Goal: Complete application form

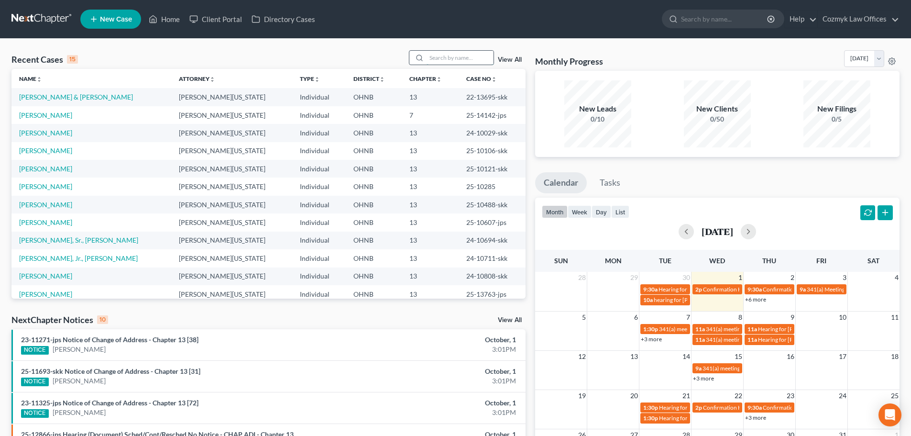
click at [464, 60] on input "search" at bounding box center [460, 58] width 67 height 14
type input "[PERSON_NAME]"
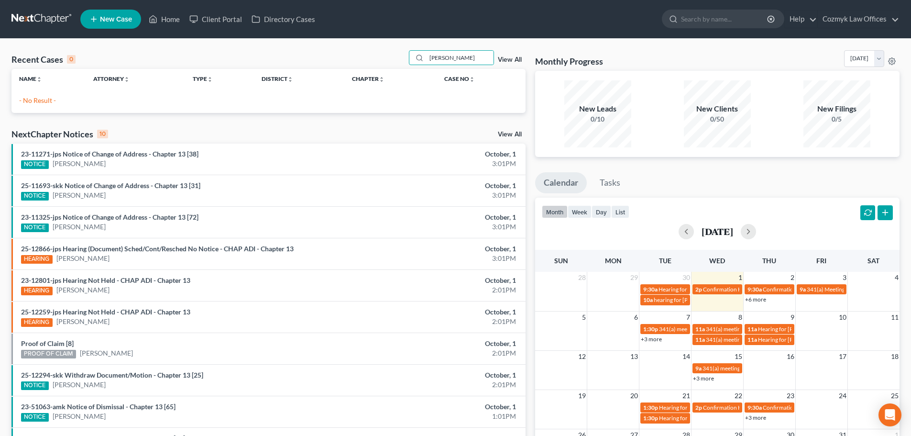
click at [101, 23] on link "New Case" at bounding box center [110, 19] width 61 height 19
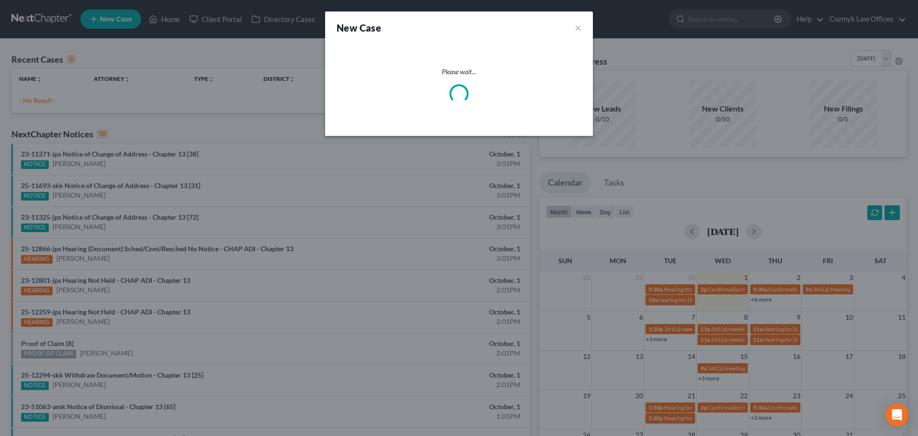
select select "61"
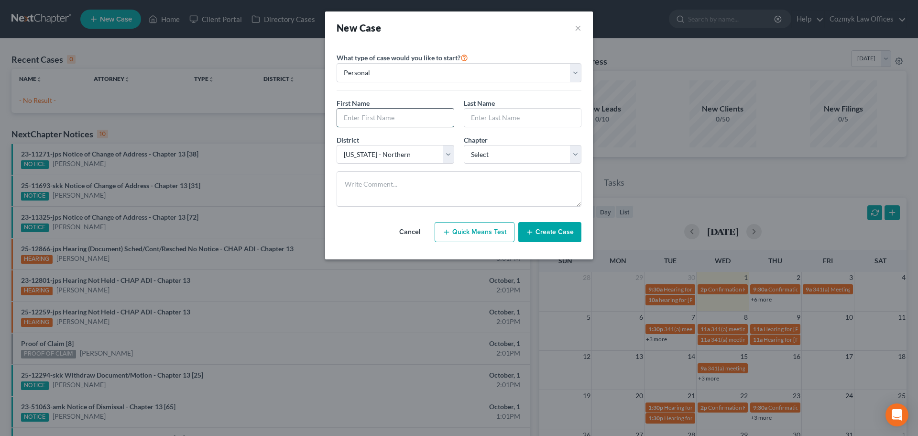
click at [397, 116] on input "text" at bounding box center [395, 118] width 117 height 18
type input "[PERSON_NAME]"
select select "25"
select select "3"
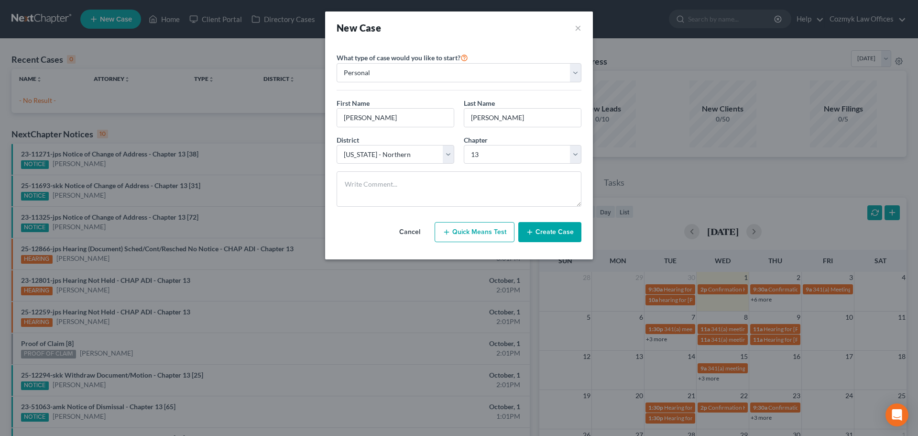
click at [560, 236] on button "Create Case" at bounding box center [549, 232] width 63 height 20
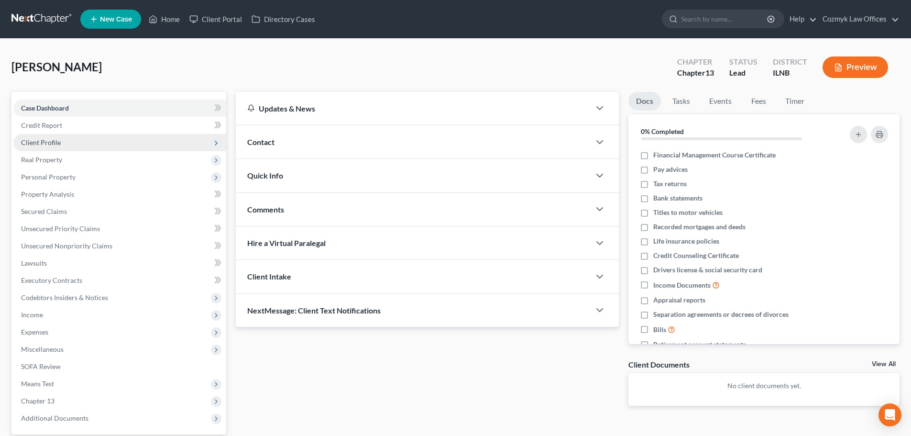
click at [88, 141] on span "Client Profile" at bounding box center [119, 142] width 213 height 17
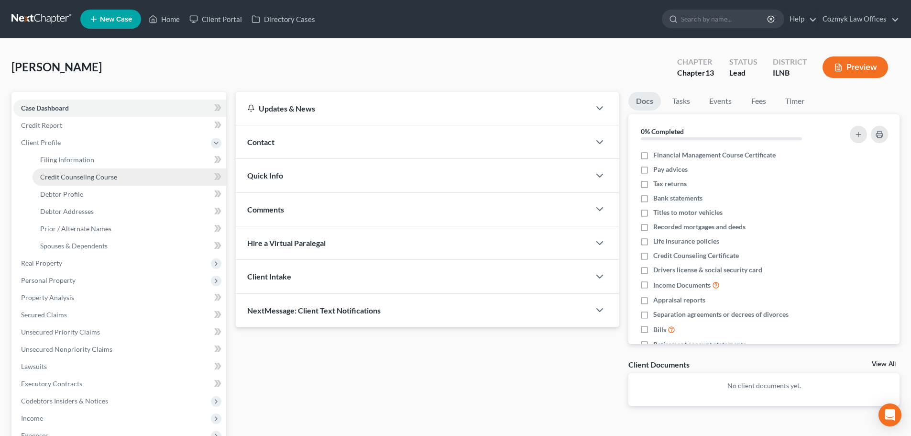
click at [85, 179] on span "Credit Counseling Course" at bounding box center [78, 177] width 77 height 8
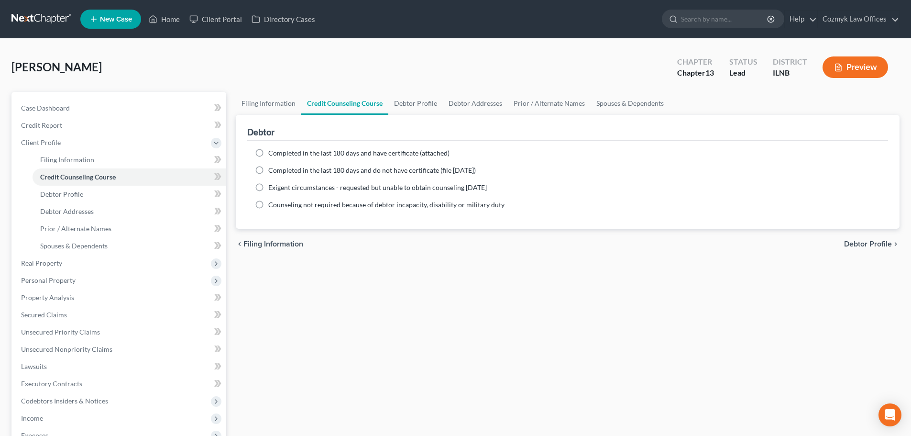
click at [362, 151] on span "Completed in the last 180 days and have certificate (attached)" at bounding box center [358, 153] width 181 height 8
click at [278, 151] on input "Completed in the last 180 days and have certificate (attached)" at bounding box center [275, 151] width 6 height 6
radio input "true"
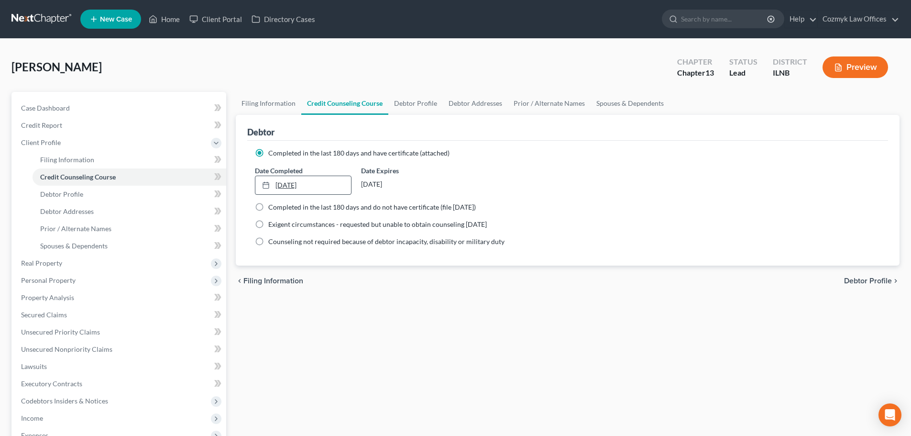
click at [284, 185] on link "[DATE]" at bounding box center [302, 185] width 95 height 18
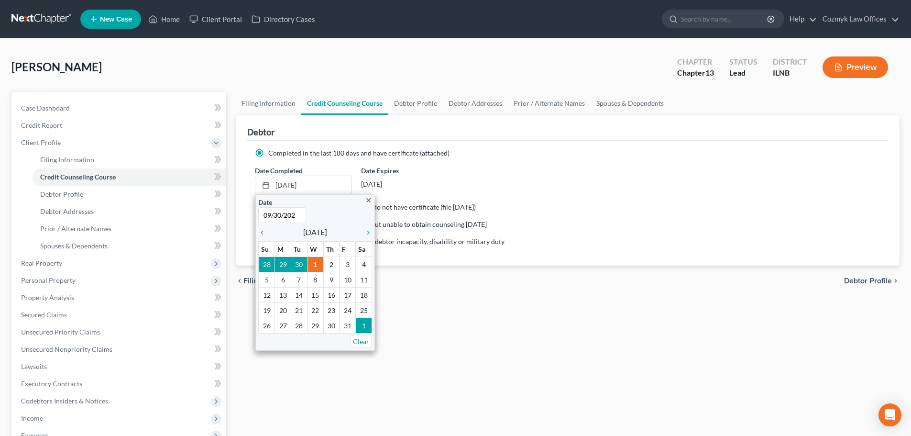
type input "[DATE]"
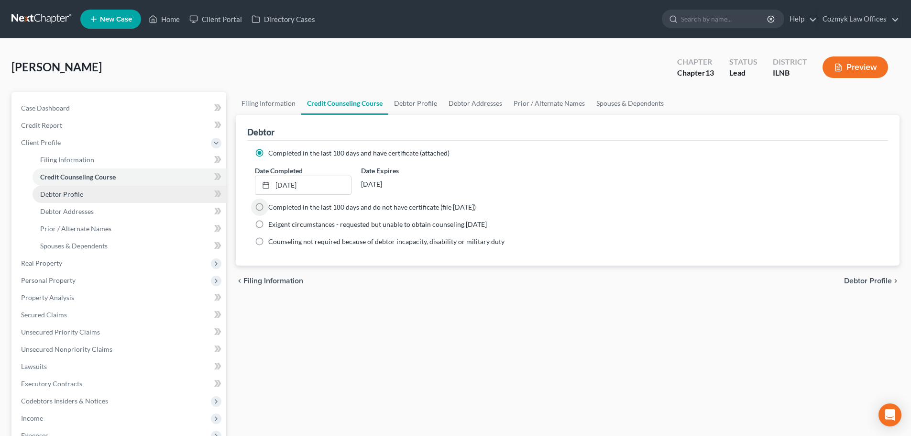
click at [98, 195] on link "Debtor Profile" at bounding box center [130, 194] width 194 height 17
select select "0"
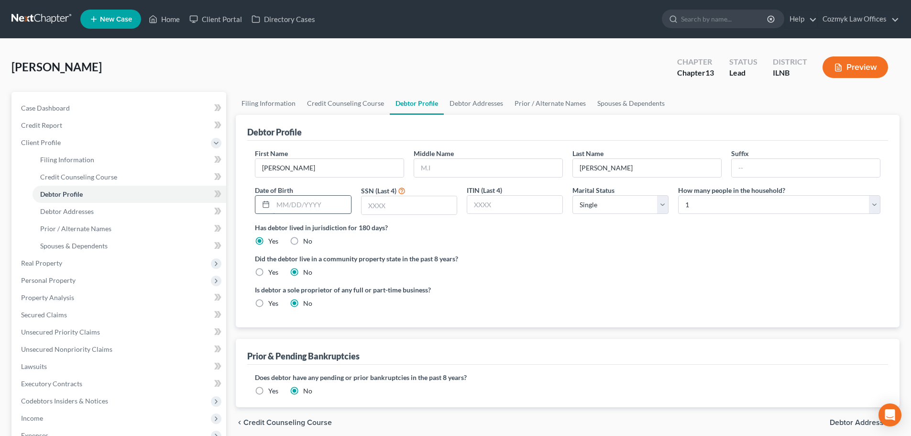
click at [306, 207] on input "text" at bounding box center [311, 205] width 77 height 18
type input "[DATE]"
type input "7675"
click at [650, 204] on select "Select Single Married Separated Divorced Widowed" at bounding box center [620, 204] width 96 height 19
select select "1"
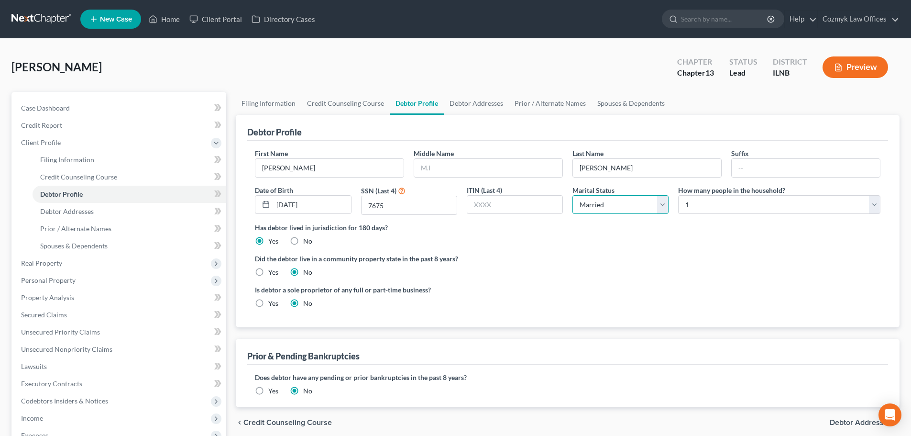
click at [572, 195] on select "Select Single Married Separated Divorced Widowed" at bounding box center [620, 204] width 96 height 19
click at [711, 208] on select "Select 1 2 3 4 5 6 7 8 9 10 11 12 13 14 15 16 17 18 19 20" at bounding box center [779, 204] width 202 height 19
select select "1"
click at [678, 195] on select "Select 1 2 3 4 5 6 7 8 9 10 11 12 13 14 15 16 17 18 19 20" at bounding box center [779, 204] width 202 height 19
drag, startPoint x: 56, startPoint y: 209, endPoint x: 68, endPoint y: 209, distance: 12.0
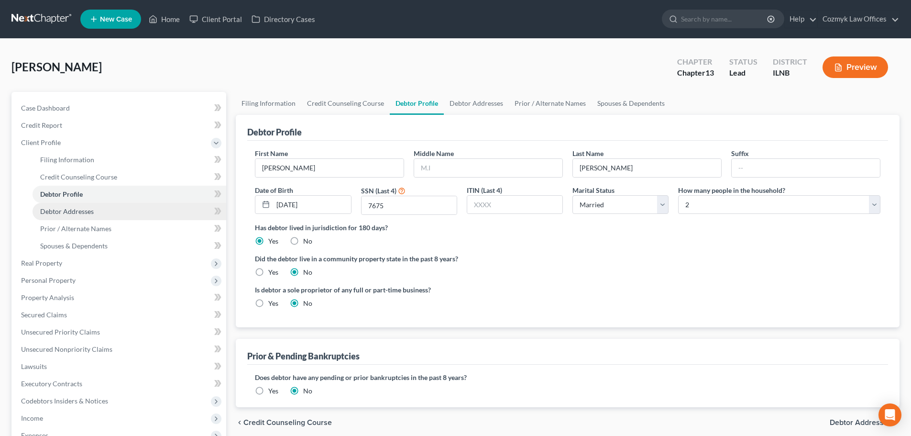
click at [56, 209] on span "Debtor Addresses" at bounding box center [67, 211] width 54 height 8
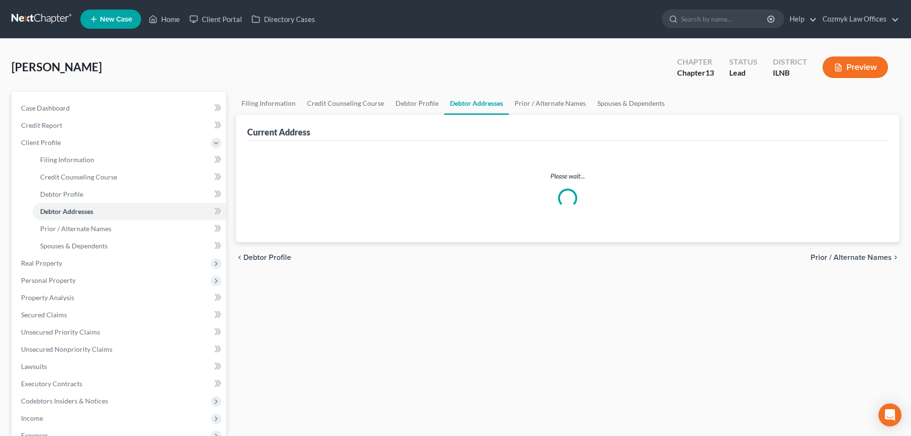
select select "0"
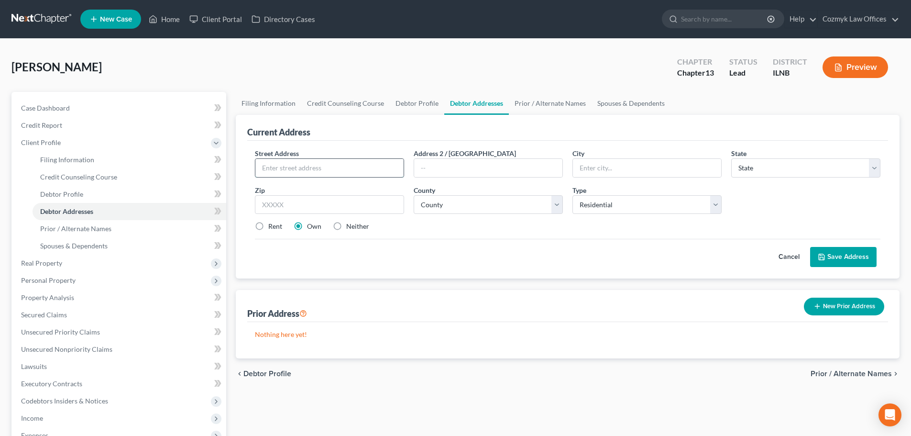
click at [286, 171] on input "text" at bounding box center [329, 168] width 148 height 18
type input "[STREET_ADDRESS][PERSON_NAME]"
type input "60153"
type input "Maywood"
select select "14"
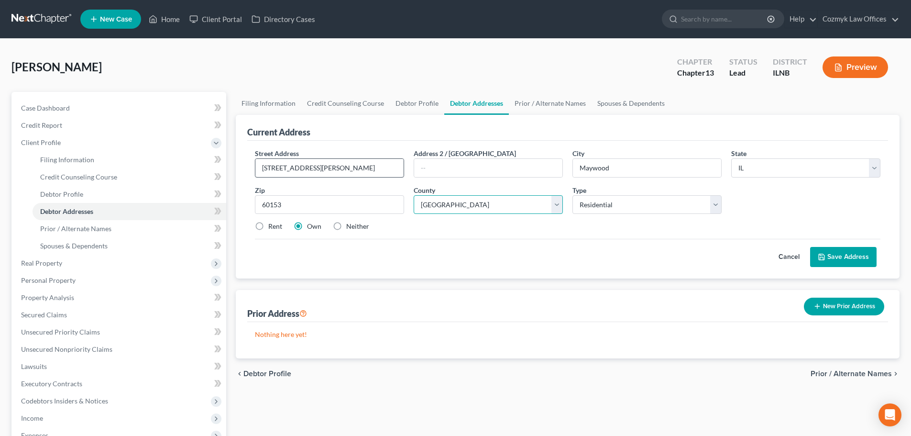
select select "15"
click at [831, 249] on button "Save Address" at bounding box center [843, 257] width 66 height 20
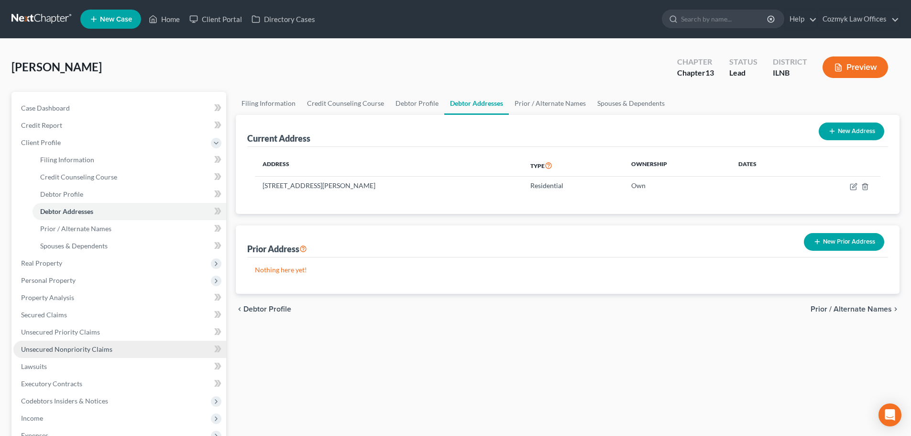
click at [103, 346] on span "Unsecured Nonpriority Claims" at bounding box center [66, 349] width 91 height 8
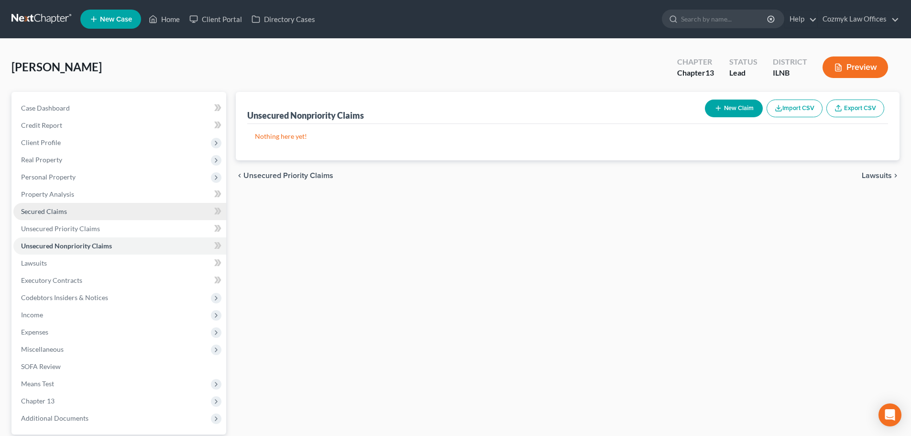
click at [67, 216] on link "Secured Claims" at bounding box center [119, 211] width 213 height 17
click at [745, 107] on button "New Claim" at bounding box center [734, 108] width 58 height 18
select select "0"
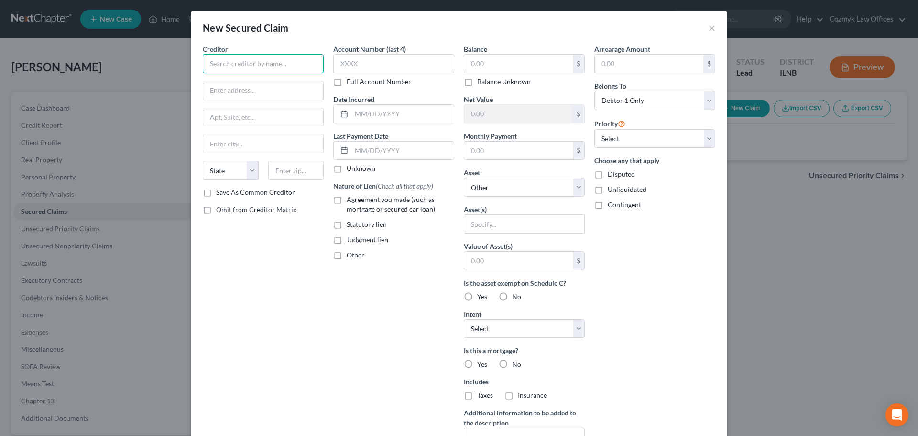
click at [242, 70] on input "text" at bounding box center [263, 63] width 121 height 19
type input "Freedom Mortgage Corporation"
type input "Attn: Bankruptcy"
type input "[STREET_ADDRESS]"
type input "33431"
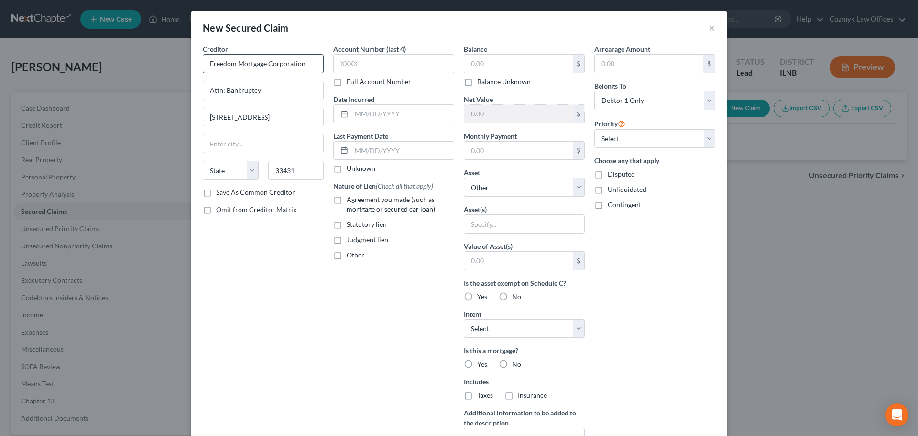
type input "Boca Raton"
select select "9"
click at [356, 61] on input "text" at bounding box center [393, 63] width 121 height 19
type input "1495"
type input "2015"
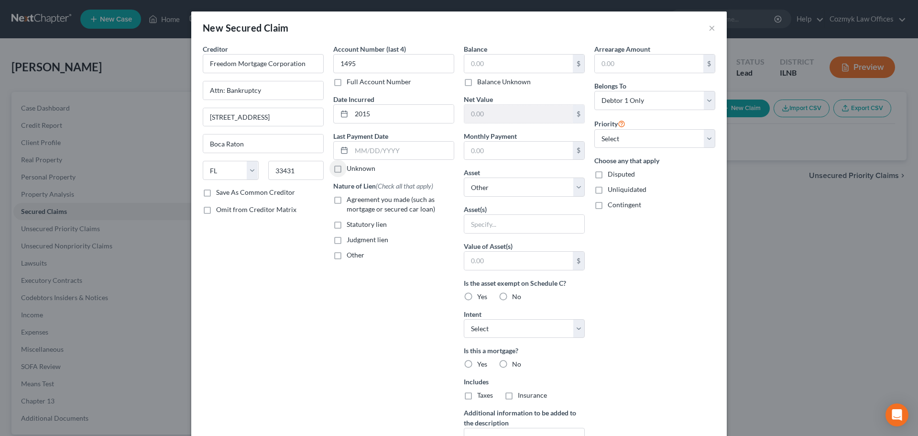
click at [347, 198] on label "Agreement you made (such as mortgage or secured car loan)" at bounding box center [401, 204] width 108 height 19
click at [350, 198] on input "Agreement you made (such as mortgage or secured car loan)" at bounding box center [353, 198] width 6 height 6
checkbox input "true"
click at [347, 259] on label "Other" at bounding box center [356, 255] width 18 height 10
click at [350, 256] on input "Other" at bounding box center [353, 253] width 6 height 6
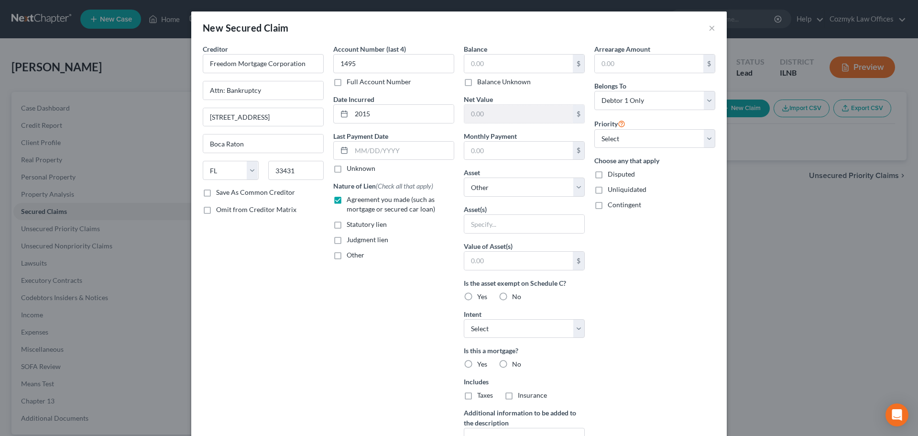
checkbox input "true"
click at [355, 279] on input "text" at bounding box center [394, 277] width 120 height 18
type input "First Mortgage"
type input "194,828"
click at [614, 59] on input "text" at bounding box center [649, 64] width 109 height 18
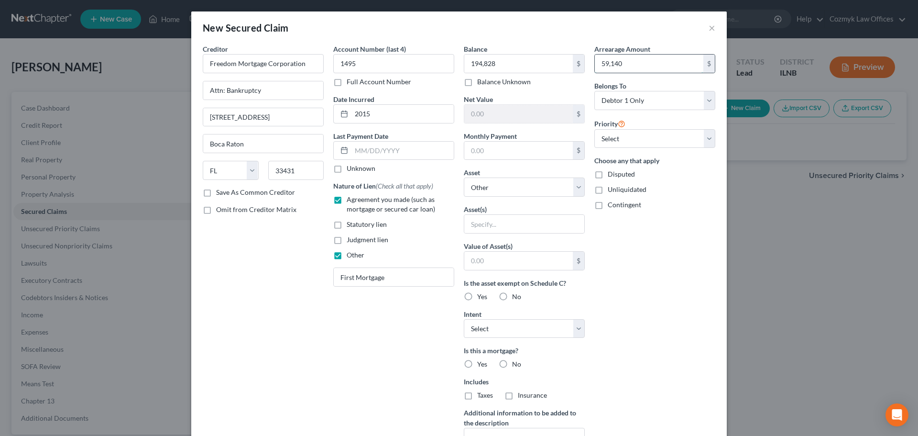
type input "59,140"
click at [476, 152] on input "text" at bounding box center [518, 151] width 109 height 18
type input "1,652"
click at [490, 190] on select "Select Other Multiple Assets [STREET_ADDRESS][PERSON_NAME] - $0.0" at bounding box center [524, 186] width 121 height 19
select select "2"
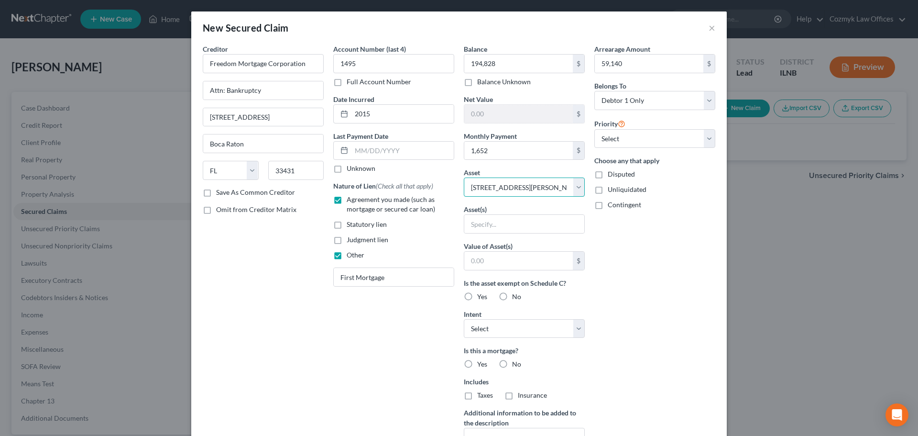
click at [464, 177] on select "Select Other Multiple Assets [STREET_ADDRESS][PERSON_NAME] - $0.0" at bounding box center [524, 186] width 121 height 19
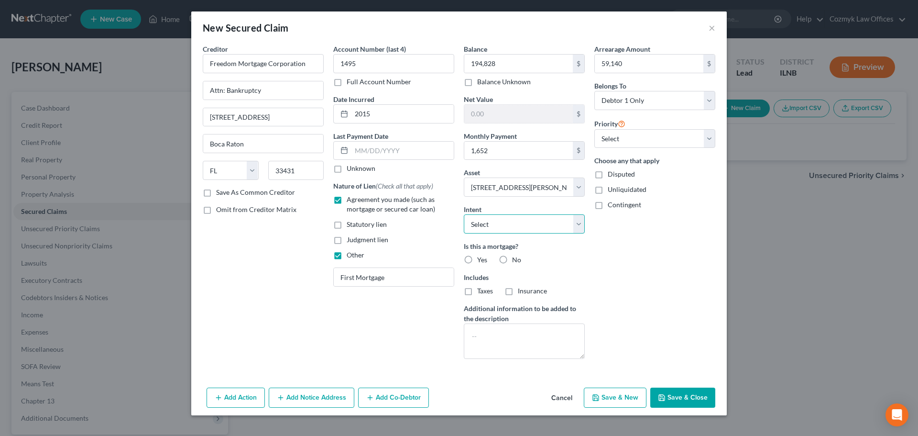
click at [522, 224] on select "Select Surrender Redeem Reaffirm Avoid Other" at bounding box center [524, 223] width 121 height 19
select select "4"
click at [464, 214] on select "Select Surrender Redeem Reaffirm Avoid Other" at bounding box center [524, 223] width 121 height 19
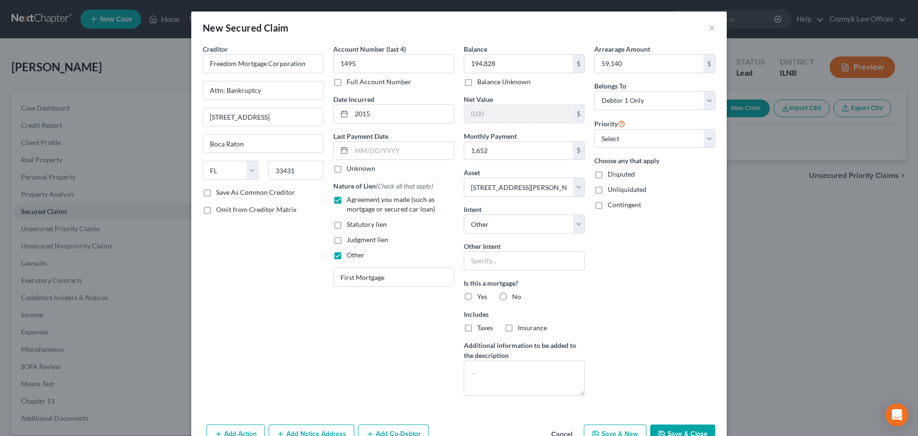
click at [477, 294] on label "Yes" at bounding box center [482, 297] width 10 height 10
click at [481, 294] on input "Yes" at bounding box center [484, 295] width 6 height 6
radio input "true"
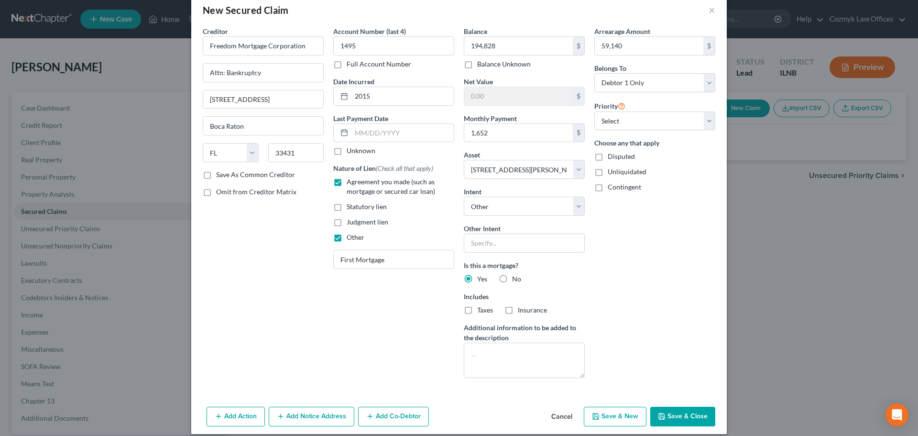
scroll to position [27, 0]
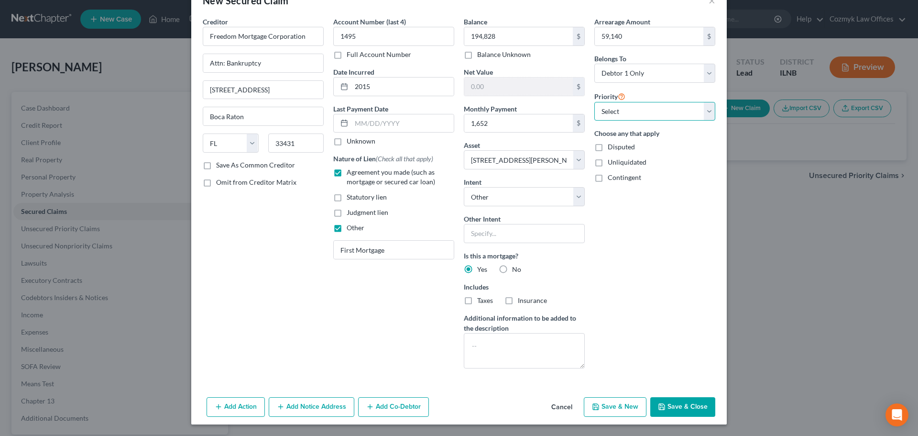
click at [637, 114] on select "Select 1st 2nd 3rd 4th 5th 6th 7th 8th 9th 10th 11th 12th 13th 14th 15th 16th 1…" at bounding box center [654, 111] width 121 height 19
select select "0"
click at [594, 102] on select "Select 1st 2nd 3rd 4th 5th 6th 7th 8th 9th 10th 11th 12th 13th 14th 15th 16th 1…" at bounding box center [654, 111] width 121 height 19
drag, startPoint x: 617, startPoint y: 93, endPoint x: 615, endPoint y: 72, distance: 21.1
click at [615, 72] on select "Select Debtor 1 Only Debtor 2 Only Debtor 1 And Debtor 2 Only At Least One Of T…" at bounding box center [654, 73] width 121 height 19
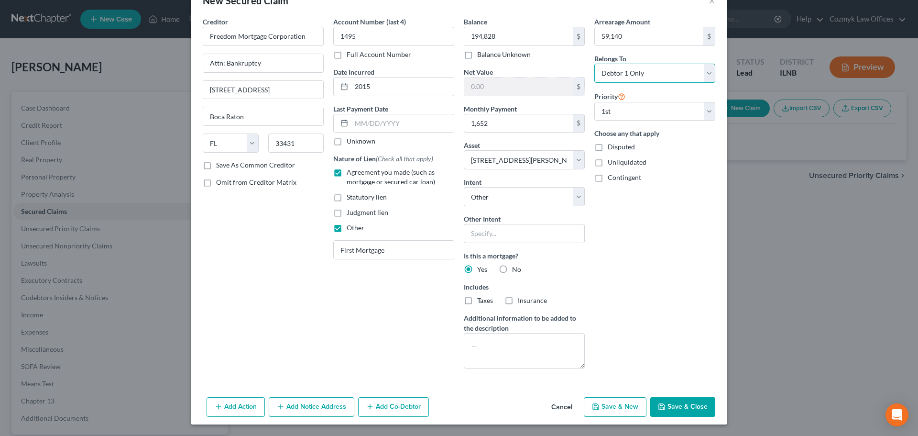
select select "3"
click at [594, 64] on select "Select Debtor 1 Only Debtor 2 Only Debtor 1 And Debtor 2 Only At Least One Of T…" at bounding box center [654, 73] width 121 height 19
click at [411, 402] on button "Add Co-Debtor" at bounding box center [393, 407] width 71 height 20
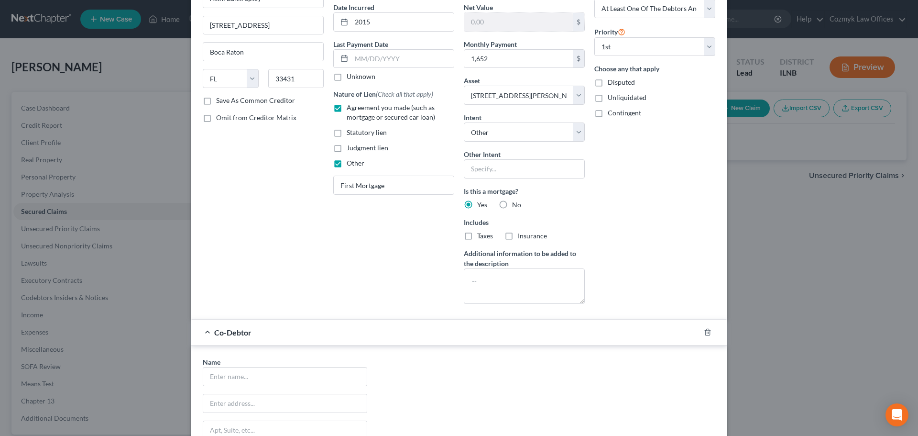
scroll to position [251, 0]
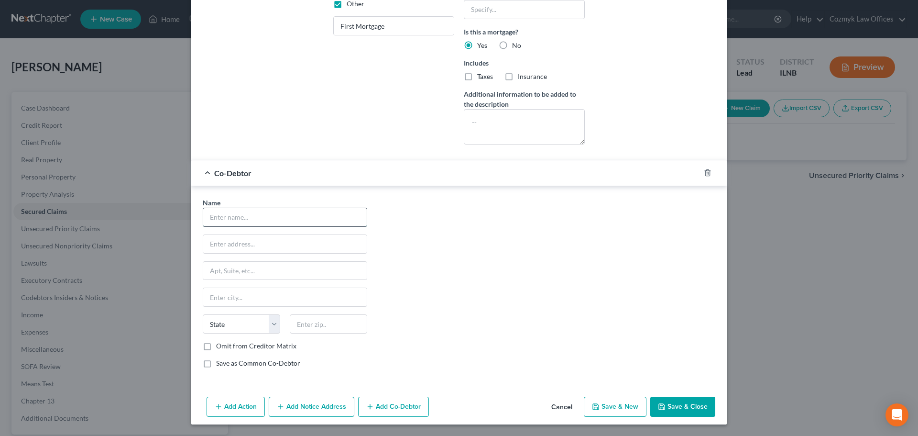
click at [220, 210] on input "text" at bounding box center [285, 217] width 164 height 18
type input "[PERSON_NAME]"
click at [215, 242] on input "text" at bounding box center [285, 244] width 164 height 18
type input "[STREET_ADDRESS][PERSON_NAME]"
type input "60153"
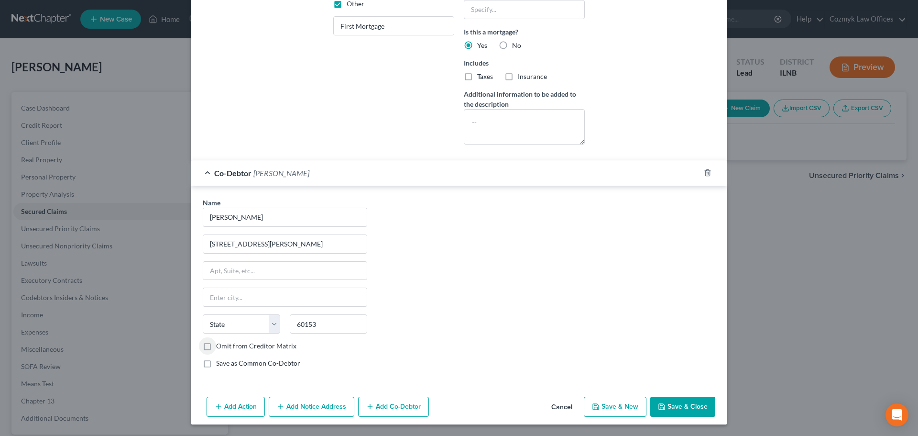
type input "Maywood"
select select "14"
click at [699, 404] on button "Save & Close" at bounding box center [682, 406] width 65 height 20
select select
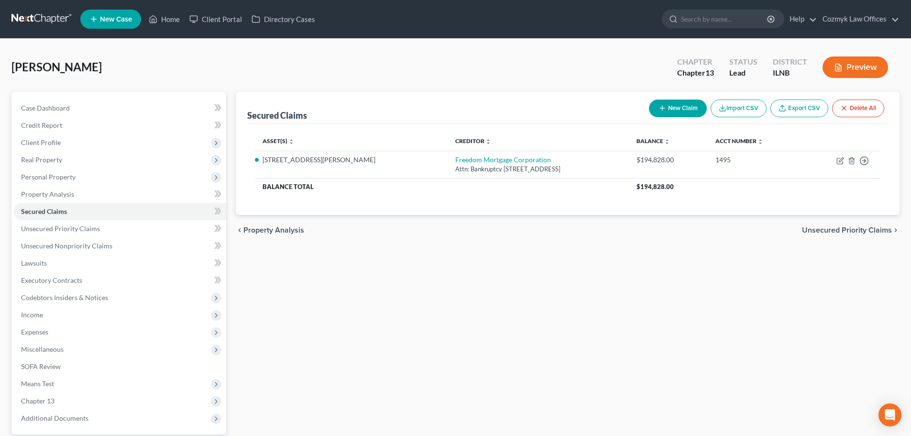
click at [695, 104] on button "New Claim" at bounding box center [678, 108] width 58 height 18
select select "0"
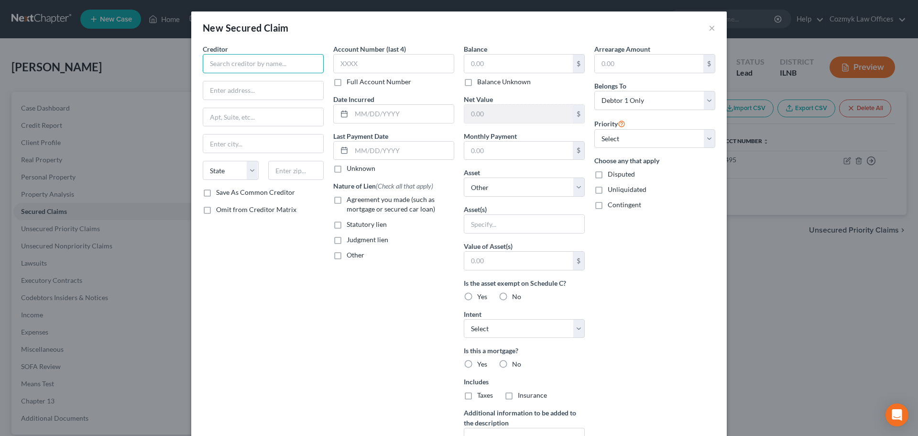
click at [239, 62] on input "text" at bounding box center [263, 63] width 121 height 19
type input "D"
type input "GM Financial"
type input "Attn: Bankruptcy"
type input "PO Box 183853"
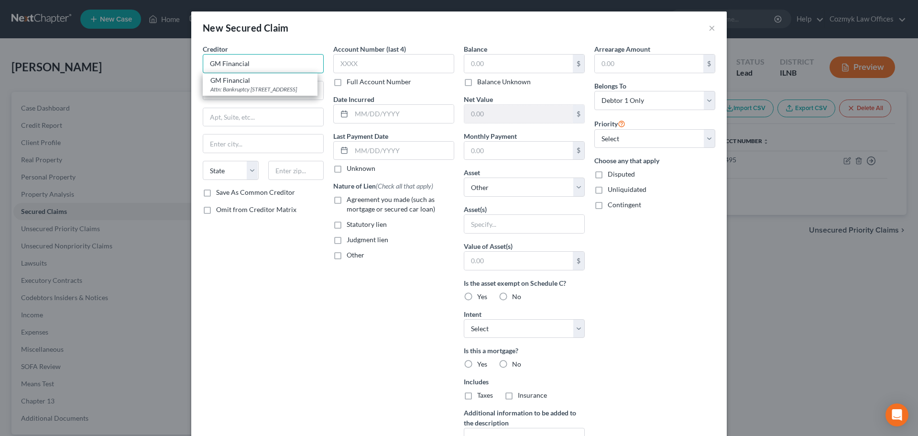
type input "[GEOGRAPHIC_DATA]"
select select "45"
type input "76096"
type input "GM Financial"
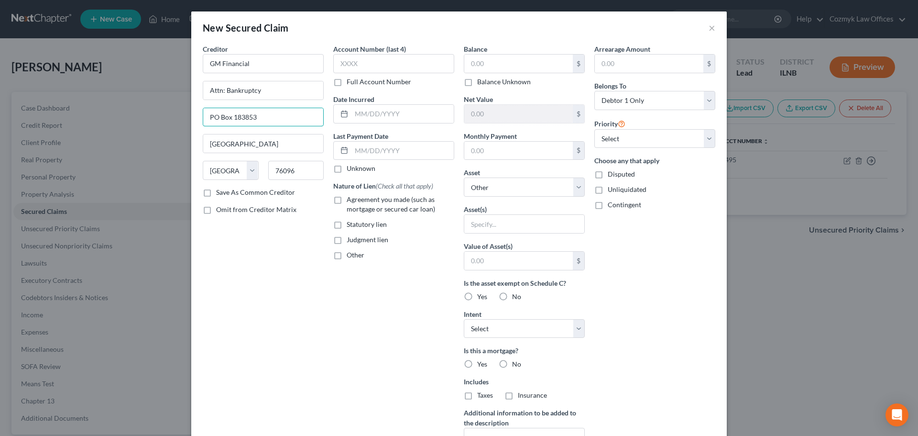
drag, startPoint x: 181, startPoint y: 112, endPoint x: 142, endPoint y: 116, distance: 38.9
click at [142, 116] on div "New Secured Claim × Creditor * GM Financial Attn: Bankruptcy PO Box 183853 [GEO…" at bounding box center [459, 218] width 918 height 436
type input "[STREET_ADDRESS]"
type input "76102"
type input "[GEOGRAPHIC_DATA]"
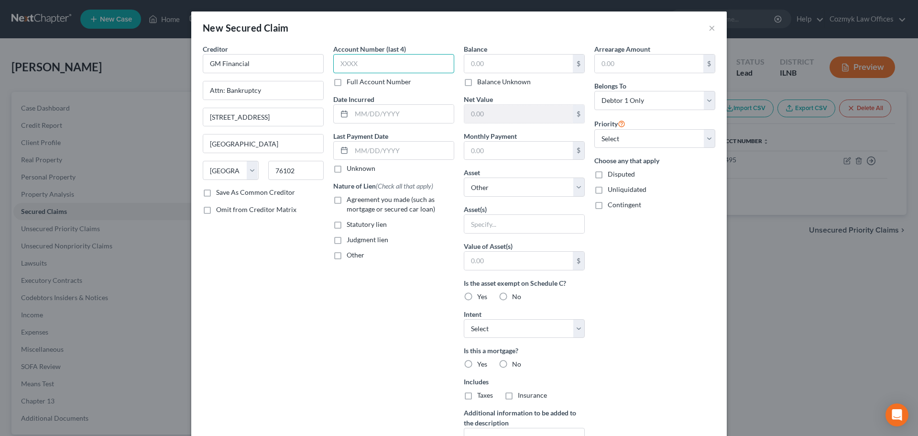
click at [379, 68] on input "text" at bounding box center [393, 63] width 121 height 19
type input "7215"
type input "2021"
click at [347, 198] on label "Agreement you made (such as mortgage or secured car loan)" at bounding box center [401, 204] width 108 height 19
click at [350, 198] on input "Agreement you made (such as mortgage or secured car loan)" at bounding box center [353, 198] width 6 height 6
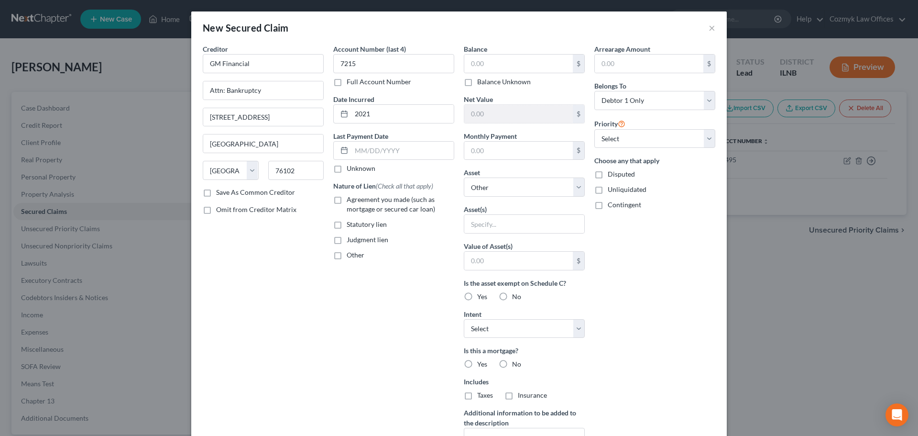
checkbox input "true"
click at [489, 61] on input "text" at bounding box center [518, 64] width 109 height 18
type input "10,990"
click at [503, 151] on input "text" at bounding box center [518, 151] width 109 height 18
type input "412"
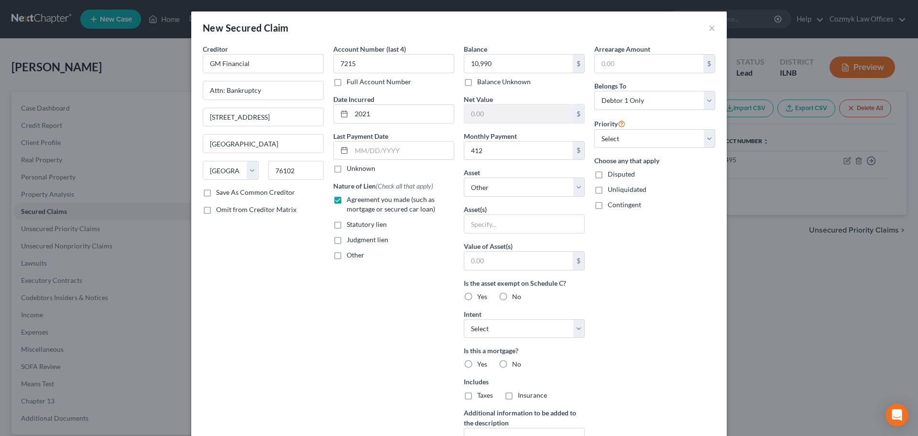
click at [512, 362] on label "No" at bounding box center [516, 364] width 9 height 10
click at [516, 362] on input "No" at bounding box center [519, 362] width 6 height 6
radio input "true"
click at [512, 396] on label "No" at bounding box center [516, 395] width 9 height 10
click at [516, 396] on input "No" at bounding box center [519, 393] width 6 height 6
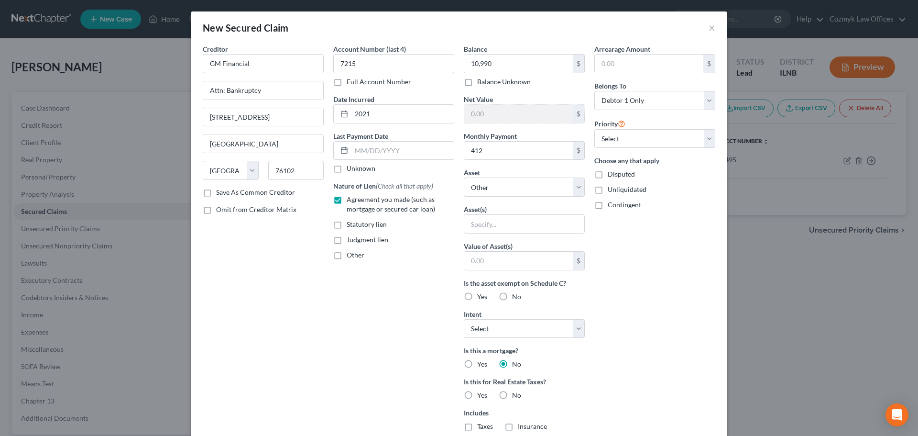
radio input "true"
click at [601, 139] on select "Select 1st 2nd 3rd 4th 5th 6th 7th 8th 9th 10th 11th 12th 13th 14th 15th 16th 1…" at bounding box center [654, 138] width 121 height 19
select select "0"
click at [594, 129] on select "Select 1st 2nd 3rd 4th 5th 6th 7th 8th 9th 10th 11th 12th 13th 14th 15th 16th 1…" at bounding box center [654, 138] width 121 height 19
drag, startPoint x: 620, startPoint y: 125, endPoint x: 621, endPoint y: 105, distance: 19.6
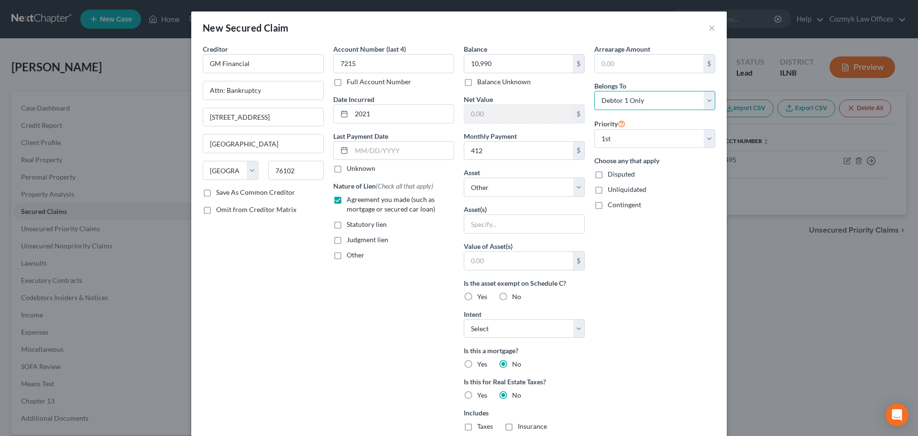
click at [621, 99] on select "Select Debtor 1 Only Debtor 2 Only Debtor 1 And Debtor 2 Only At Least One Of T…" at bounding box center [654, 100] width 121 height 19
select select "3"
click at [594, 91] on select "Select Debtor 1 Only Debtor 2 Only Debtor 1 And Debtor 2 Only At Least One Of T…" at bounding box center [654, 100] width 121 height 19
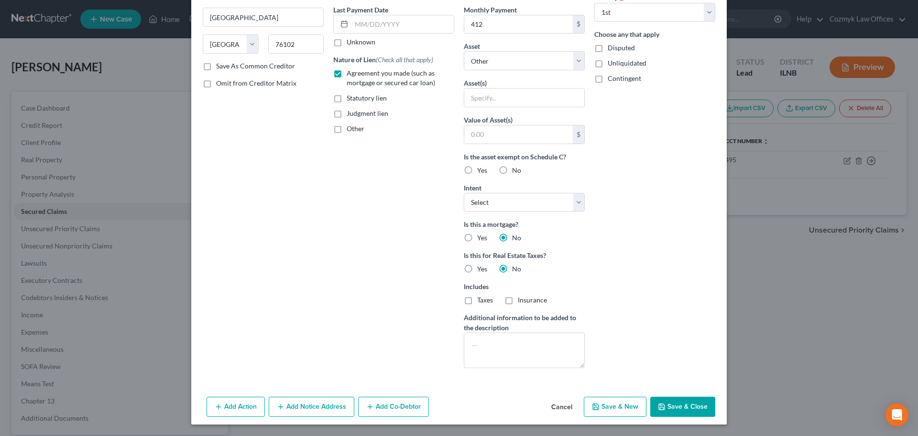
drag, startPoint x: 687, startPoint y: 410, endPoint x: 685, endPoint y: 389, distance: 21.2
click at [687, 406] on button "Save & Close" at bounding box center [682, 406] width 65 height 20
select select
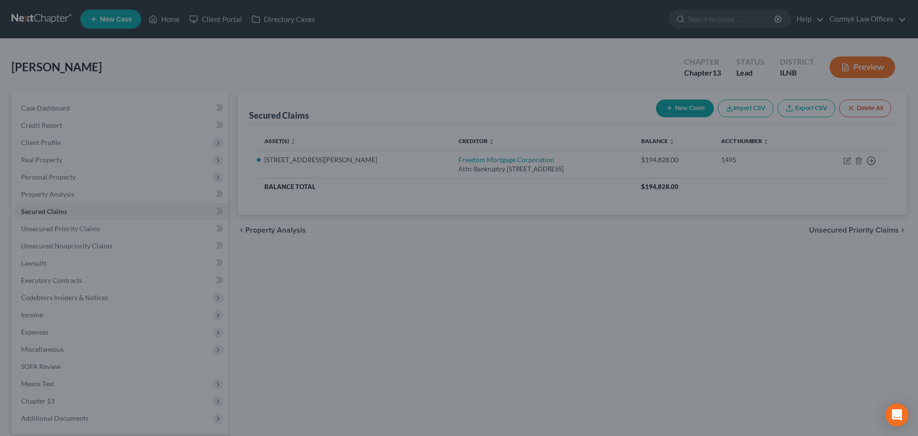
scroll to position [22, 0]
type input "10,990.00"
type input "0"
type input "412.00"
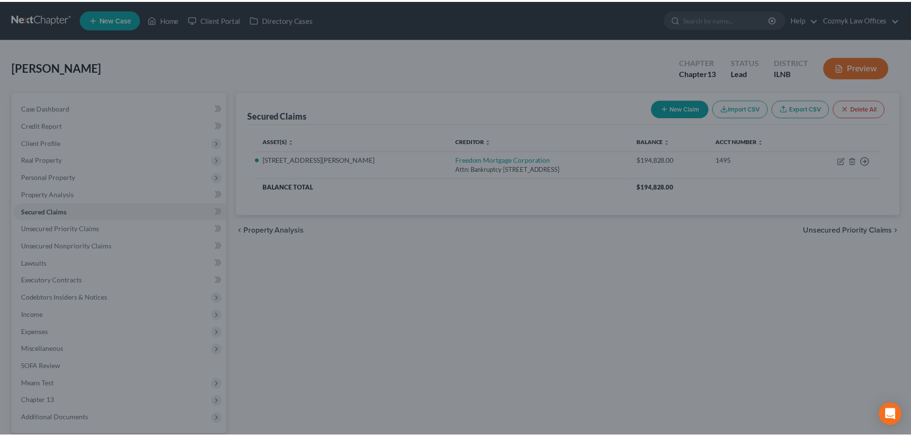
scroll to position [0, 0]
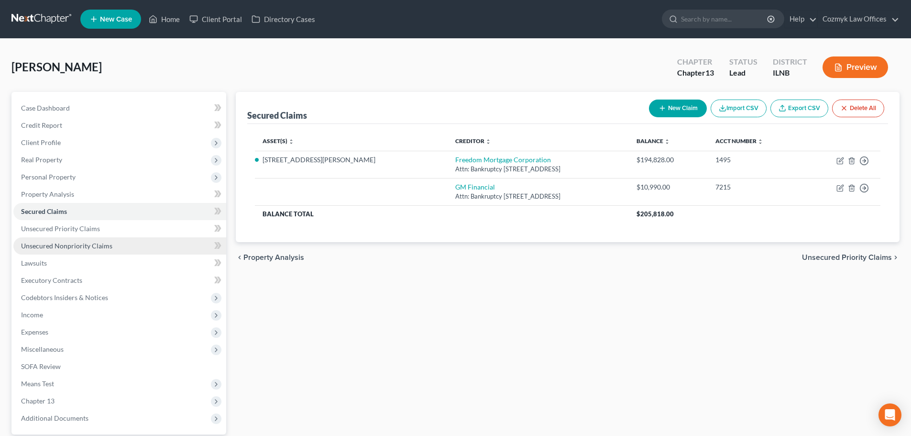
drag, startPoint x: 59, startPoint y: 249, endPoint x: 53, endPoint y: 238, distance: 12.2
click at [60, 249] on span "Unsecured Nonpriority Claims" at bounding box center [66, 245] width 91 height 8
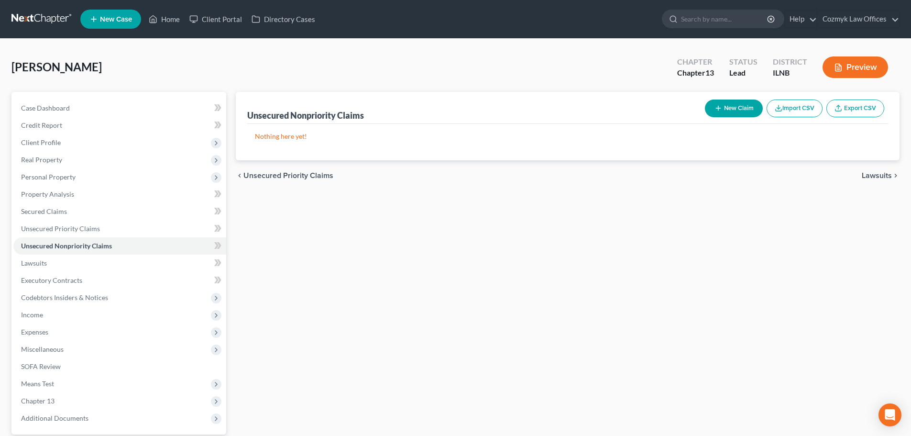
click at [726, 102] on button "New Claim" at bounding box center [734, 108] width 58 height 18
select select "0"
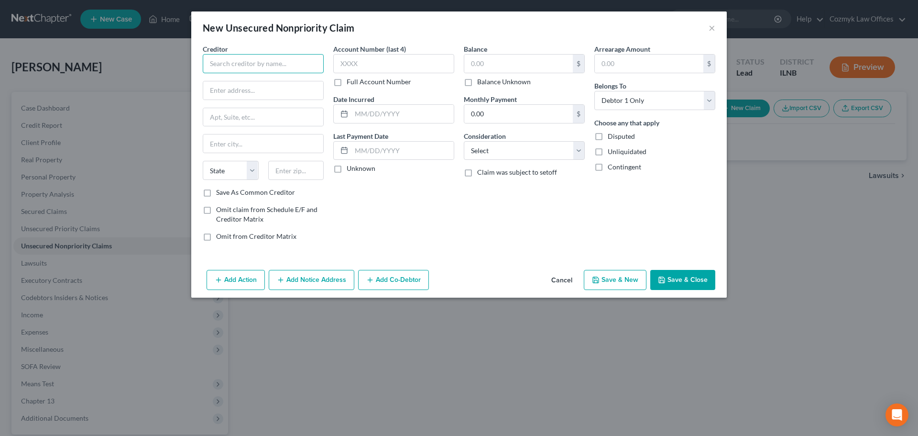
click at [269, 64] on input "text" at bounding box center [263, 63] width 121 height 19
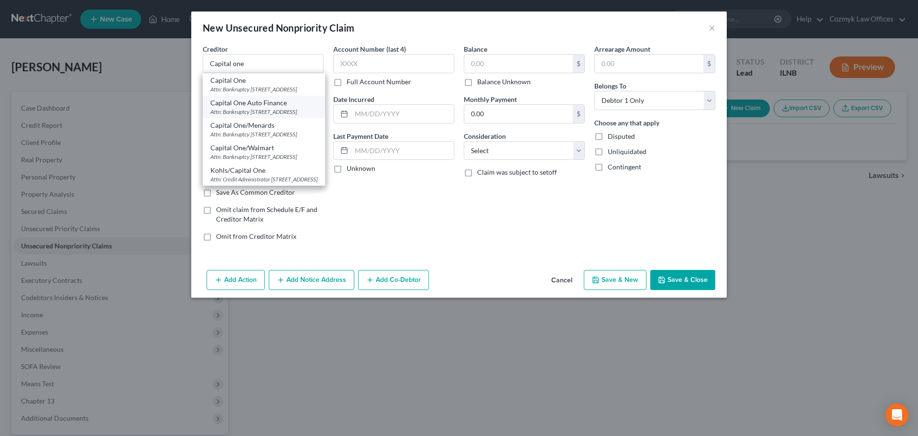
click at [267, 116] on div "Attn: Bankruptcy [STREET_ADDRESS]" at bounding box center [263, 112] width 107 height 8
type input "Capital One Auto Finance"
type input "Attn: Bankruptcy"
type input "[STREET_ADDRESS]"
type input "Plano"
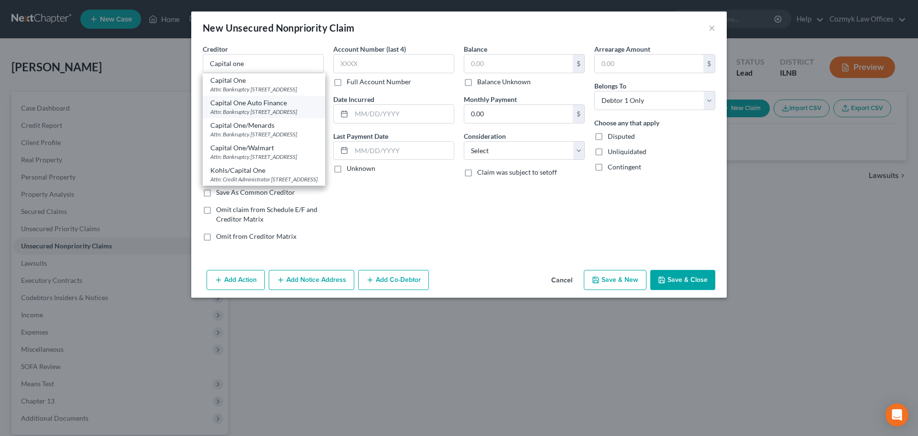
select select "45"
type input "75024"
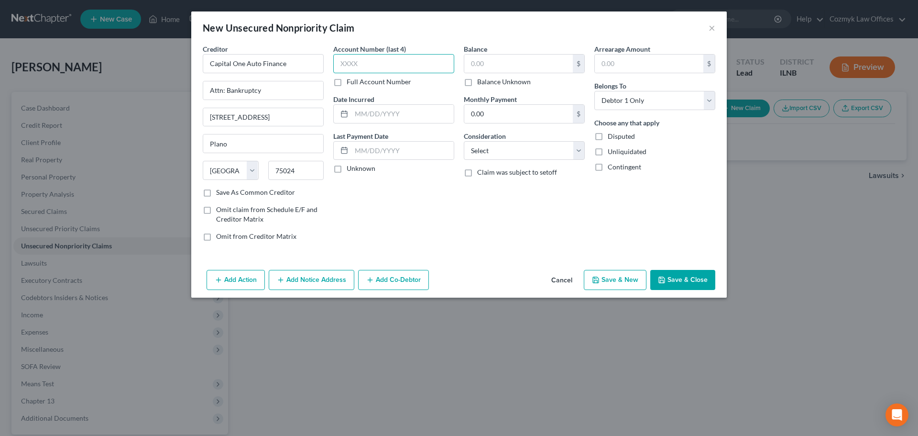
click at [402, 63] on input "text" at bounding box center [393, 63] width 121 height 19
type input "1001"
type input "2020"
type input "27,547"
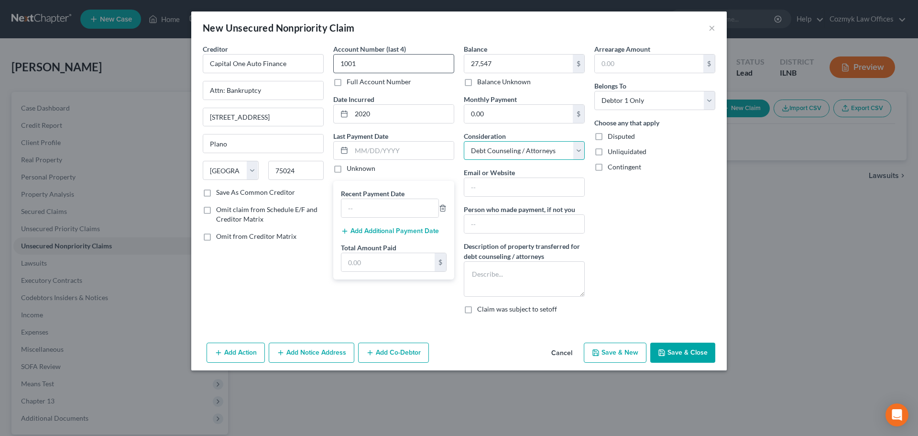
select select "4"
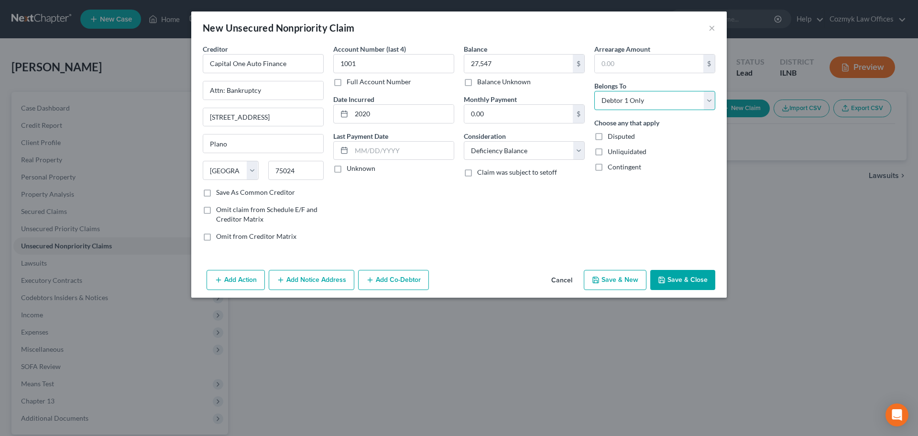
click at [685, 97] on select "Select Debtor 1 Only Debtor 2 Only Debtor 1 And Debtor 2 Only At Least One Of T…" at bounding box center [654, 100] width 121 height 19
select select "3"
click at [594, 91] on select "Select Debtor 1 Only Debtor 2 Only Debtor 1 And Debtor 2 Only At Least One Of T…" at bounding box center [654, 100] width 121 height 19
click at [608, 282] on button "Save & New" at bounding box center [615, 280] width 63 height 20
select select "0"
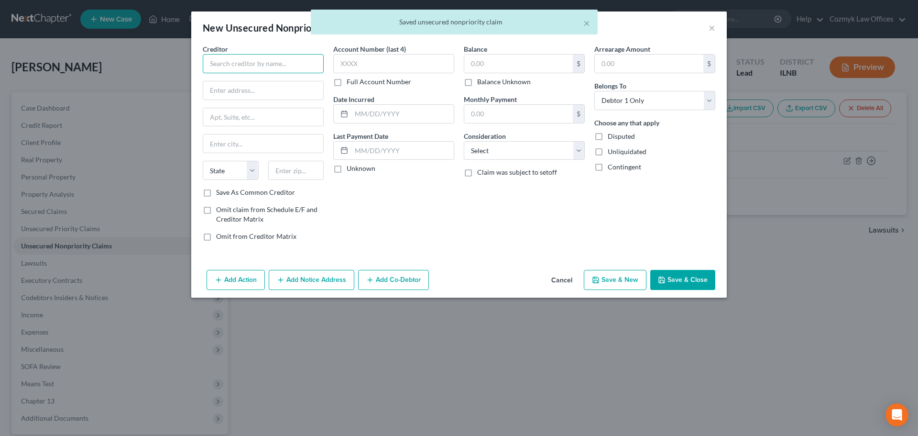
click at [261, 65] on input "text" at bounding box center [263, 63] width 121 height 19
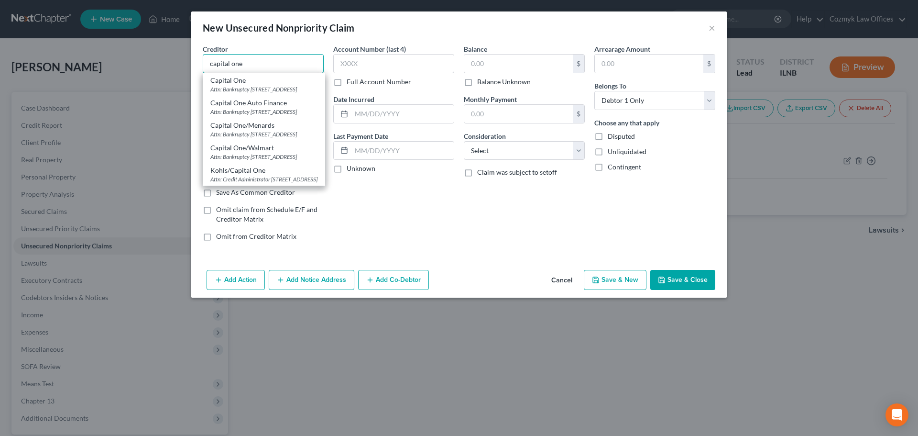
type input "Capital One"
type input "Attn: Bankruptcy"
type input "PO Box 30285"
type input "[GEOGRAPHIC_DATA]"
select select "46"
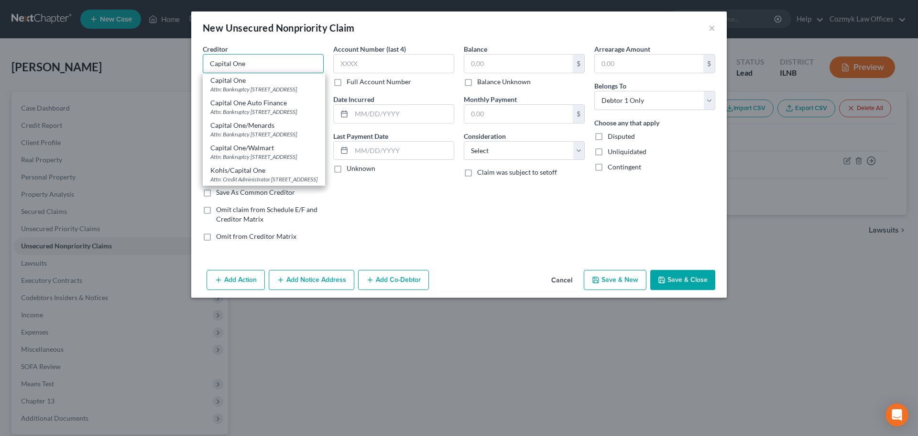
type input "84130"
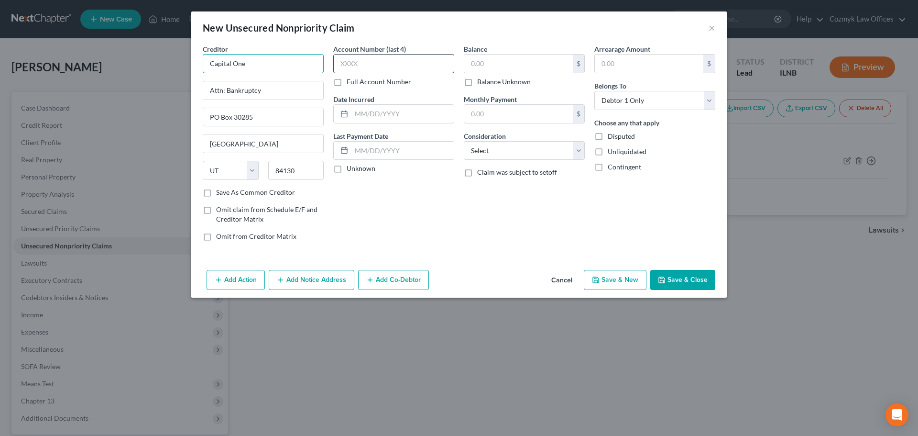
type input "Capital One"
click at [373, 60] on input "text" at bounding box center [393, 63] width 121 height 19
type input "5358"
type input "2018"
type input "9"
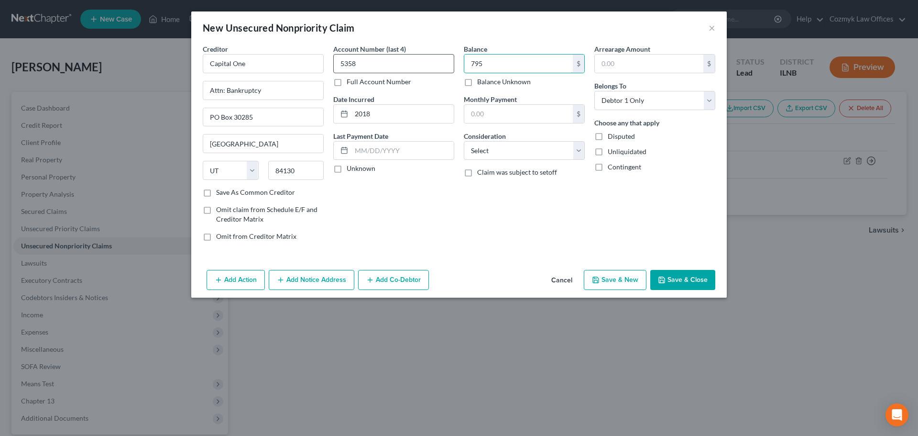
type input "795"
select select "2"
click at [666, 276] on icon "button" at bounding box center [662, 280] width 8 height 8
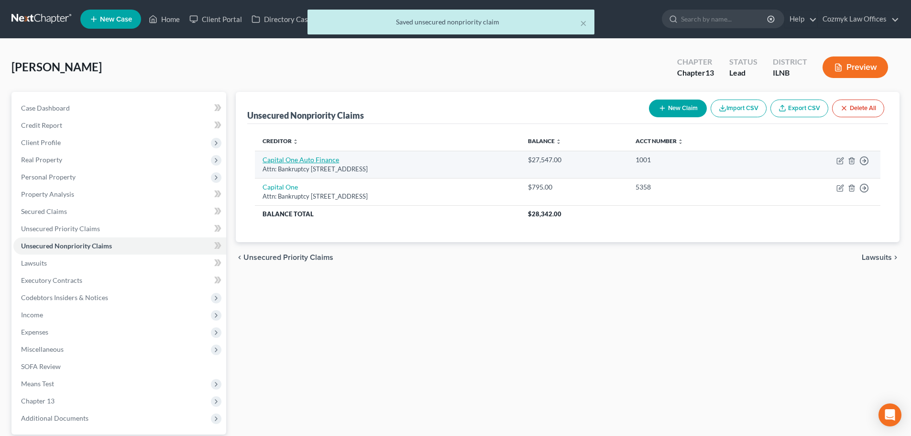
click at [315, 163] on link "Capital One Auto Finance" at bounding box center [301, 159] width 77 height 8
select select "45"
select select "4"
select select "3"
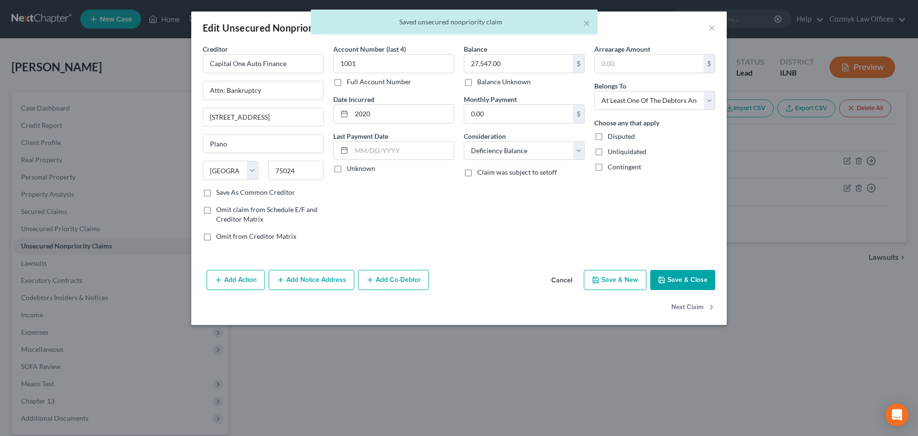
click at [557, 283] on button "Cancel" at bounding box center [562, 280] width 36 height 19
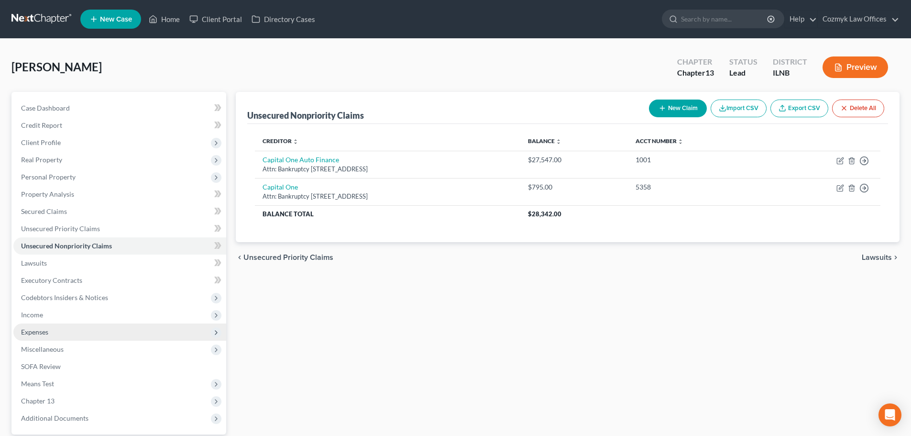
scroll to position [48, 0]
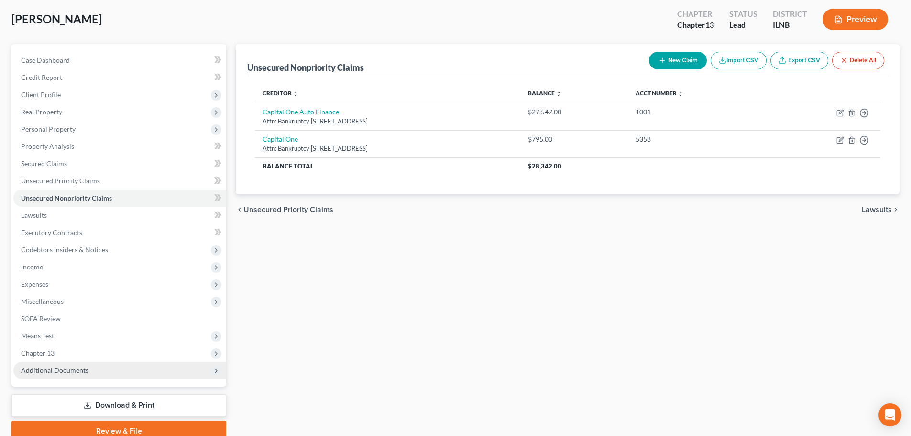
click at [85, 373] on span "Additional Documents" at bounding box center [54, 370] width 67 height 8
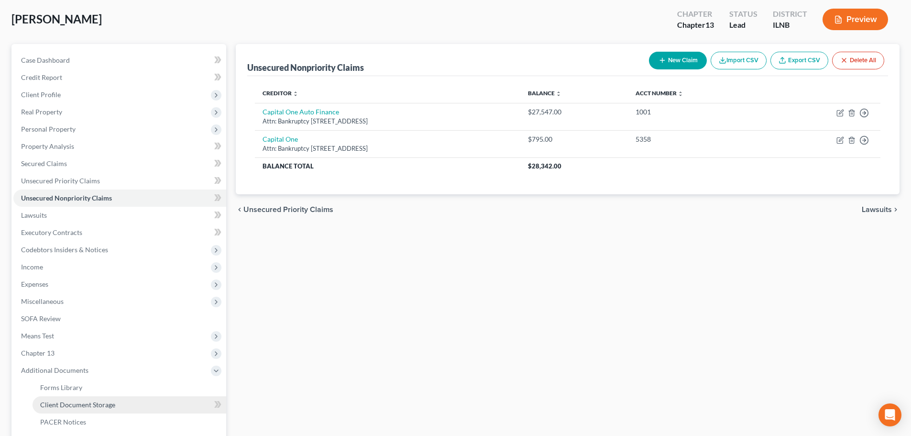
click at [92, 405] on span "Client Document Storage" at bounding box center [77, 404] width 75 height 8
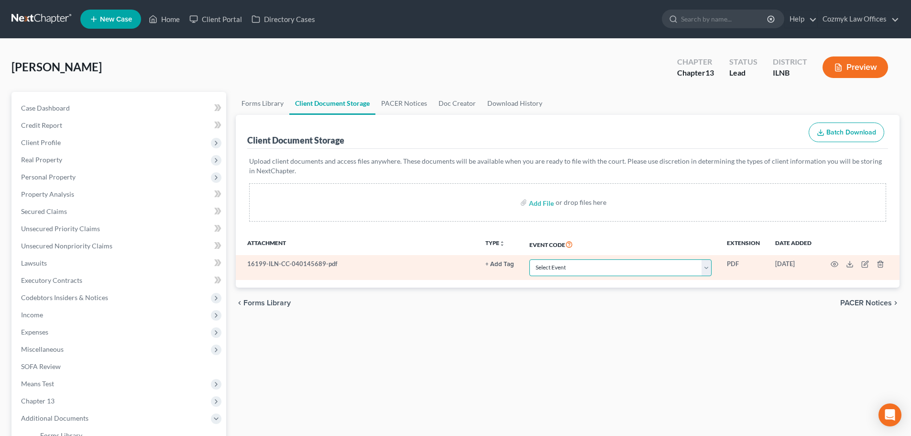
click at [559, 264] on select "Select Event Certificate of Credit Counseling Chapter 13 Calculation of Your Di…" at bounding box center [620, 267] width 182 height 17
select select "0"
click at [529, 259] on select "Select Event Certificate of Credit Counseling Chapter 13 Calculation of Your Di…" at bounding box center [620, 267] width 182 height 17
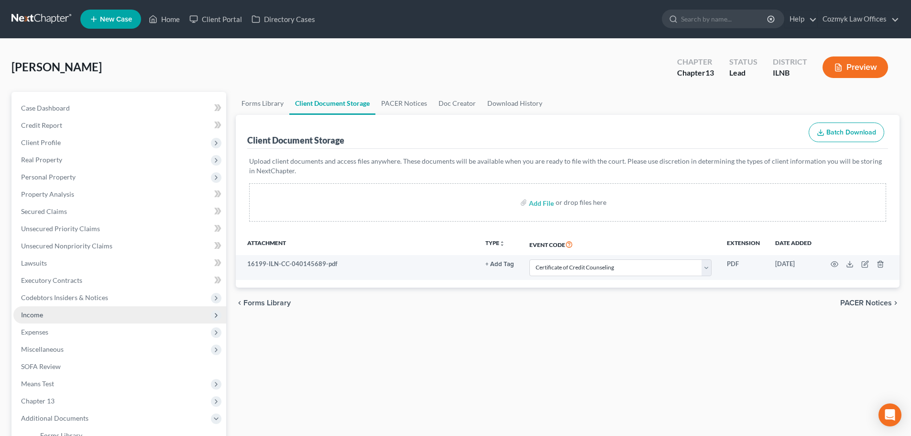
click at [86, 313] on span "Income" at bounding box center [119, 314] width 213 height 17
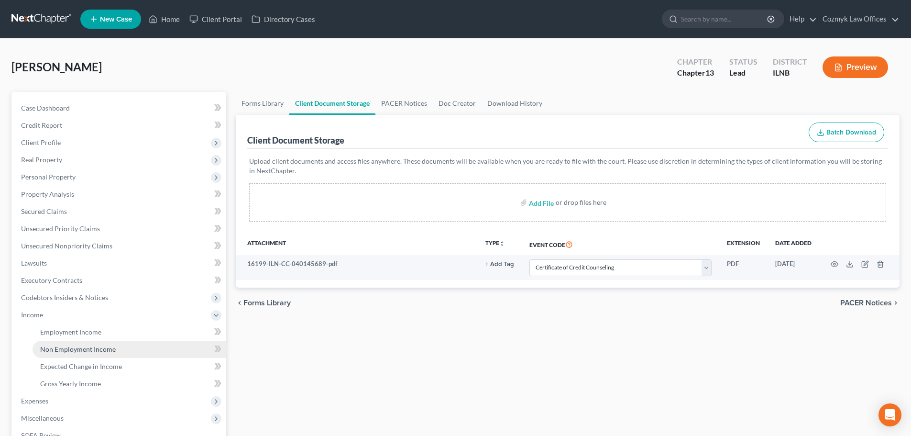
click at [82, 340] on link "Non Employment Income" at bounding box center [130, 348] width 194 height 17
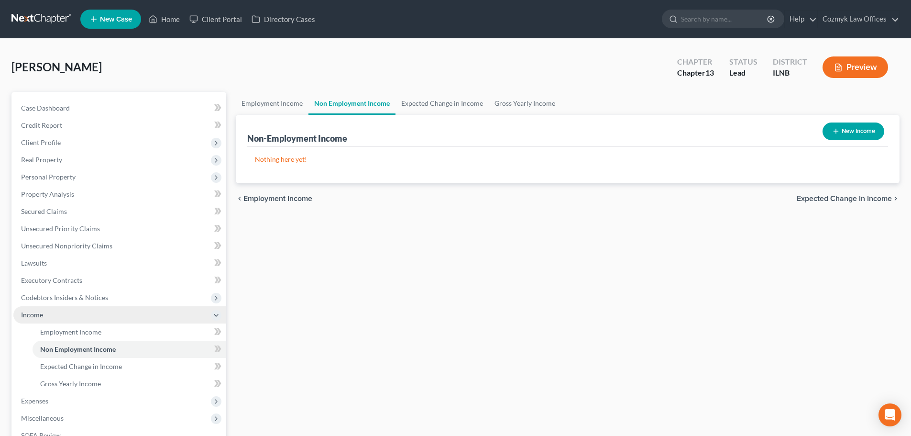
click at [67, 319] on span "Income" at bounding box center [119, 314] width 213 height 17
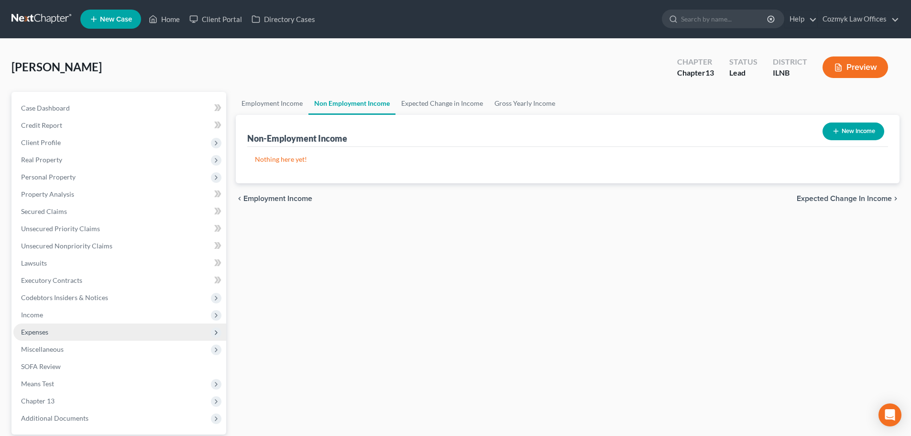
click at [70, 328] on ul "Case Dashboard Payments Invoices Payments Payments Credit Report Client Profile" at bounding box center [119, 262] width 213 height 327
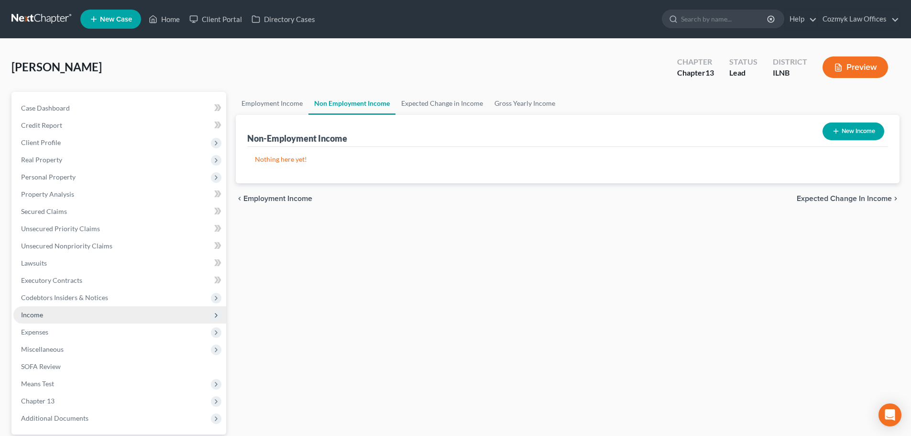
click at [66, 318] on span "Income" at bounding box center [119, 314] width 213 height 17
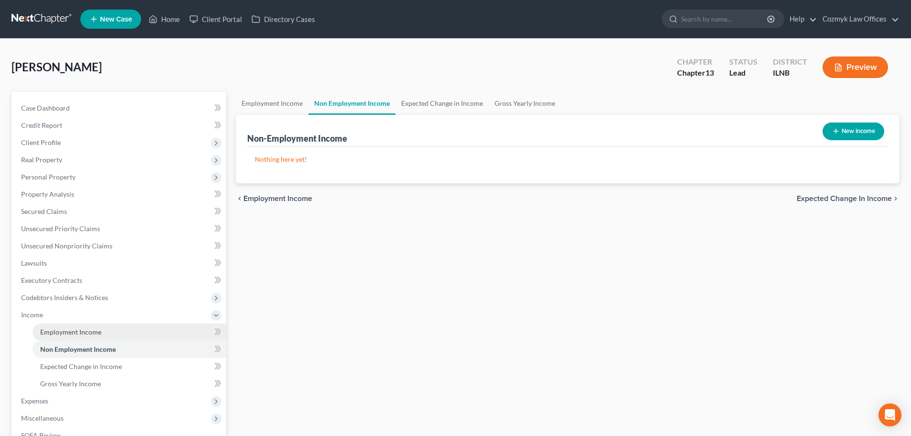
click at [71, 329] on span "Employment Income" at bounding box center [70, 332] width 61 height 8
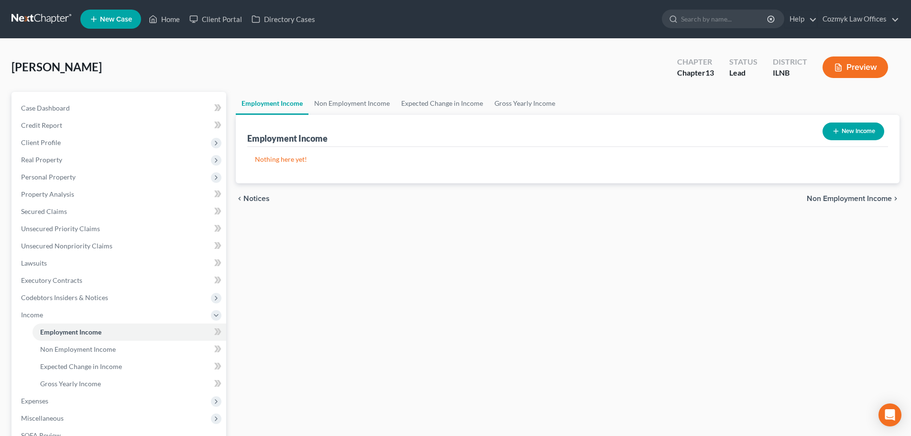
click at [850, 134] on button "New Income" at bounding box center [853, 131] width 62 height 18
select select "0"
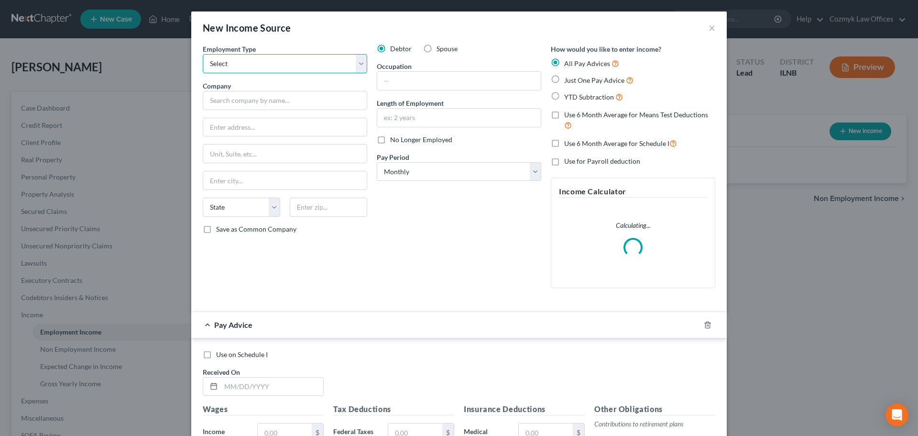
click at [251, 72] on select "Select Full or [DEMOGRAPHIC_DATA] Employment Self Employment" at bounding box center [285, 63] width 164 height 19
select select "0"
click at [203, 54] on select "Select Full or [DEMOGRAPHIC_DATA] Employment Self Employment" at bounding box center [285, 63] width 164 height 19
click at [245, 97] on input "text" at bounding box center [285, 100] width 164 height 19
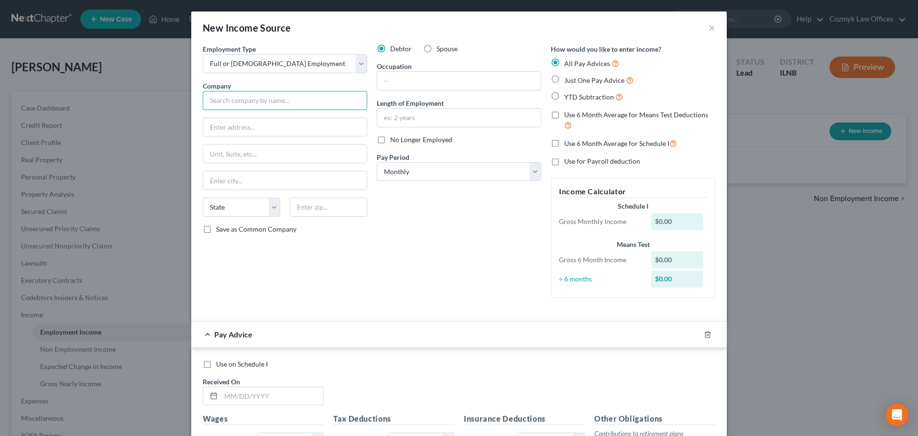
click at [241, 97] on input "text" at bounding box center [285, 100] width 164 height 19
type input "Pactiv LLC"
type input "[STREET_ADDRESS]"
type input "60045"
type input "[GEOGRAPHIC_DATA]"
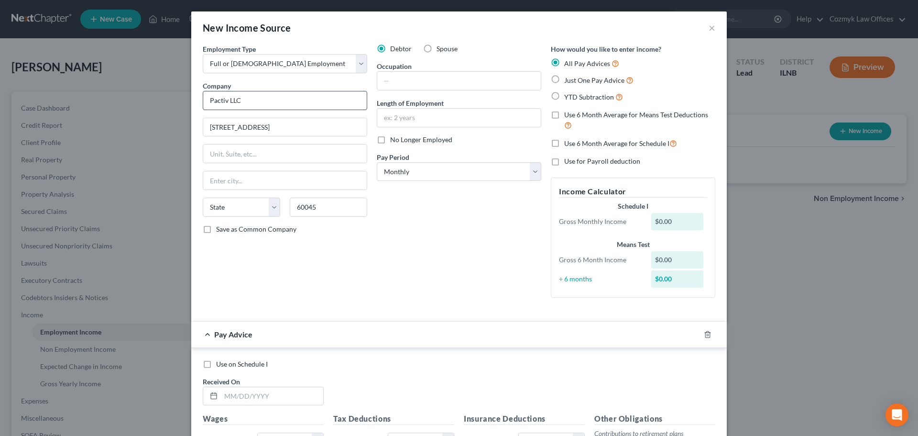
select select "14"
click at [251, 395] on input "text" at bounding box center [272, 396] width 102 height 18
type input "[DATE]"
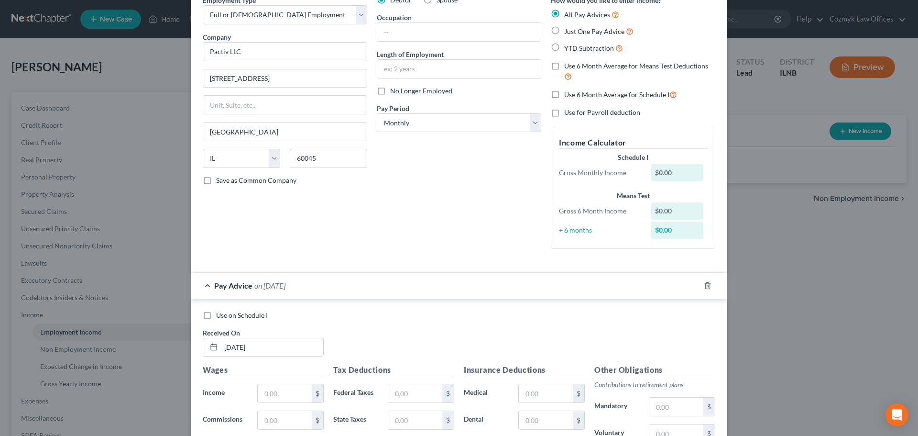
scroll to position [252, 0]
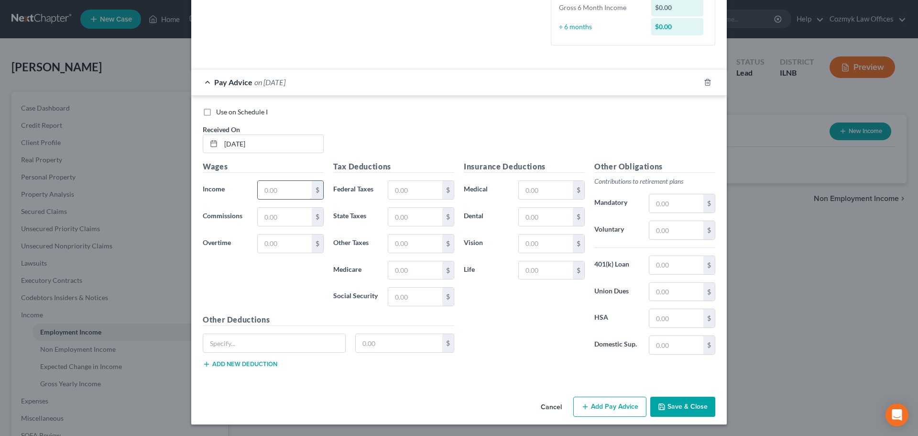
click at [289, 191] on input "text" at bounding box center [285, 190] width 54 height 18
type input "904.90"
type input "24.41"
type input "39.39"
type input "13.12"
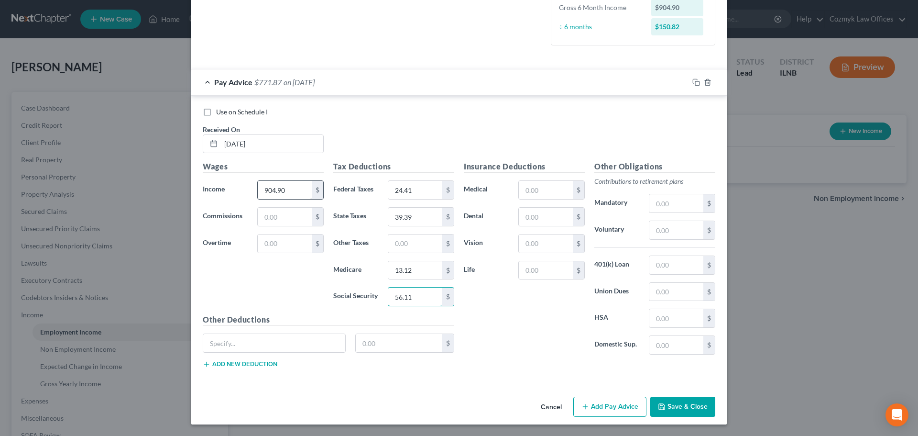
type input "56.11"
type input "401k"
type input "54.26"
click at [695, 80] on icon "button" at bounding box center [696, 82] width 8 height 8
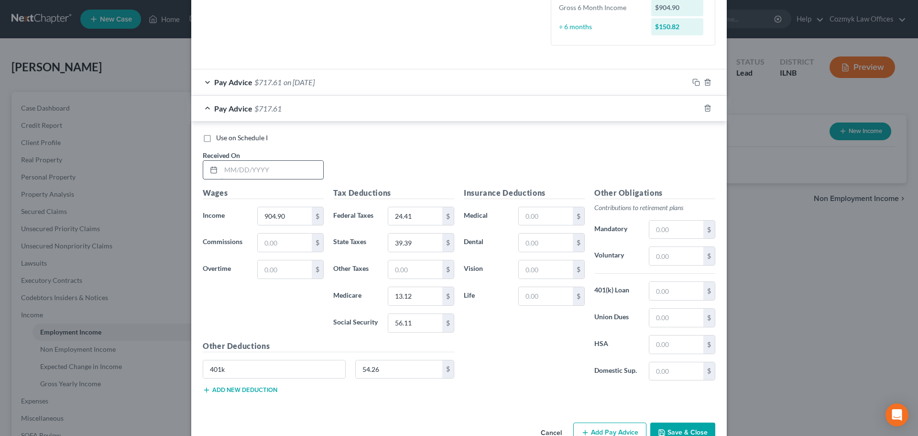
drag, startPoint x: 267, startPoint y: 172, endPoint x: 273, endPoint y: 171, distance: 5.8
click at [267, 172] on input "text" at bounding box center [272, 170] width 102 height 18
type input "[DATE]"
type input "903.90"
type input "24.30"
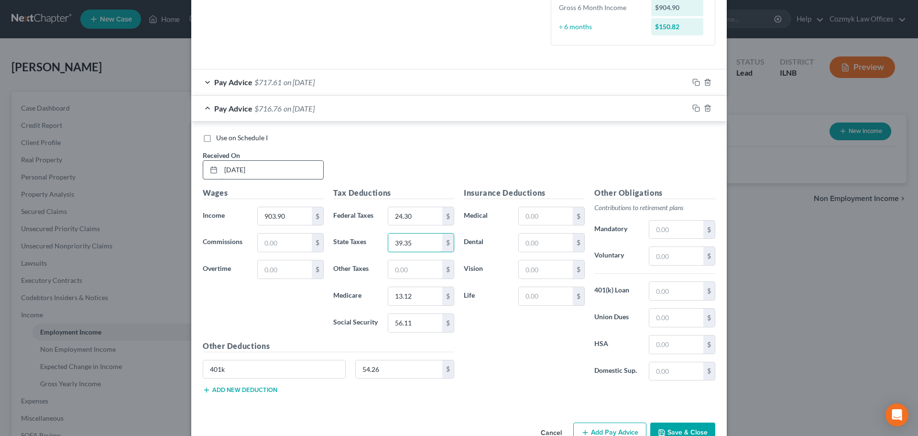
type input "39.35"
type input "1"
type input "13.11"
type input "56.04"
type input "54.20"
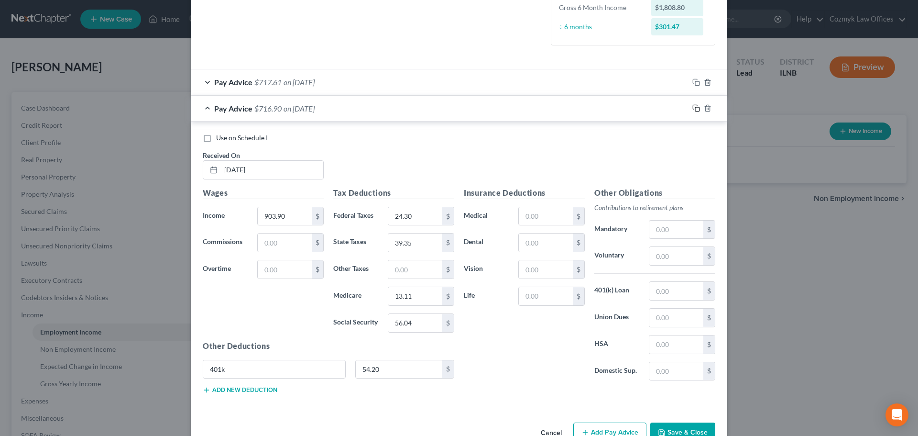
click at [692, 108] on icon "button" at bounding box center [696, 108] width 8 height 8
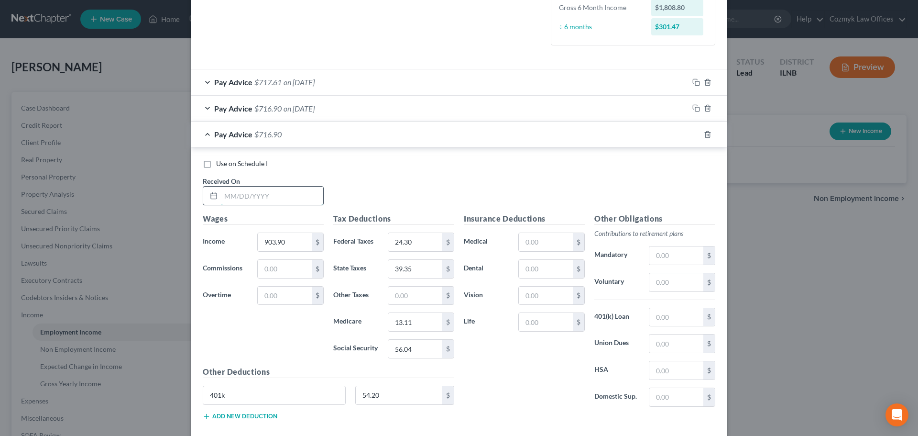
click at [290, 197] on input "text" at bounding box center [272, 195] width 102 height 18
type input "[DATE]"
type input "929.52"
type input "27.19"
type input "40.54"
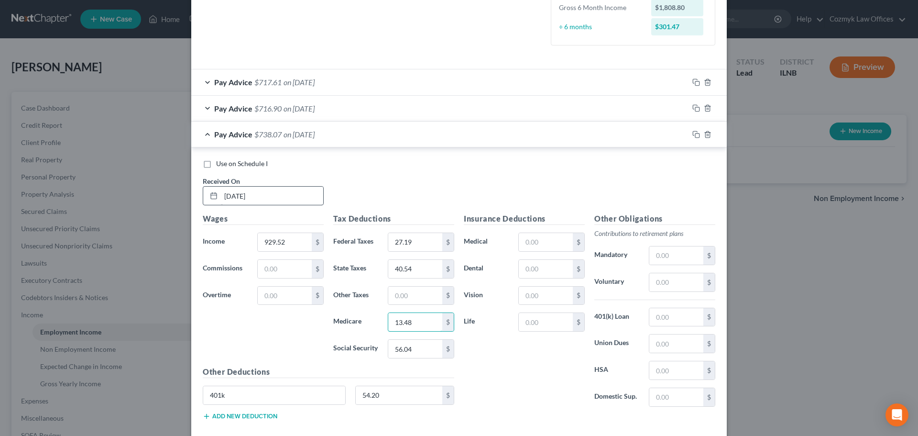
type input "13.48"
type input "57.63"
type input "55.74"
click at [693, 129] on div at bounding box center [708, 134] width 38 height 15
click at [693, 134] on icon "button" at bounding box center [696, 135] width 8 height 8
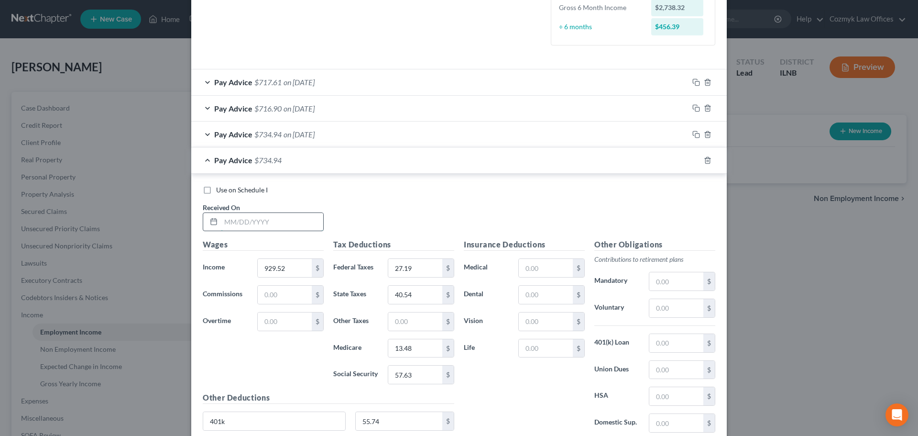
click at [249, 215] on input "text" at bounding box center [272, 222] width 102 height 18
type input "[DATE]"
type input "911.21"
type input "25.12"
type input "39.69"
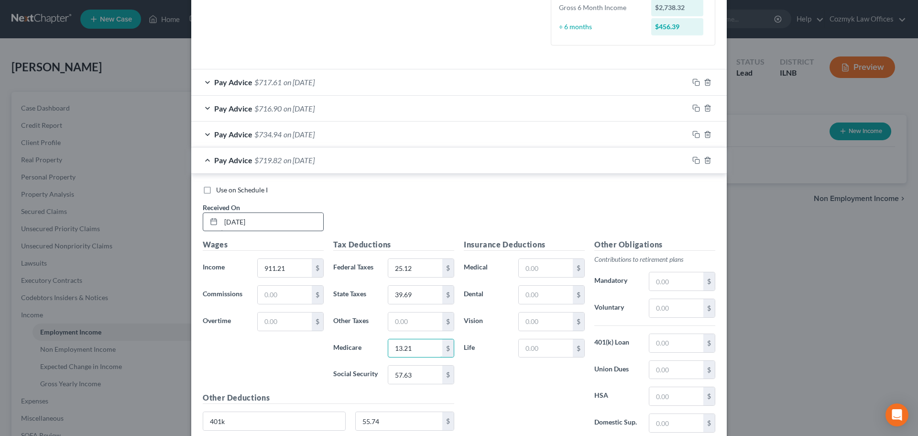
type input "13.21"
type input "56.49"
type input "54.64"
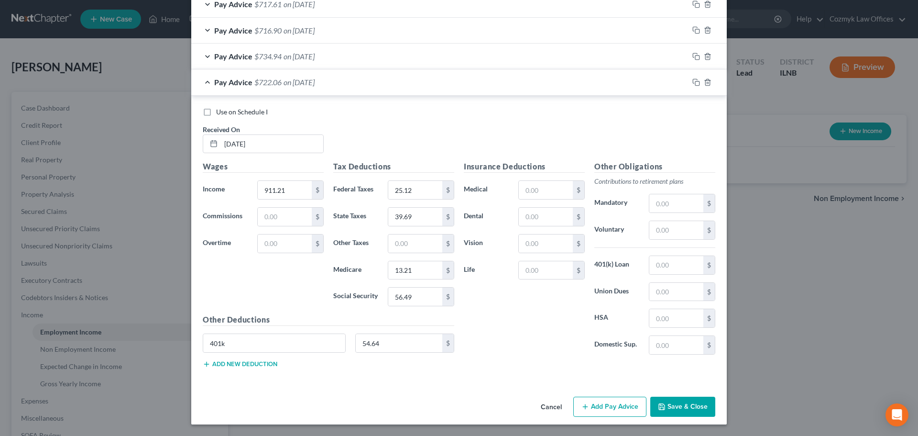
click at [670, 412] on button "Save & Close" at bounding box center [682, 406] width 65 height 20
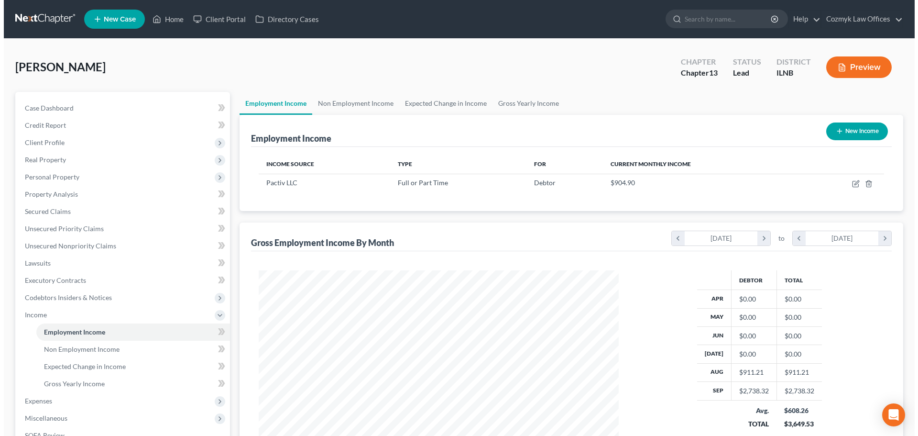
scroll to position [477964, 477767]
click at [853, 129] on button "New Income" at bounding box center [853, 131] width 62 height 18
select select "0"
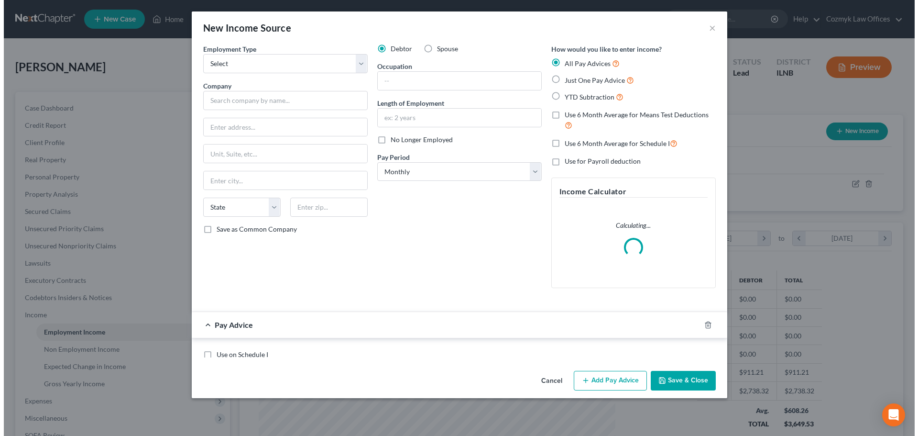
scroll to position [180, 379]
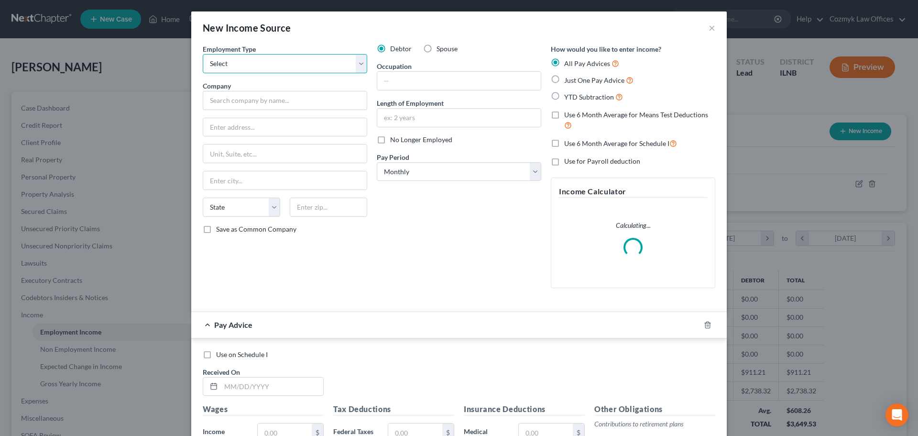
click at [237, 67] on select "Select Full or [DEMOGRAPHIC_DATA] Employment Self Employment" at bounding box center [285, 63] width 164 height 19
select select "0"
click at [203, 54] on select "Select Full or [DEMOGRAPHIC_DATA] Employment Self Employment" at bounding box center [285, 63] width 164 height 19
click at [437, 49] on label "Spouse" at bounding box center [447, 49] width 21 height 10
click at [440, 49] on input "Spouse" at bounding box center [443, 47] width 6 height 6
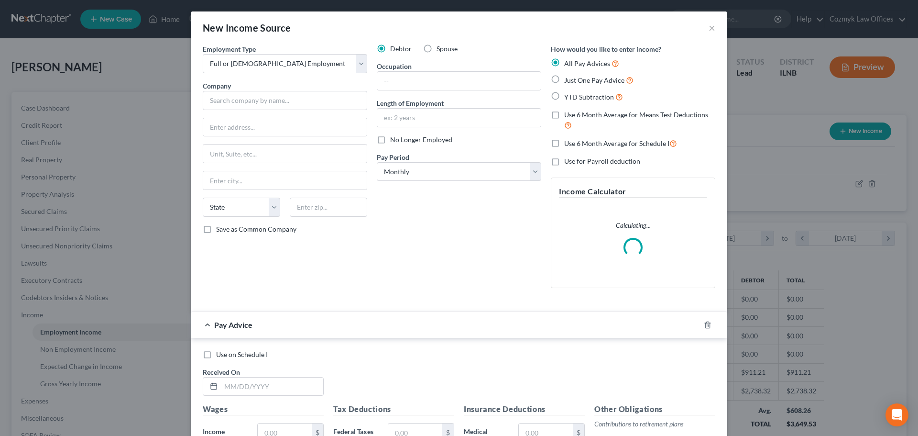
radio input "true"
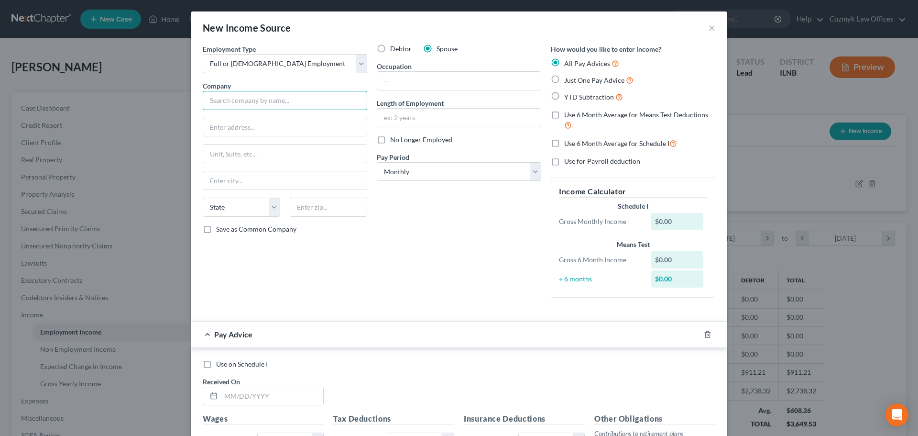
click at [223, 99] on input "text" at bounding box center [285, 100] width 164 height 19
type input "[GEOGRAPHIC_DATA] LLC"
type input "[STREET_ADDRESS]"
type input "60131"
type input "[GEOGRAPHIC_DATA]"
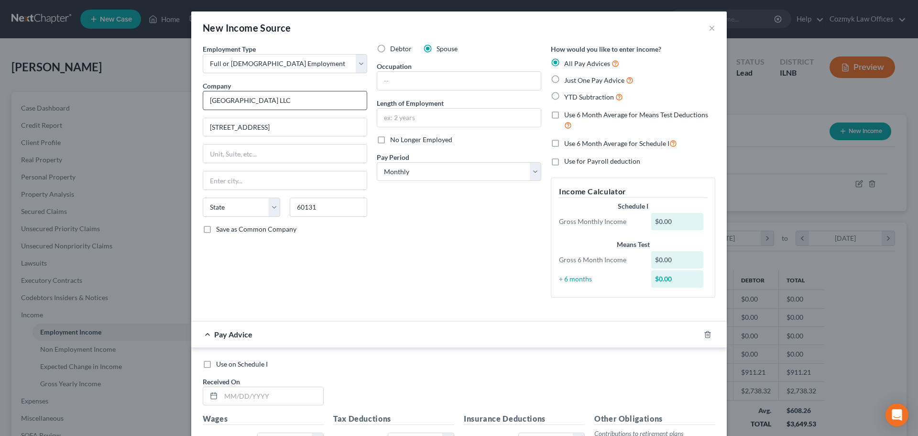
select select "14"
click at [254, 396] on input "text" at bounding box center [272, 396] width 102 height 18
type input "[DATE]"
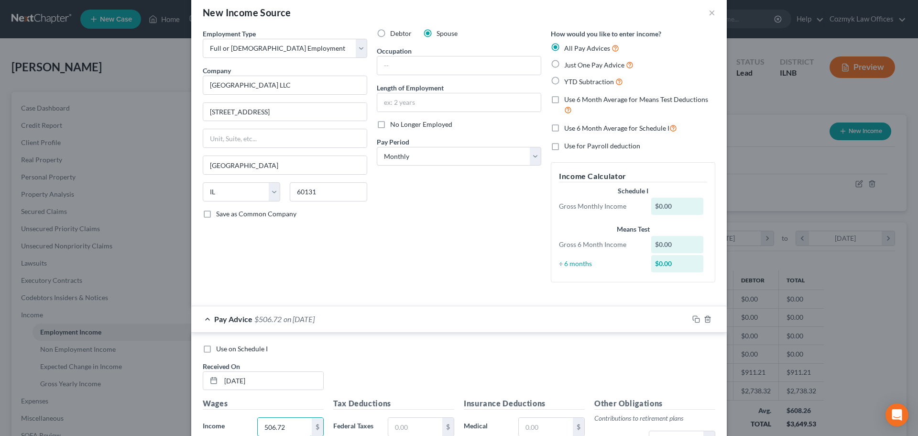
type input "506.72"
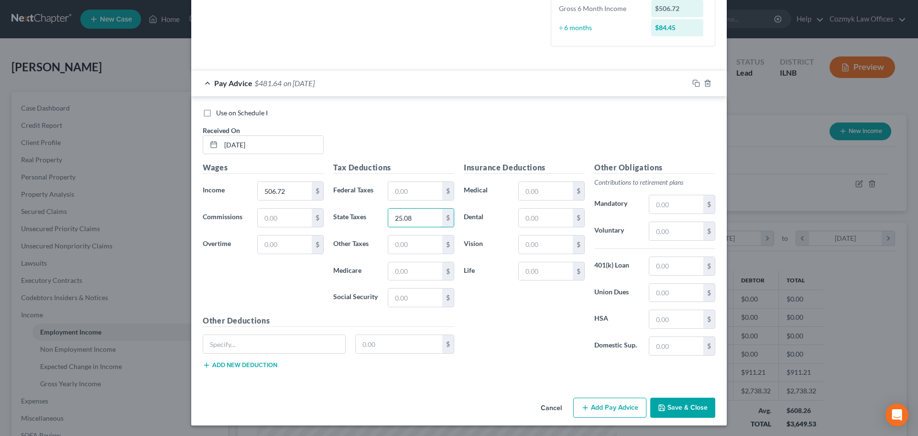
type input "25.08"
type input "7.34"
type input "31.42"
click at [692, 79] on icon "button" at bounding box center [696, 83] width 8 height 8
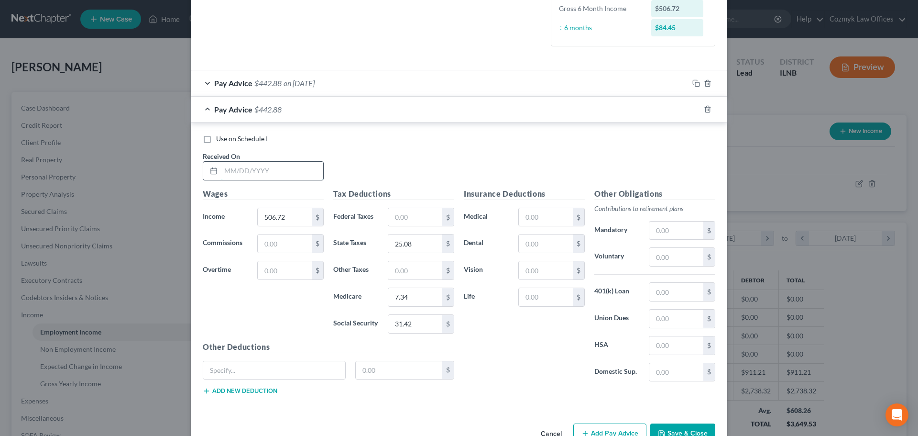
click at [269, 169] on input "text" at bounding box center [272, 171] width 102 height 18
click at [242, 174] on input "07/2582025" at bounding box center [272, 171] width 102 height 18
type input "[DATE]"
type input "516.12"
type input "25.55"
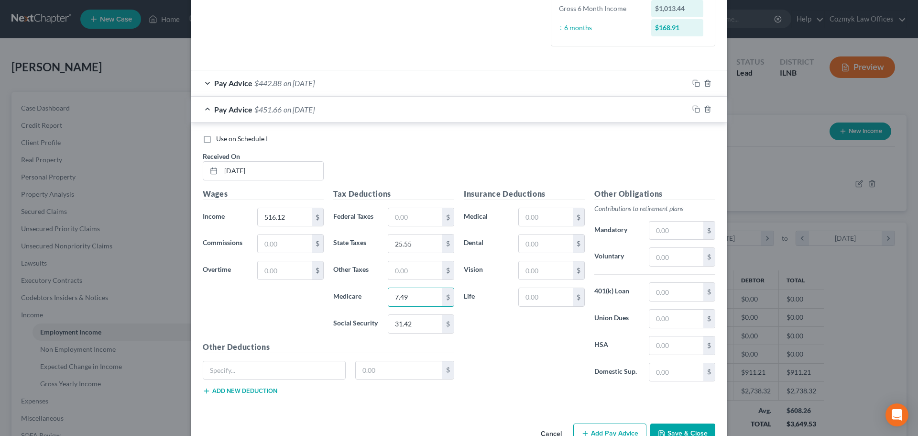
type input "7.49"
type input "32"
drag, startPoint x: 689, startPoint y: 107, endPoint x: 644, endPoint y: 113, distance: 46.3
click at [693, 107] on icon "button" at bounding box center [695, 108] width 4 height 4
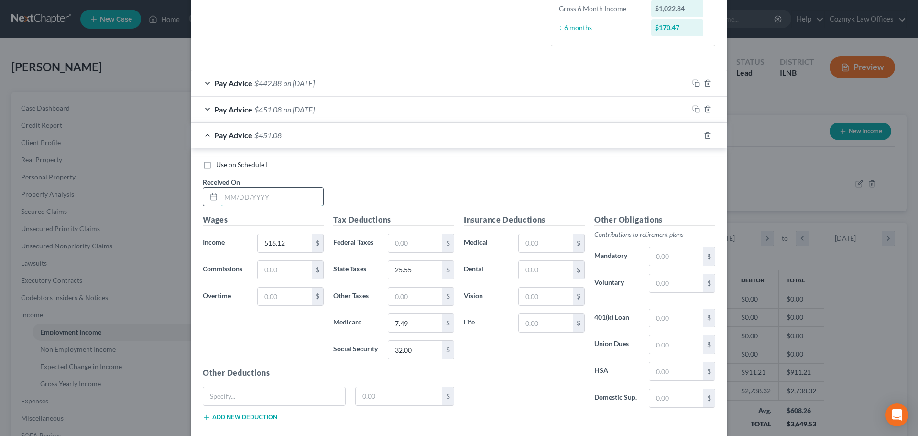
click at [245, 196] on input "text" at bounding box center [272, 196] width 102 height 18
type input "[DATE]"
type input "318.75"
type input "15.78"
type input "4.62"
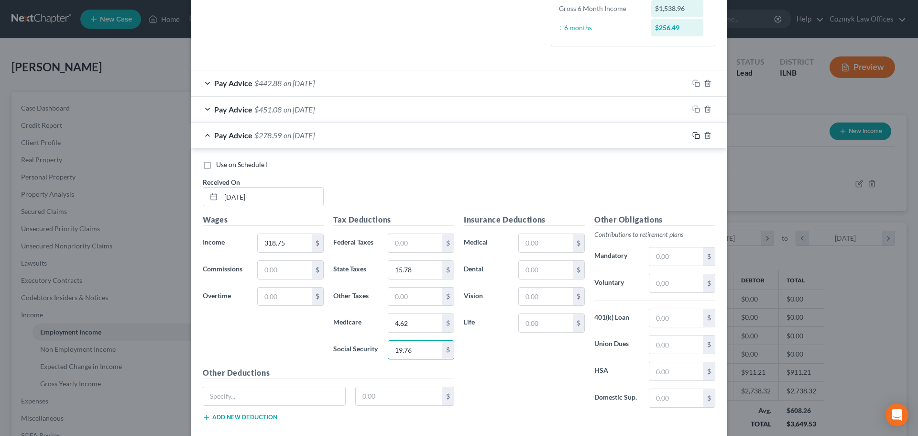
type input "19.76"
click at [693, 138] on icon "button" at bounding box center [696, 135] width 8 height 8
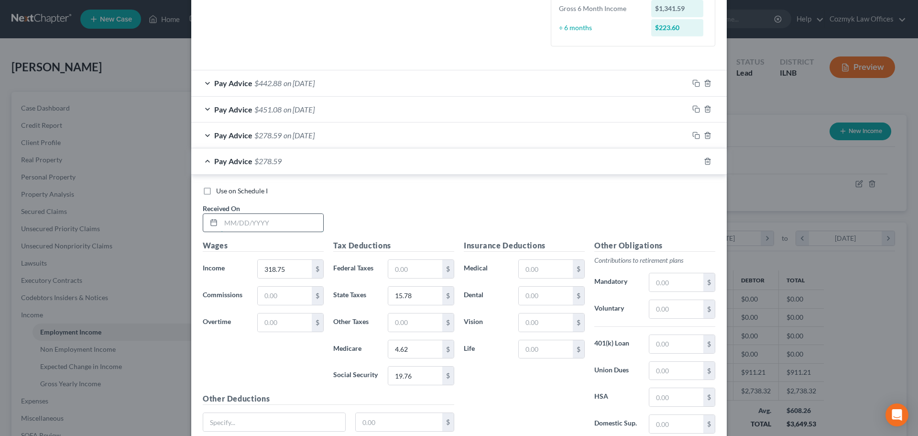
click at [257, 218] on input "text" at bounding box center [272, 223] width 102 height 18
type input "[DATE]"
type input "286.11"
type input "14.16"
type input "4.15"
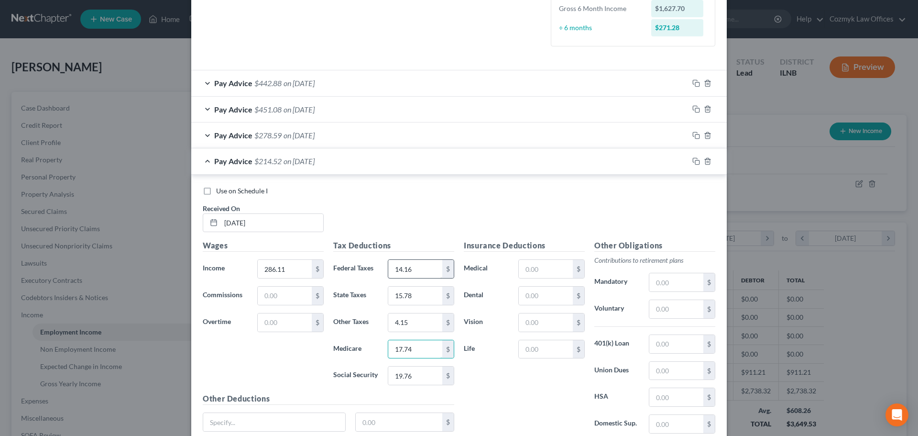
type input "17.74"
click at [424, 267] on input "14.16" at bounding box center [415, 269] width 54 height 18
type input "0"
type input "14.16"
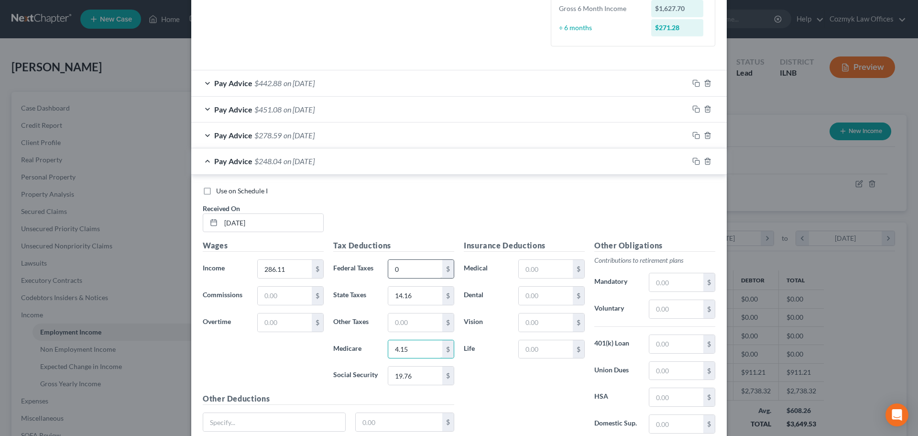
type input "4.15"
type input "17.74"
click at [694, 162] on icon "button" at bounding box center [696, 161] width 8 height 8
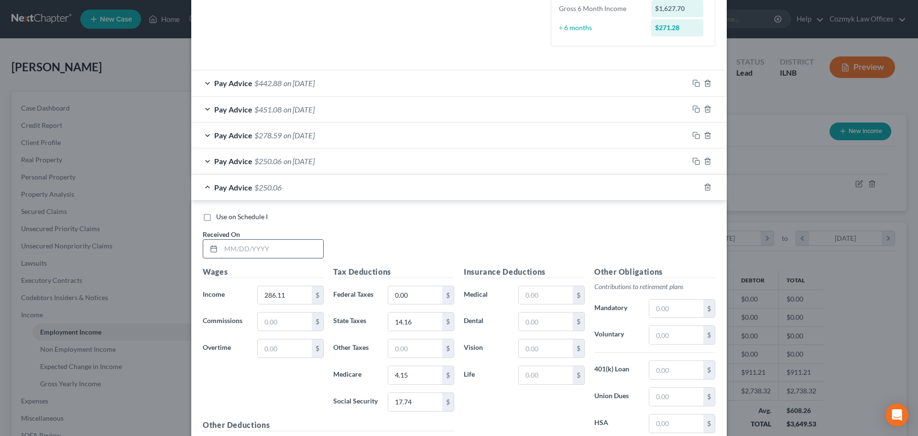
click at [243, 249] on input "text" at bounding box center [272, 249] width 102 height 18
type input "[DATE]"
type input "308.01"
type input "15.25"
type input "4.47"
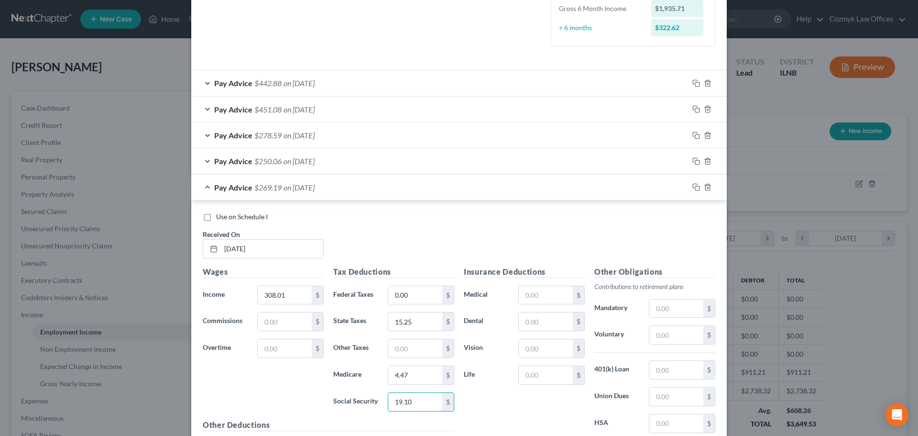
type input "19.10"
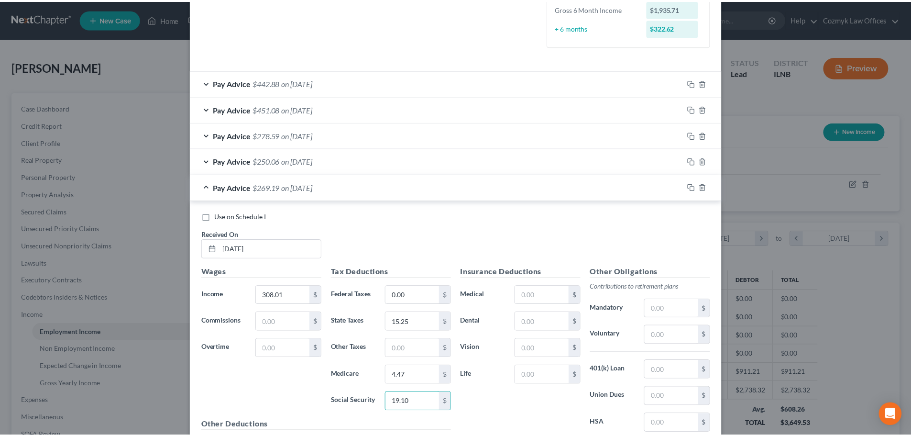
scroll to position [356, 0]
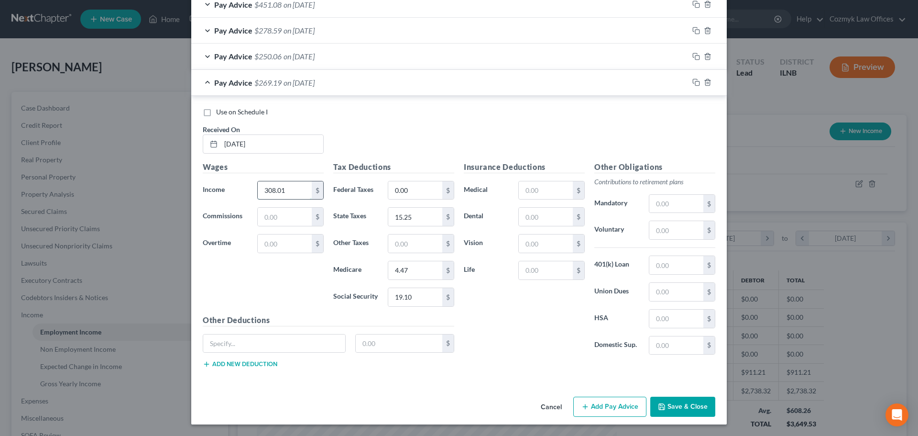
click at [290, 192] on input "308.01" at bounding box center [285, 190] width 54 height 18
type input "308.04"
click at [668, 402] on button "Save & Close" at bounding box center [682, 406] width 65 height 20
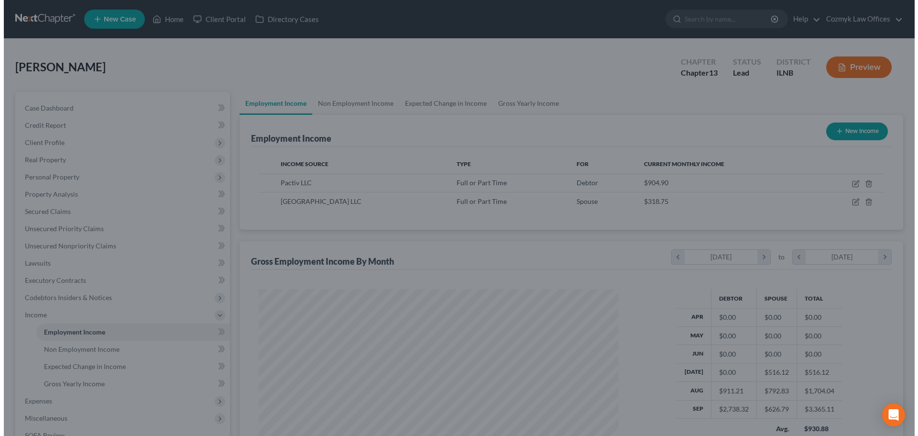
scroll to position [477964, 477767]
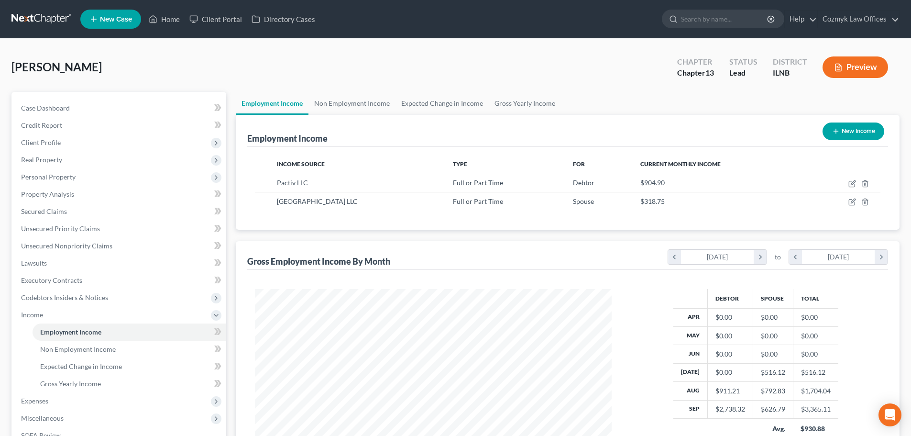
click at [859, 130] on button "New Income" at bounding box center [853, 131] width 62 height 18
select select "0"
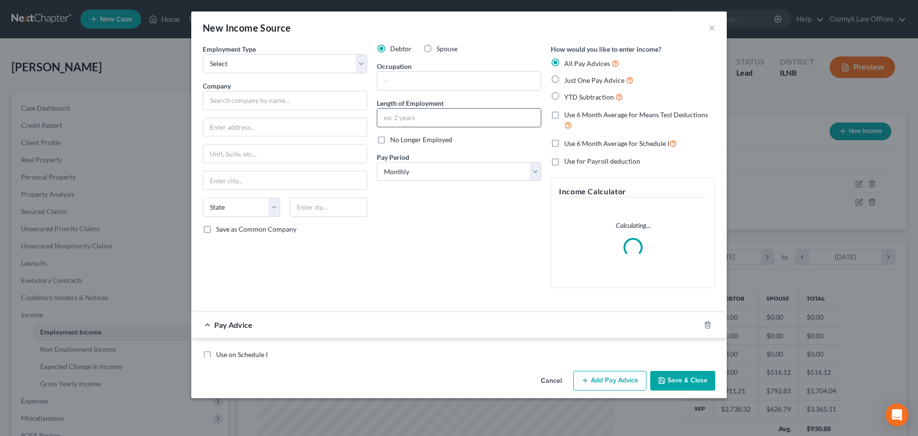
scroll to position [180, 379]
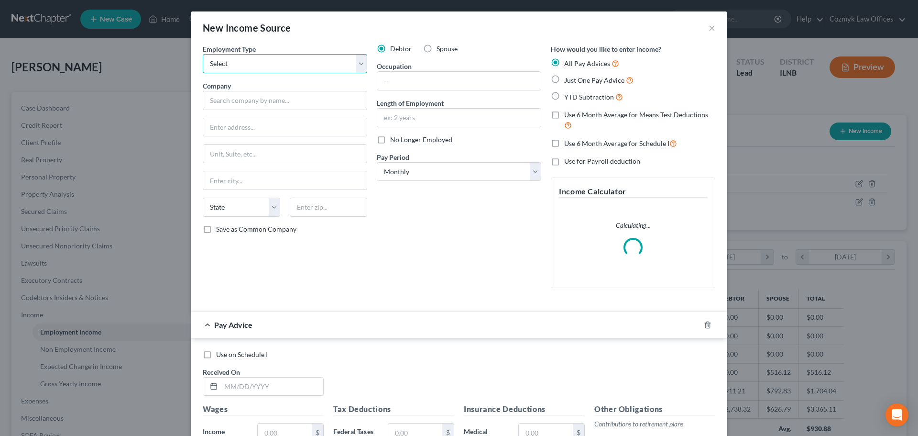
click at [253, 62] on select "Select Full or [DEMOGRAPHIC_DATA] Employment Self Employment" at bounding box center [285, 63] width 164 height 19
select select "0"
click at [203, 54] on select "Select Full or [DEMOGRAPHIC_DATA] Employment Self Employment" at bounding box center [285, 63] width 164 height 19
click at [437, 48] on label "Spouse" at bounding box center [447, 49] width 21 height 10
click at [440, 48] on input "Spouse" at bounding box center [443, 47] width 6 height 6
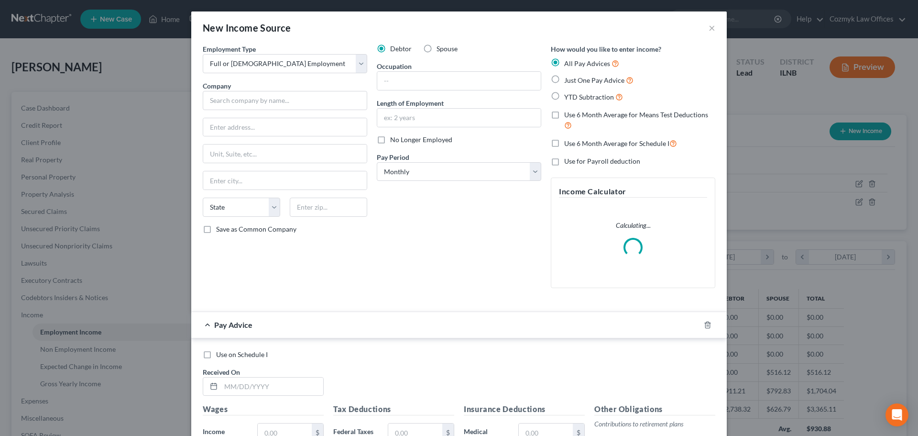
radio input "true"
click at [234, 103] on input "text" at bounding box center [285, 100] width 164 height 19
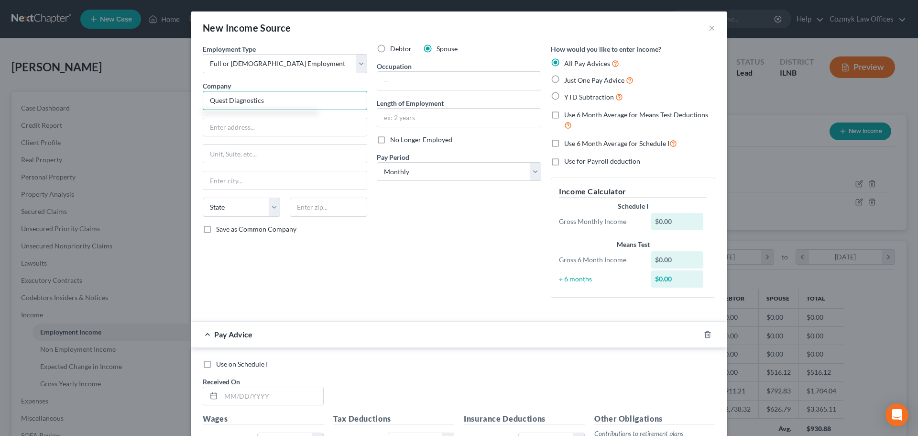
type input "Quest Diagnostics"
type input "[STREET_ADDRESS]"
type input "07094"
type input "Secaucus"
select select "33"
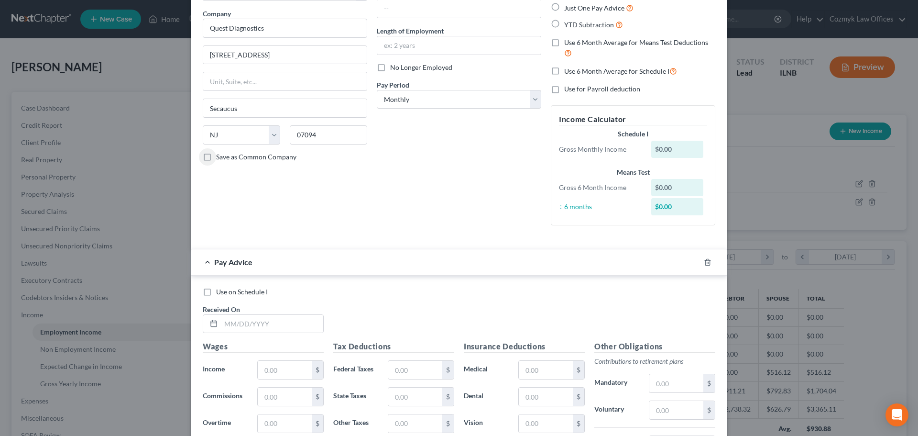
scroll to position [239, 0]
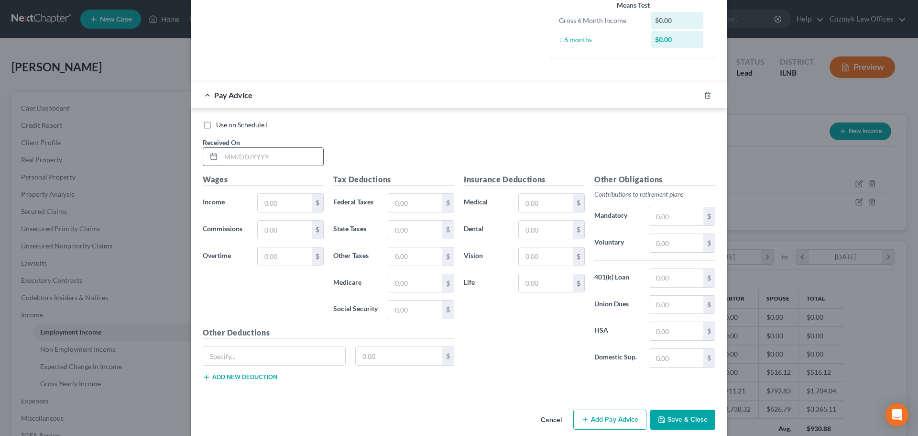
click at [302, 162] on input "text" at bounding box center [272, 157] width 102 height 18
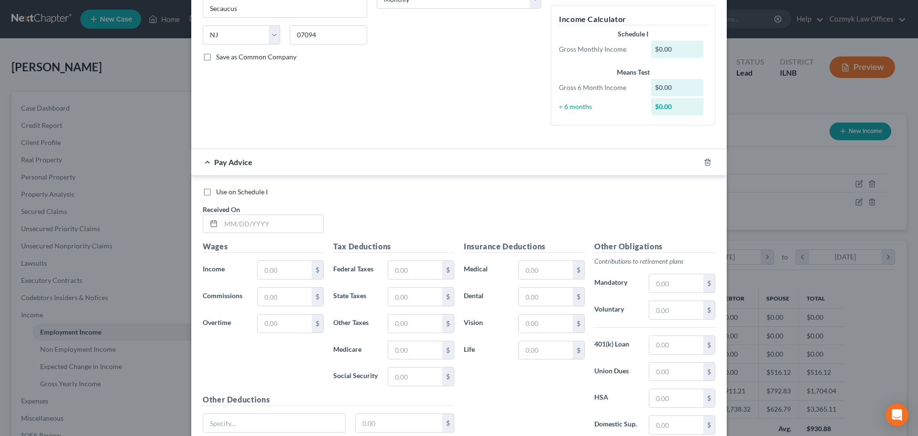
scroll to position [252, 0]
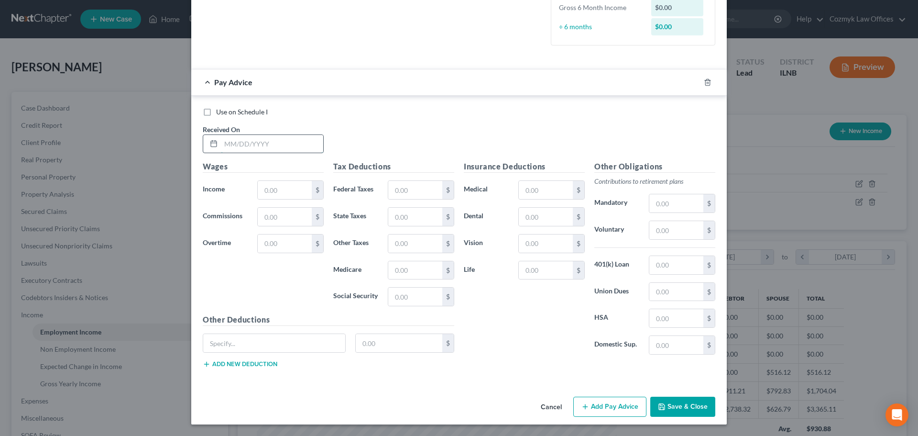
click at [280, 143] on input "text" at bounding box center [272, 144] width 102 height 18
type input "[DATE]"
type input "2,573.78"
type input "199.86"
type input "101.17"
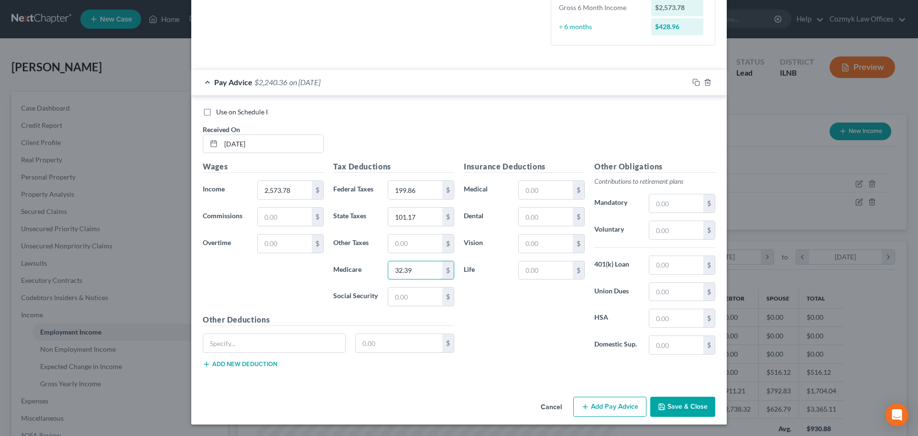
type input "32.39"
type input "138.51"
type input "401k"
type input "76.90"
type input "352.60"
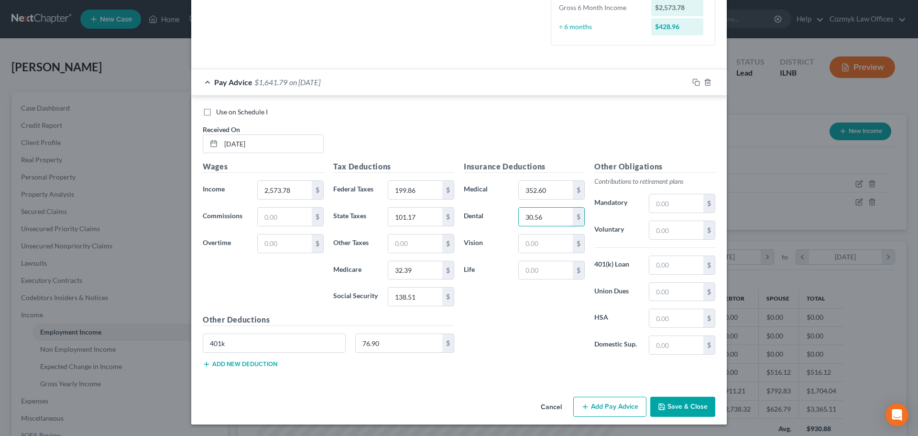
type input "30.56"
type input "6.64"
click at [546, 269] on input "text" at bounding box center [546, 270] width 54 height 18
click at [269, 364] on button "Add new deduction" at bounding box center [240, 364] width 75 height 8
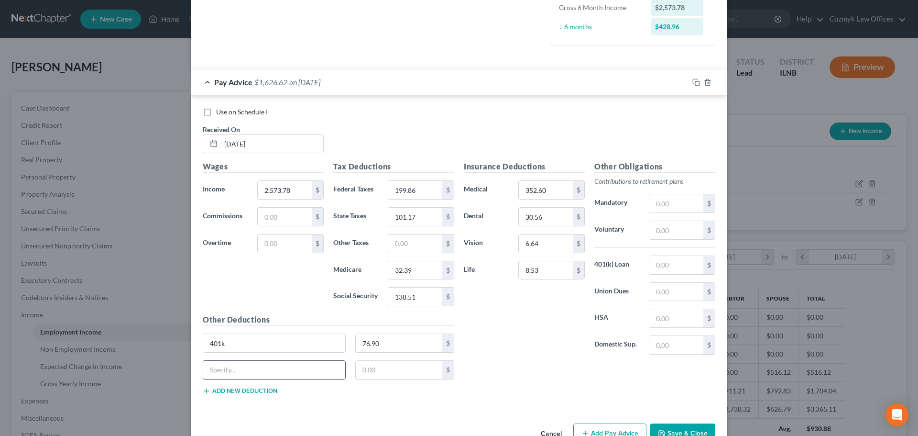
drag, startPoint x: 269, startPoint y: 364, endPoint x: 246, endPoint y: 364, distance: 23.0
click at [244, 366] on input "text" at bounding box center [274, 370] width 142 height 18
click at [258, 392] on button "Add new deduction" at bounding box center [240, 391] width 75 height 8
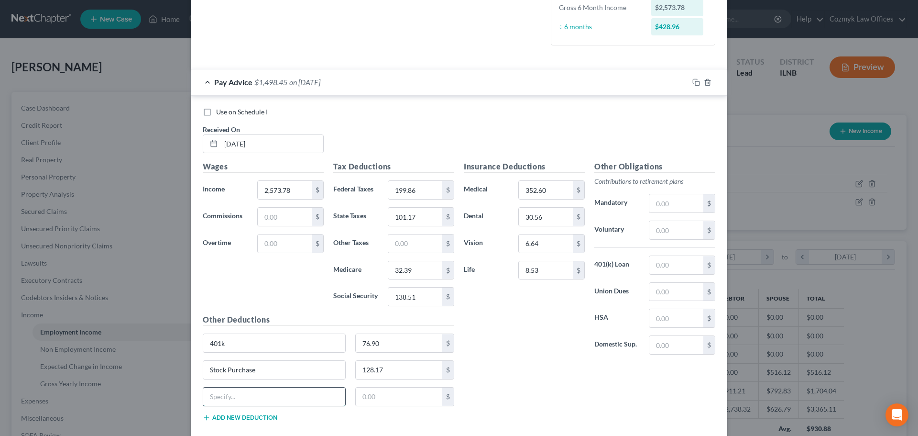
drag, startPoint x: 249, startPoint y: 393, endPoint x: 261, endPoint y: 387, distance: 13.1
click at [249, 393] on input "text" at bounding box center [274, 396] width 142 height 18
click at [278, 187] on input "2,573.78" at bounding box center [285, 190] width 54 height 18
click at [264, 190] on input "1,623.78" at bounding box center [285, 190] width 54 height 18
click at [526, 191] on input "352.60" at bounding box center [546, 190] width 54 height 18
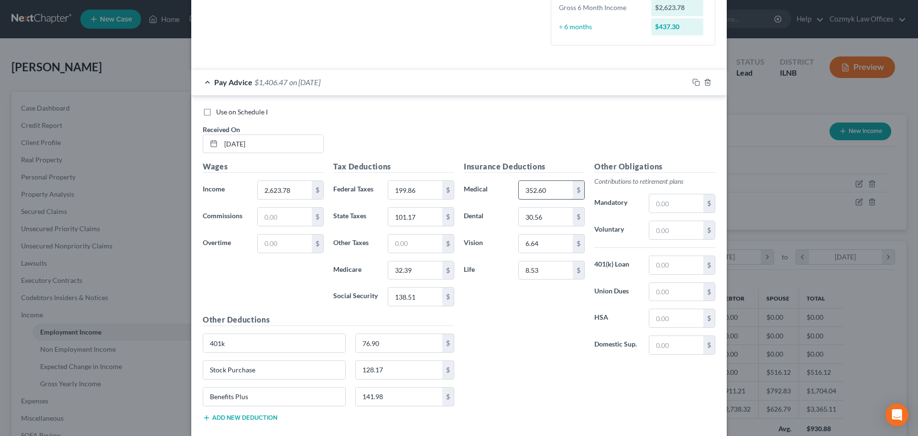
click at [530, 191] on input "352.60" at bounding box center [546, 190] width 54 height 18
click at [525, 189] on input "302.60" at bounding box center [546, 190] width 54 height 18
click at [528, 189] on input "302.60" at bounding box center [546, 190] width 54 height 18
drag, startPoint x: 692, startPoint y: 81, endPoint x: 369, endPoint y: 220, distance: 351.5
click at [695, 81] on rect "button" at bounding box center [697, 83] width 4 height 4
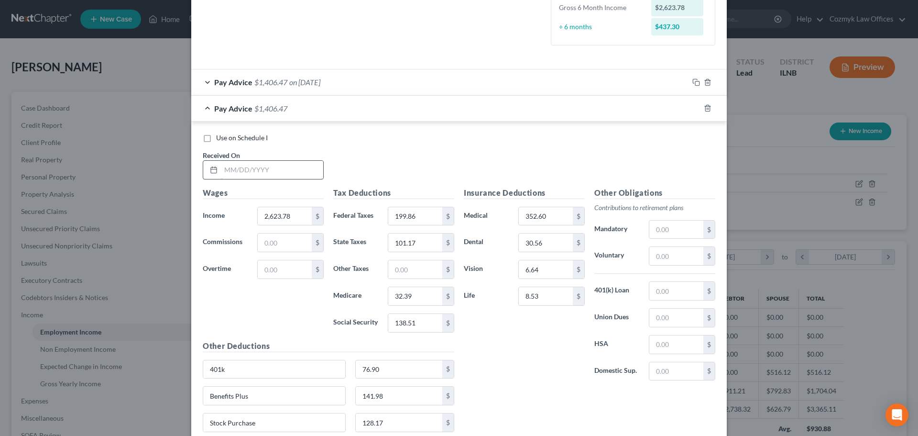
drag, startPoint x: 291, startPoint y: 176, endPoint x: 292, endPoint y: 171, distance: 4.8
click at [291, 176] on input "text" at bounding box center [272, 170] width 102 height 18
click at [344, 85] on div "Pay Advice $1,406.47 on [DATE]" at bounding box center [439, 81] width 497 height 25
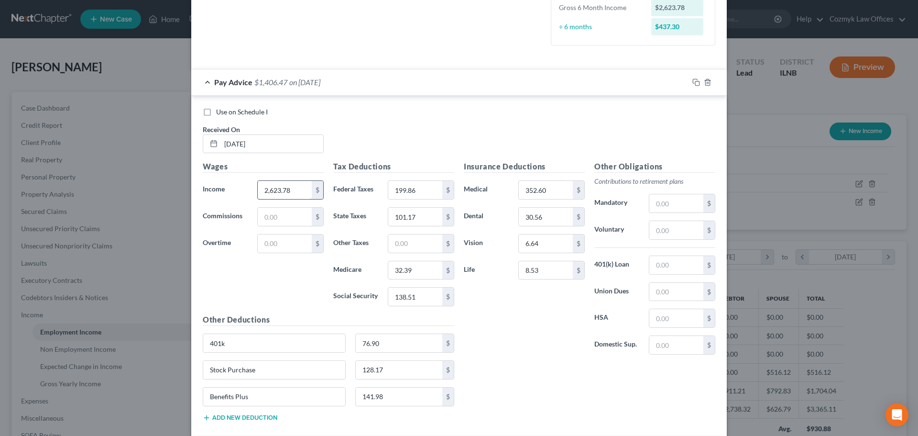
click at [281, 185] on input "2,623.78" at bounding box center [285, 190] width 54 height 18
click at [361, 76] on div "Pay Advice $1,396.13 on [DATE]" at bounding box center [439, 81] width 497 height 25
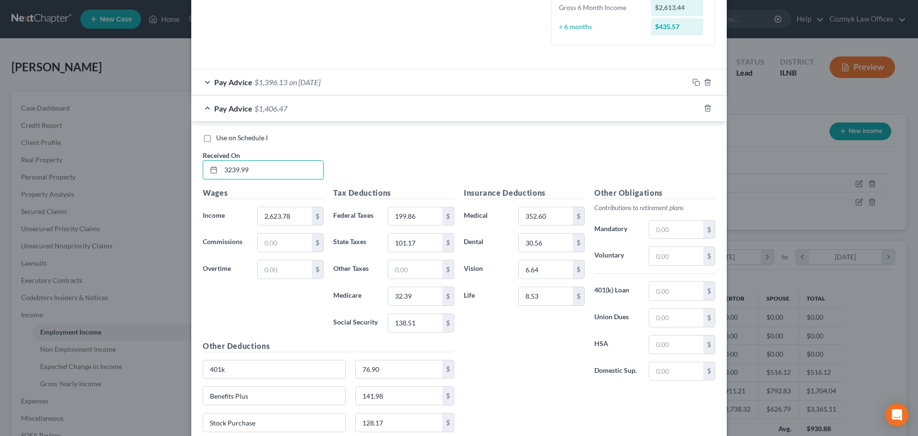
drag, startPoint x: 208, startPoint y: 169, endPoint x: 194, endPoint y: 169, distance: 13.4
click at [198, 169] on div "Received On * 3239.99" at bounding box center [263, 164] width 131 height 29
click at [692, 105] on icon "button" at bounding box center [696, 108] width 8 height 8
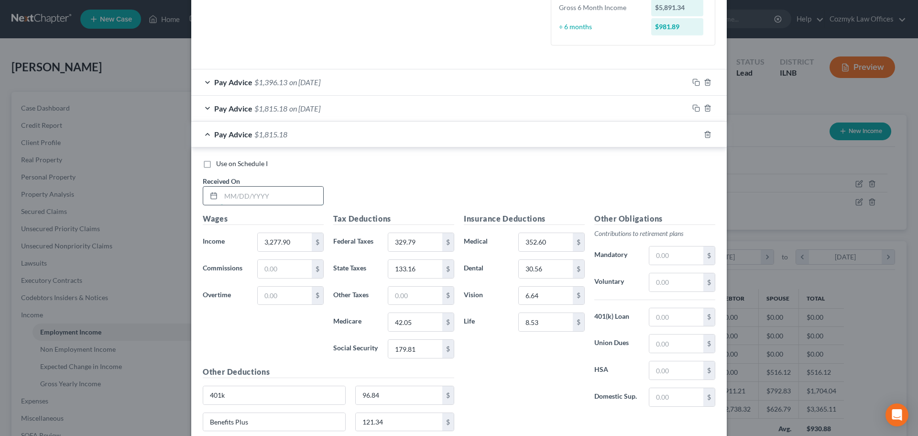
drag, startPoint x: 283, startPoint y: 194, endPoint x: 282, endPoint y: 189, distance: 4.8
click at [283, 194] on input "text" at bounding box center [272, 195] width 102 height 18
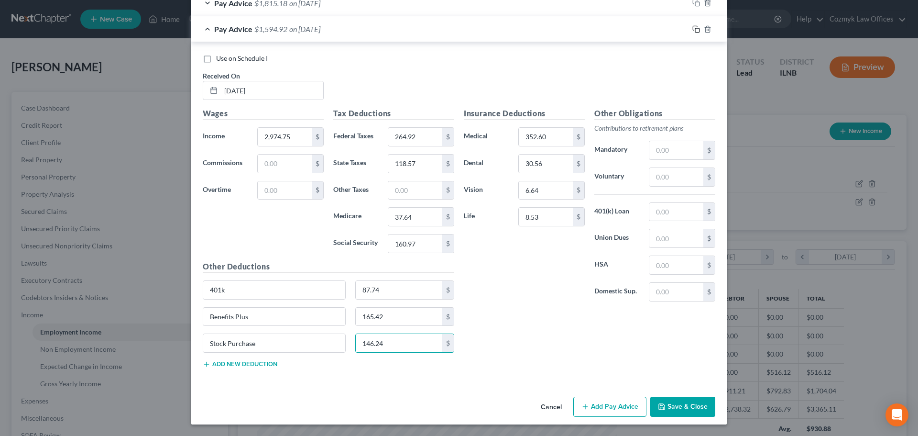
click at [692, 29] on icon "button" at bounding box center [696, 29] width 8 height 8
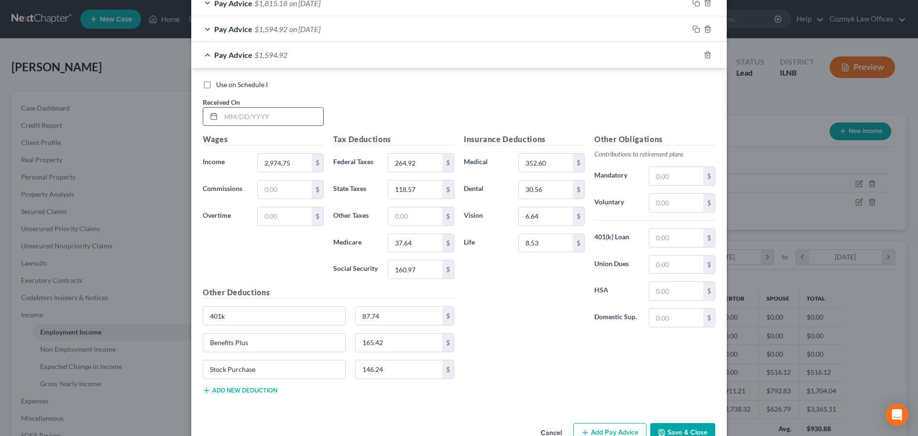
click at [267, 122] on input "text" at bounding box center [272, 117] width 102 height 18
click at [695, 55] on rect "button" at bounding box center [697, 56] width 4 height 4
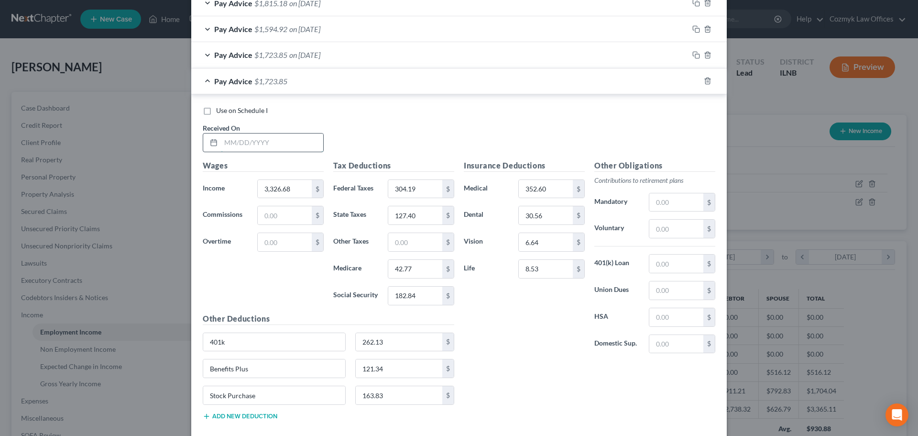
click at [297, 146] on input "text" at bounding box center [272, 142] width 102 height 18
click at [630, 84] on div "Pay Advice $1,723.85 on [DATE]" at bounding box center [439, 80] width 497 height 25
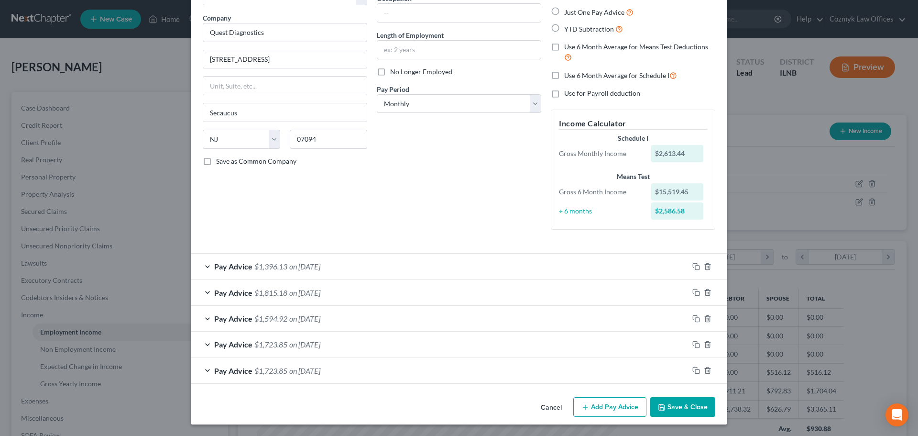
scroll to position [68, 0]
click at [704, 371] on icon "button" at bounding box center [708, 370] width 8 height 8
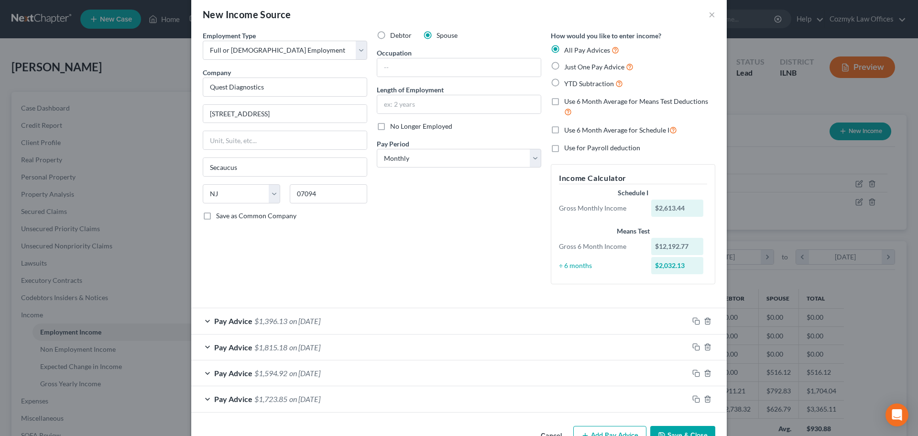
scroll to position [0, 0]
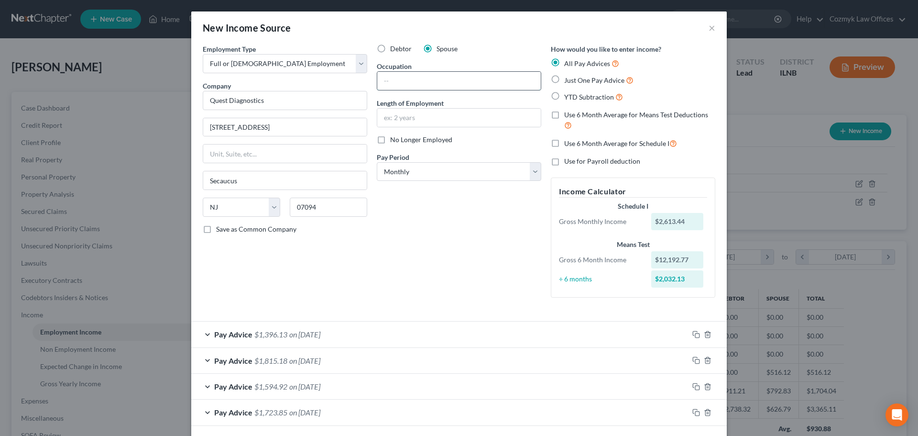
click at [405, 80] on input "text" at bounding box center [459, 81] width 164 height 18
click at [432, 176] on select "Select Monthly Twice Monthly Every Other Week Weekly" at bounding box center [459, 171] width 164 height 19
click at [377, 162] on select "Select Monthly Twice Monthly Every Other Week Weekly" at bounding box center [459, 171] width 164 height 19
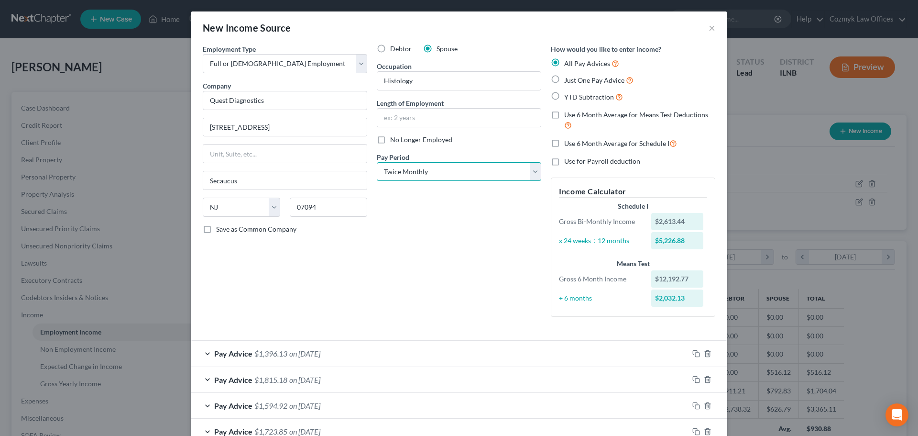
click at [441, 170] on select "Select Monthly Twice Monthly Every Other Week Weekly" at bounding box center [459, 171] width 164 height 19
click at [377, 162] on select "Select Monthly Twice Monthly Every Other Week Weekly" at bounding box center [459, 171] width 164 height 19
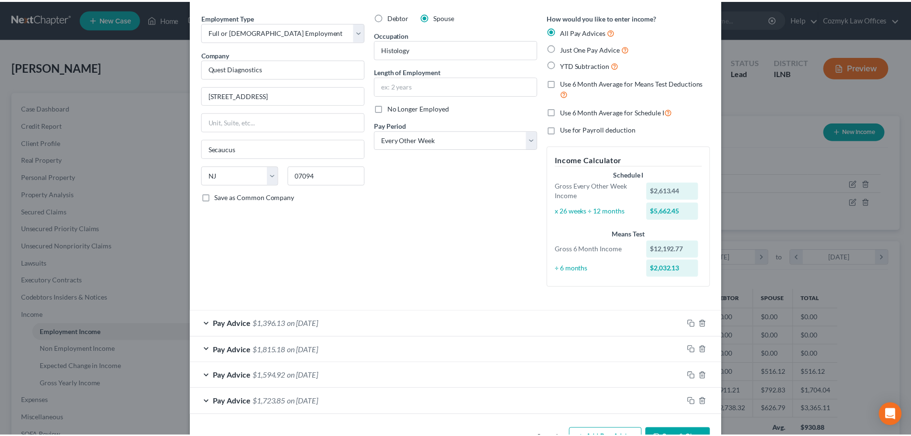
scroll to position [63, 0]
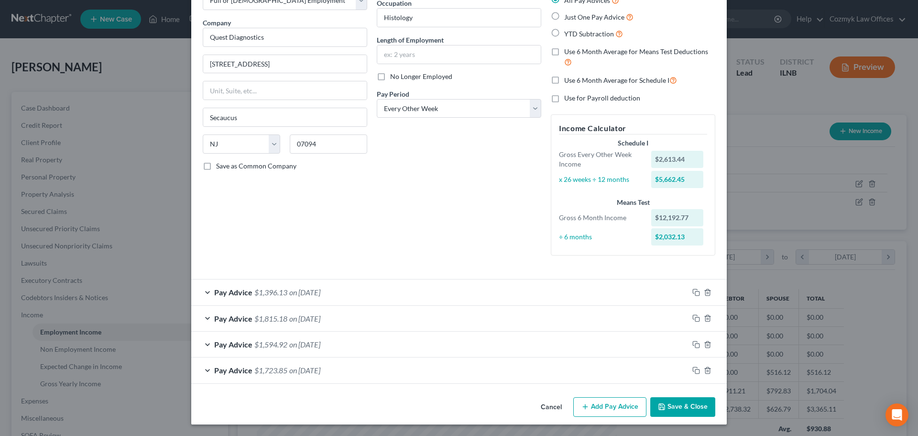
click at [678, 406] on button "Save & Close" at bounding box center [682, 407] width 65 height 20
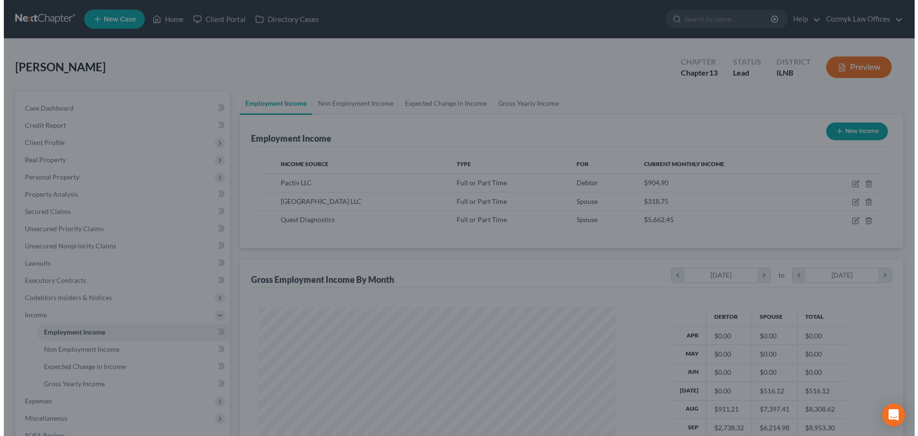
scroll to position [477964, 477767]
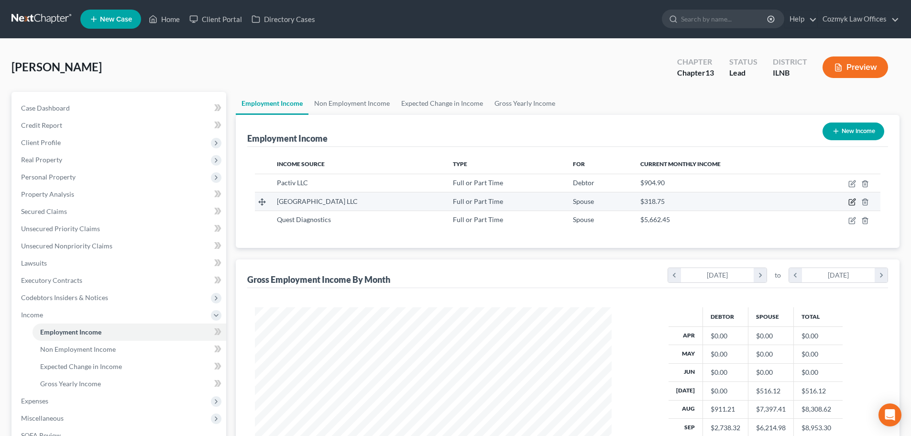
click at [853, 205] on icon "button" at bounding box center [852, 202] width 8 height 8
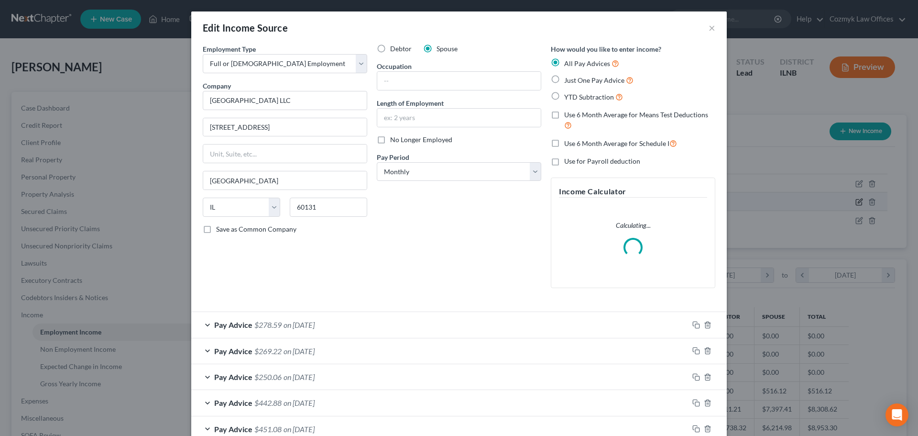
scroll to position [180, 379]
click at [439, 172] on select "Select Monthly Twice Monthly Every Other Week Weekly" at bounding box center [459, 171] width 164 height 19
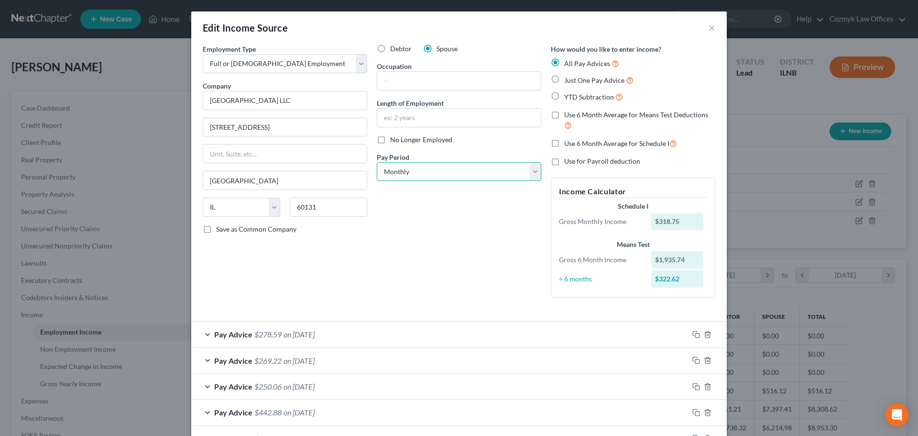
click at [439, 172] on select "Select Monthly Twice Monthly Every Other Week Weekly" at bounding box center [459, 171] width 164 height 19
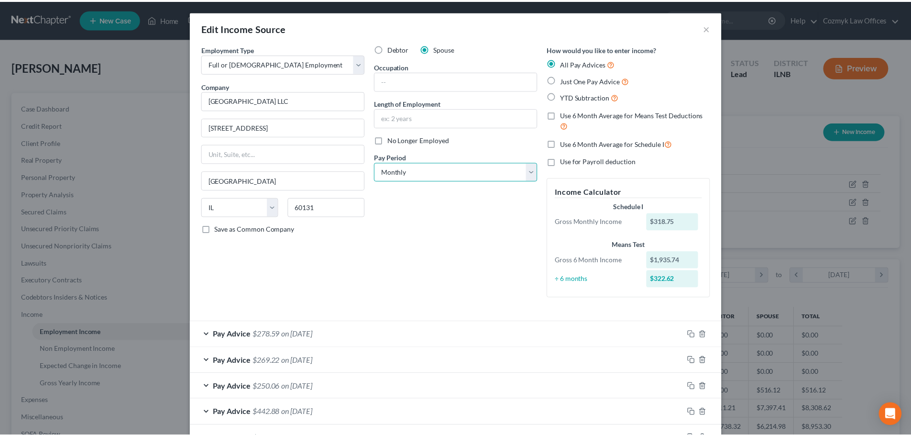
scroll to position [48, 0]
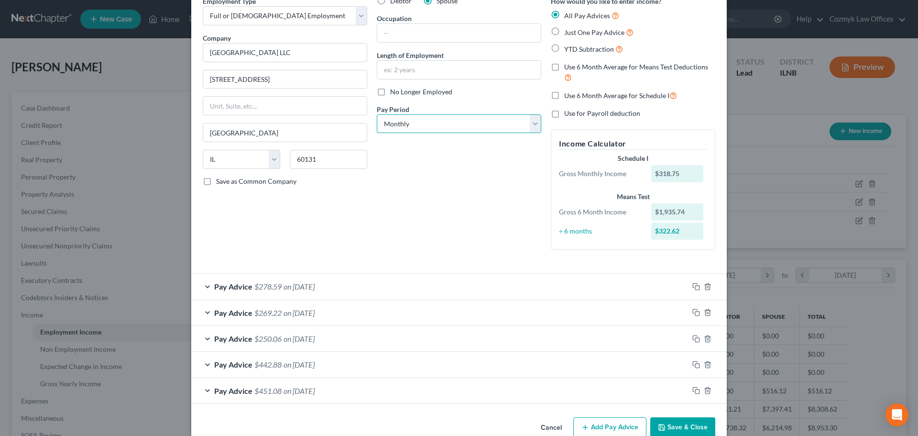
click at [408, 121] on select "Select Monthly Twice Monthly Every Other Week Weekly" at bounding box center [459, 123] width 164 height 19
click at [377, 114] on select "Select Monthly Twice Monthly Every Other Week Weekly" at bounding box center [459, 123] width 164 height 19
click at [661, 428] on polyline "button" at bounding box center [661, 428] width 3 height 2
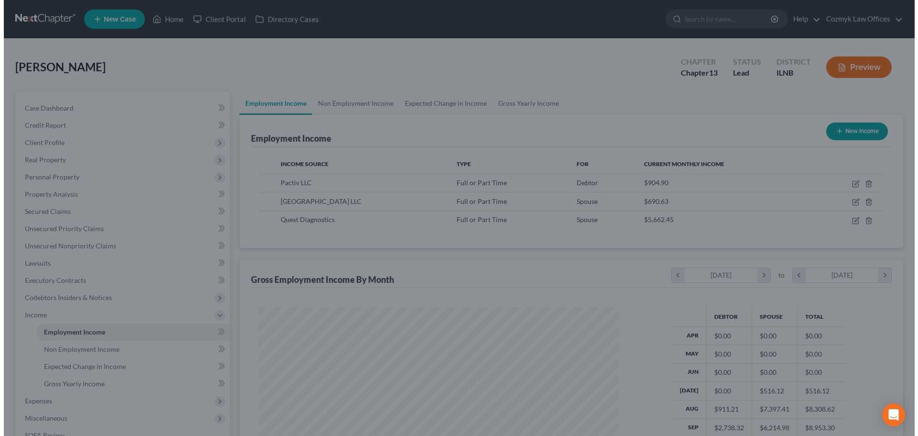
scroll to position [477964, 477767]
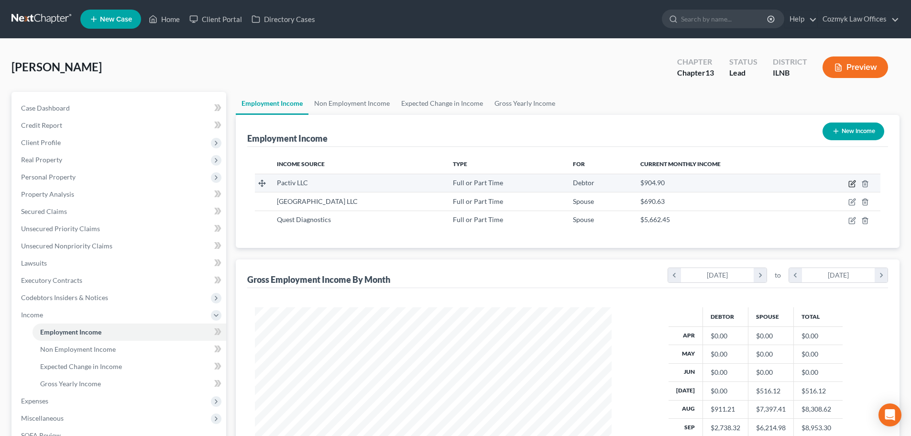
click at [851, 184] on icon "button" at bounding box center [853, 182] width 4 height 4
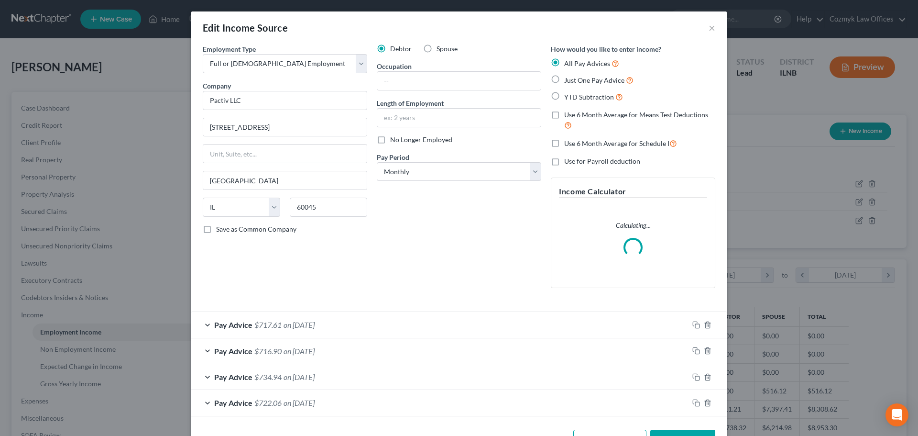
scroll to position [180, 379]
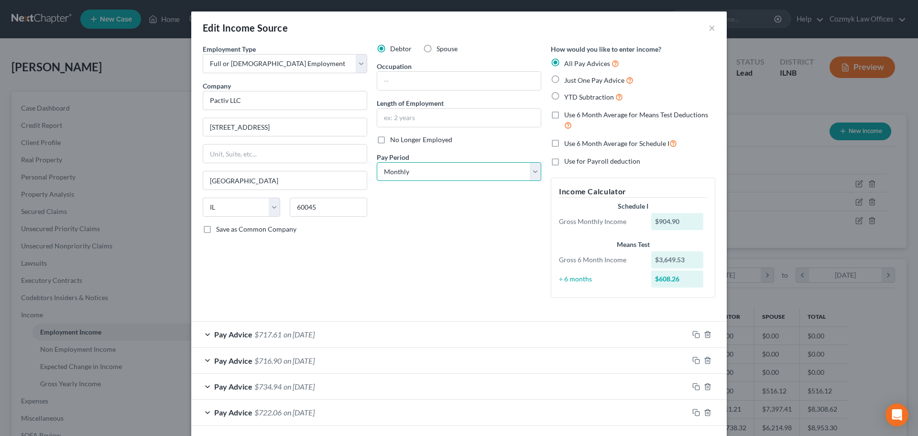
click at [395, 164] on select "Select Monthly Twice Monthly Every Other Week Weekly" at bounding box center [459, 171] width 164 height 19
click at [393, 233] on div "Debtor Spouse Occupation Length of Employment No Longer Employed Pay Period * S…" at bounding box center [459, 174] width 174 height 261
click at [401, 172] on select "Select Monthly Twice Monthly Every Other Week Weekly" at bounding box center [459, 171] width 164 height 19
click at [377, 162] on select "Select Monthly Twice Monthly Every Other Week Weekly" at bounding box center [459, 171] width 164 height 19
click at [451, 240] on div "Debtor Spouse Occupation Length of Employment No Longer Employed Pay Period * S…" at bounding box center [459, 174] width 174 height 261
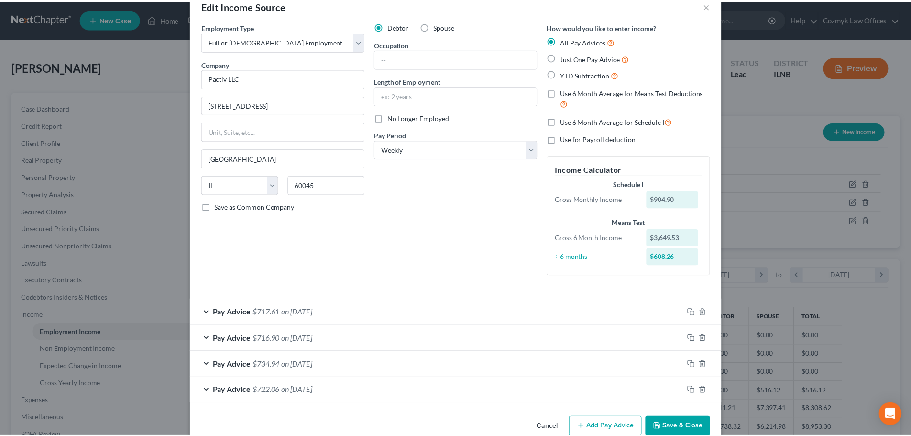
scroll to position [42, 0]
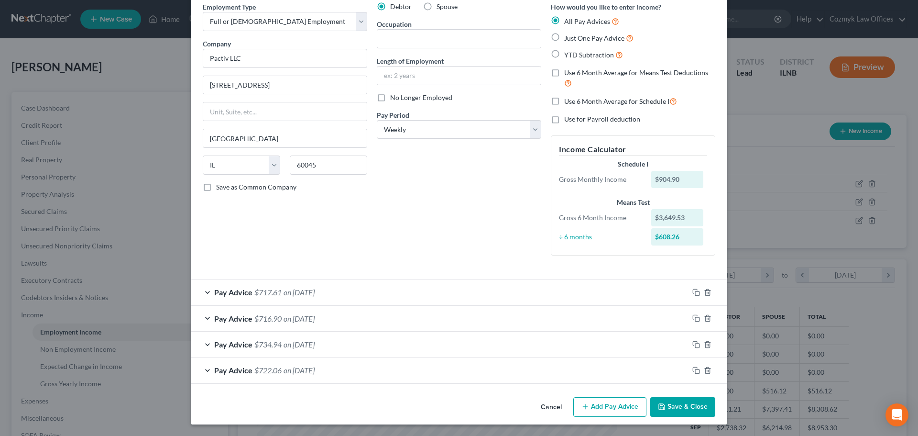
drag, startPoint x: 692, startPoint y: 408, endPoint x: 664, endPoint y: 396, distance: 30.9
click at [692, 406] on button "Save & Close" at bounding box center [682, 407] width 65 height 20
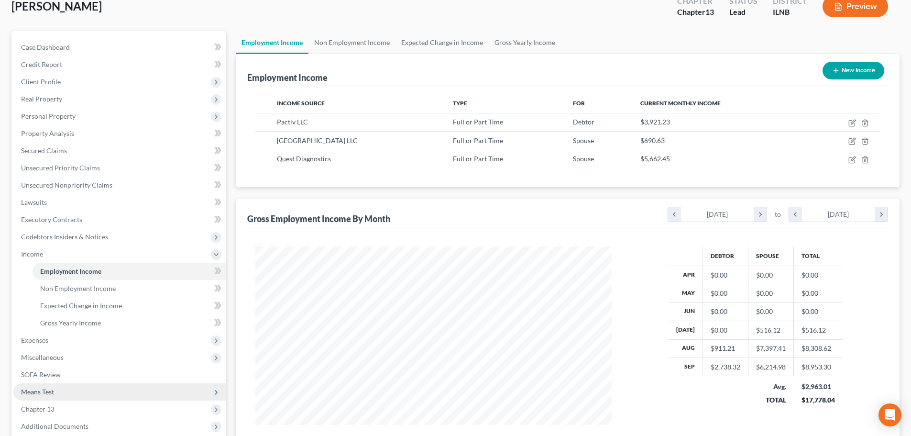
scroll to position [159, 0]
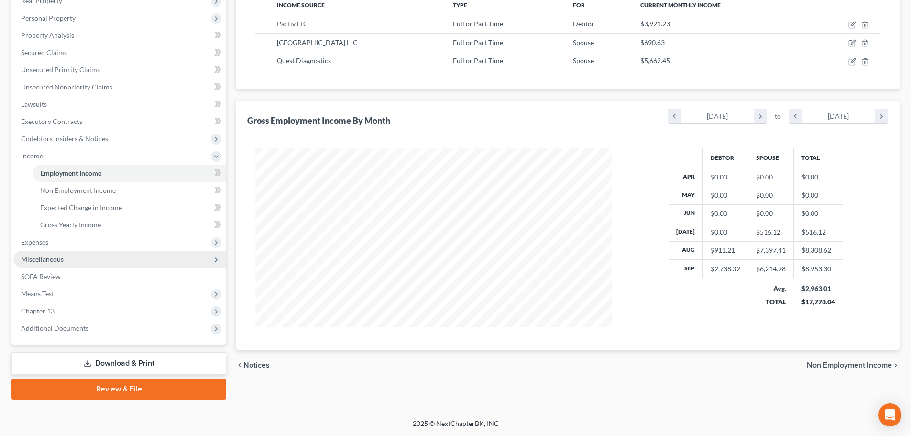
click at [53, 256] on span "Miscellaneous" at bounding box center [42, 259] width 43 height 8
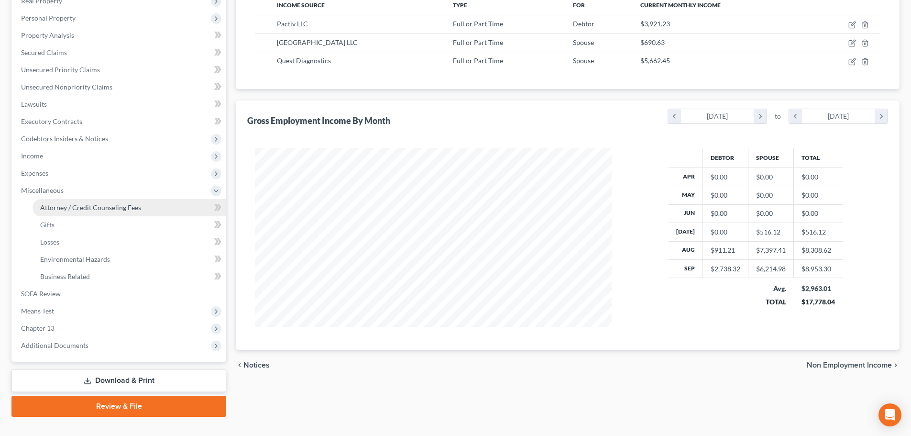
click at [55, 209] on span "Attorney / Credit Counseling Fees" at bounding box center [90, 207] width 101 height 8
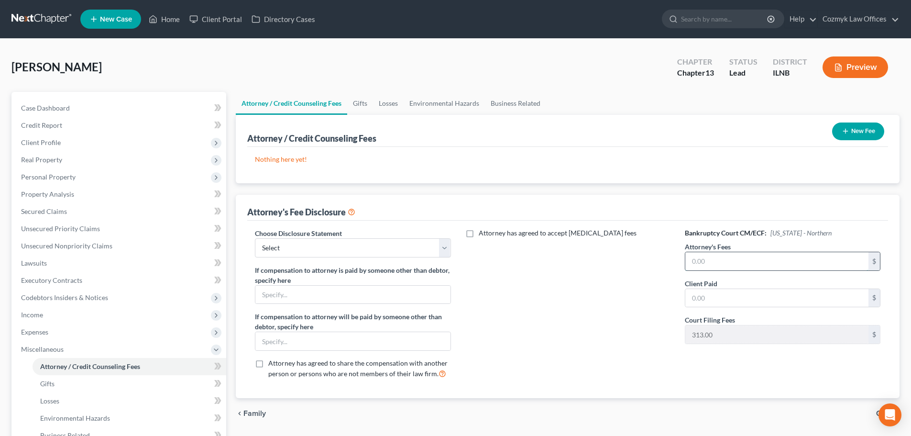
click at [781, 253] on input "text" at bounding box center [776, 261] width 183 height 18
click at [341, 245] on select "Select IL - FORM 2030 Disclosure" at bounding box center [353, 247] width 196 height 19
click at [255, 238] on select "Select IL - FORM 2030 Disclosure" at bounding box center [353, 247] width 196 height 19
click at [849, 133] on button "New Fee" at bounding box center [858, 131] width 52 height 18
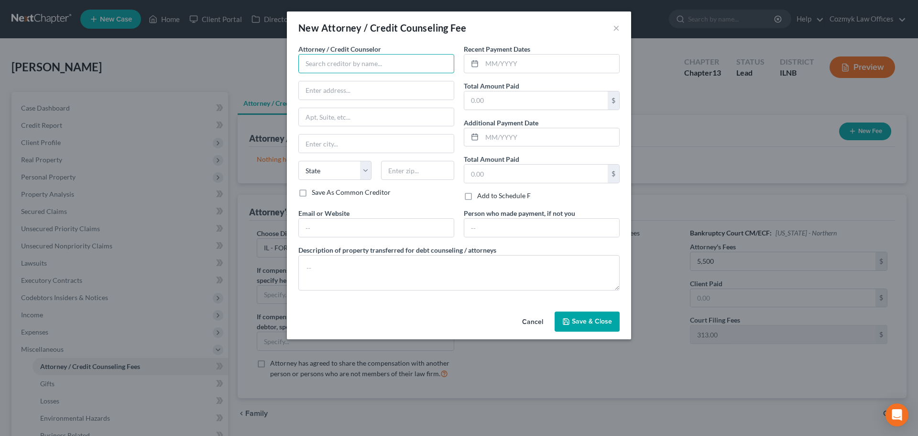
drag, startPoint x: 308, startPoint y: 61, endPoint x: 314, endPoint y: 57, distance: 6.2
click at [309, 61] on input "text" at bounding box center [376, 63] width 156 height 19
click at [544, 58] on input "text" at bounding box center [550, 64] width 137 height 18
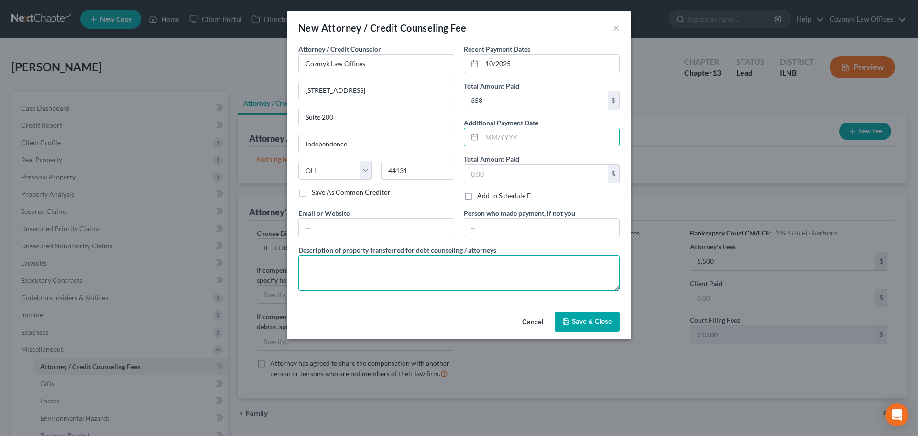
click at [491, 265] on textarea at bounding box center [458, 272] width 321 height 35
drag, startPoint x: 591, startPoint y: 322, endPoint x: 609, endPoint y: 316, distance: 19.5
click at [592, 320] on span "Save & Close" at bounding box center [592, 321] width 40 height 8
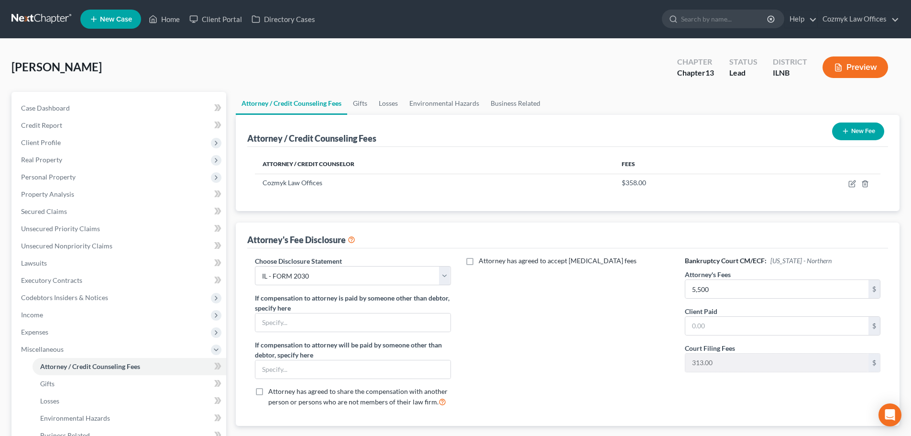
click at [702, 298] on div "5,500 $" at bounding box center [783, 288] width 196 height 19
click at [703, 324] on input "text" at bounding box center [776, 326] width 183 height 18
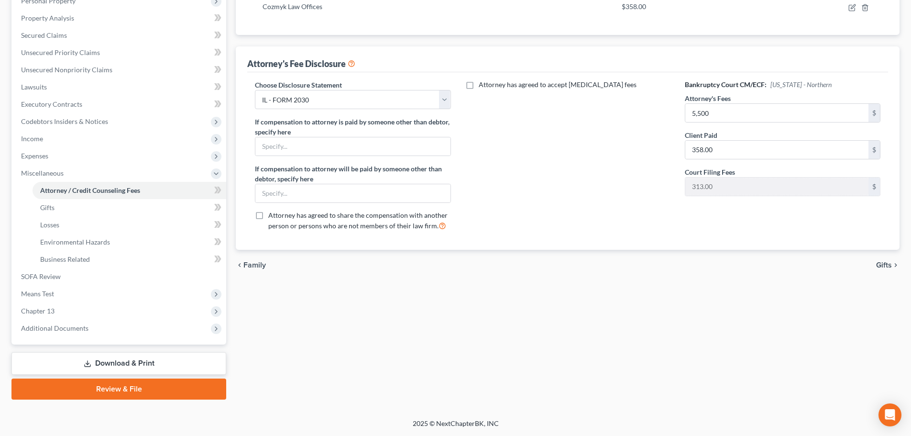
click at [446, 40] on div "Attorney / Credit Counseling Fees New Fee Attorney / Credit Counselor Fees Cozm…" at bounding box center [568, 94] width 664 height 311
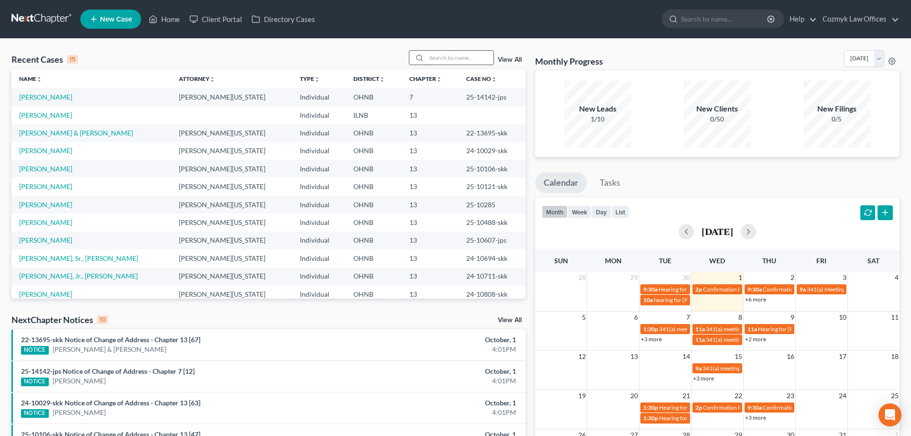
click at [466, 58] on input "search" at bounding box center [460, 58] width 67 height 14
type input "willis"
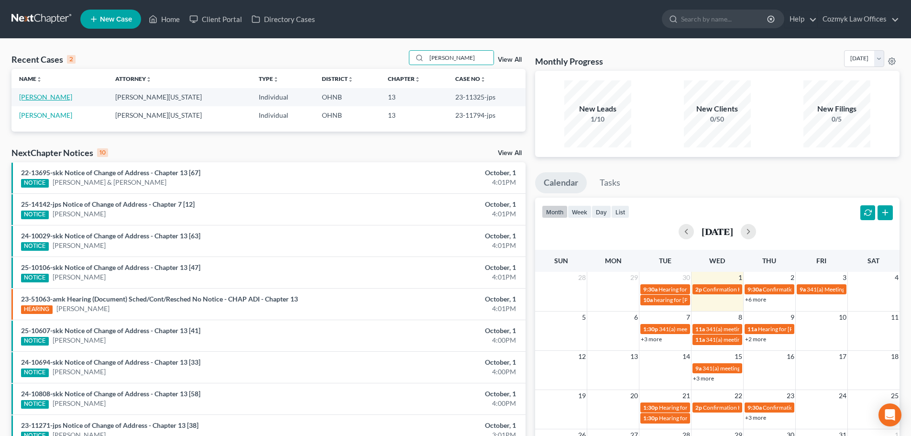
click at [47, 98] on link "Willis, James" at bounding box center [45, 97] width 53 height 8
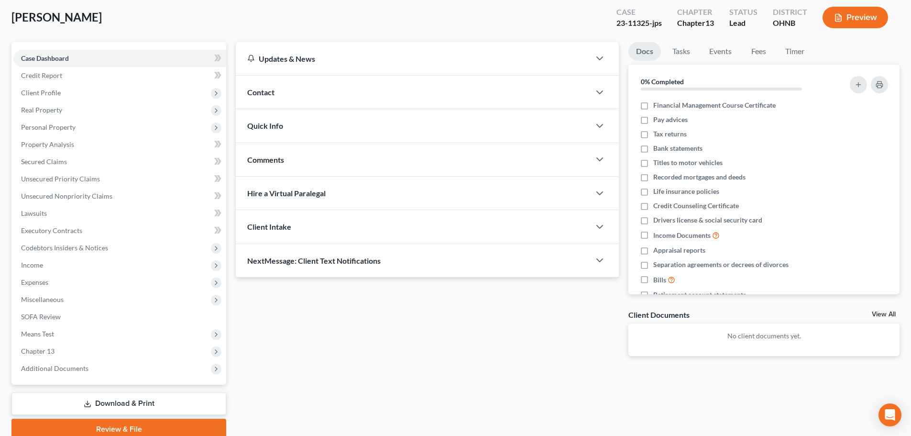
scroll to position [90, 0]
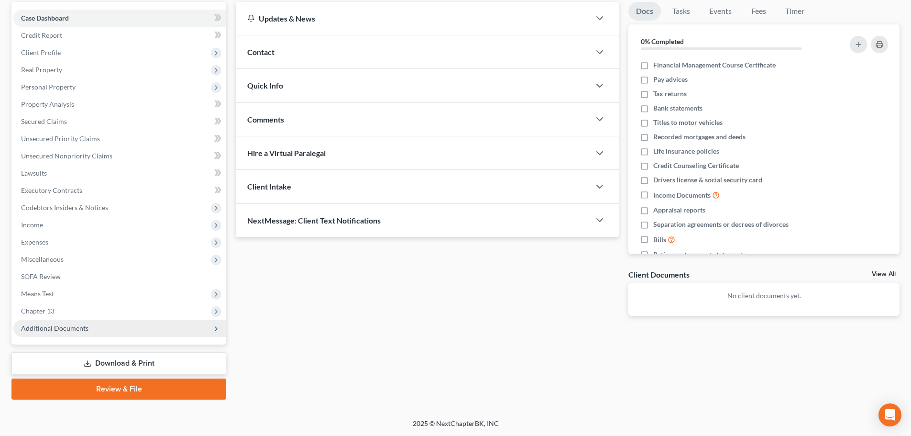
click at [88, 330] on span "Additional Documents" at bounding box center [119, 327] width 213 height 17
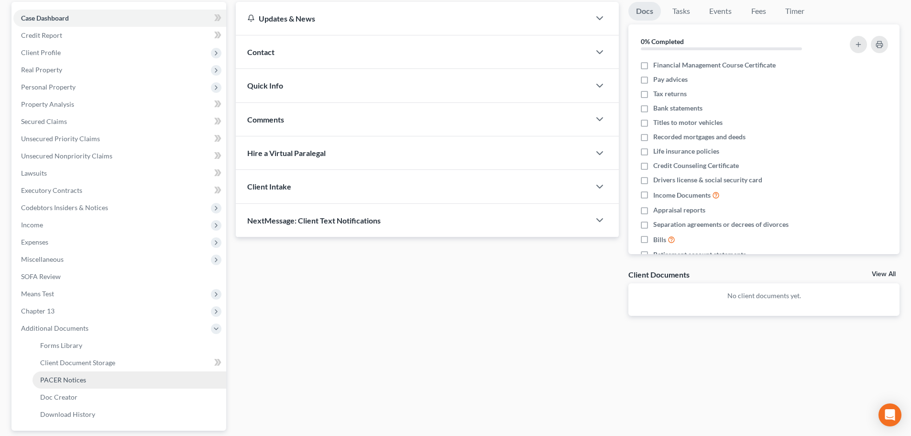
click at [104, 382] on link "PACER Notices" at bounding box center [130, 379] width 194 height 17
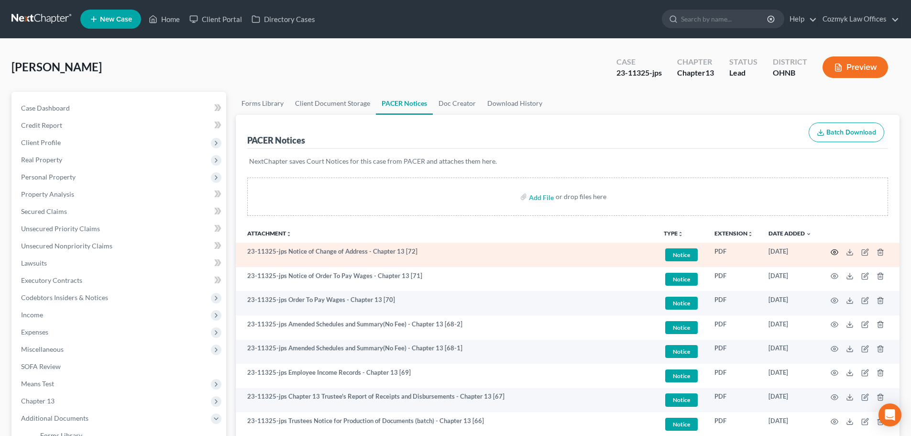
click at [832, 253] on icon "button" at bounding box center [835, 252] width 8 height 8
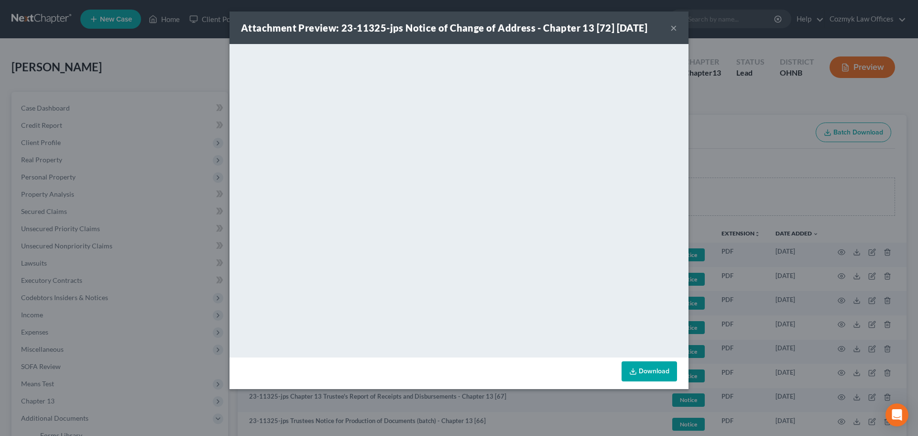
click at [677, 27] on button "×" at bounding box center [673, 27] width 7 height 11
